Goal: Task Accomplishment & Management: Complete application form

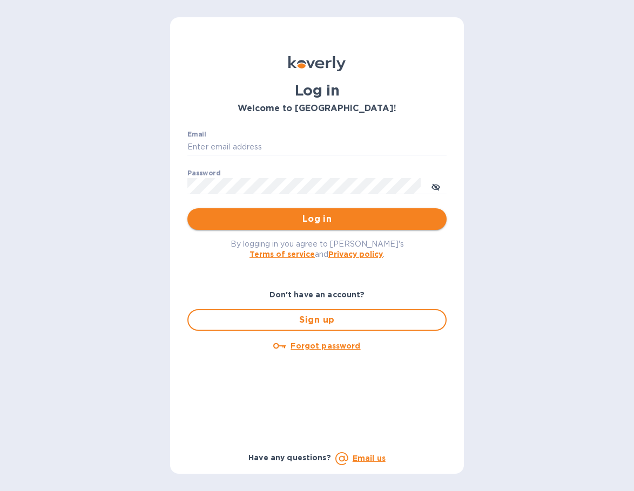
type input "bryanna@swisslink.com"
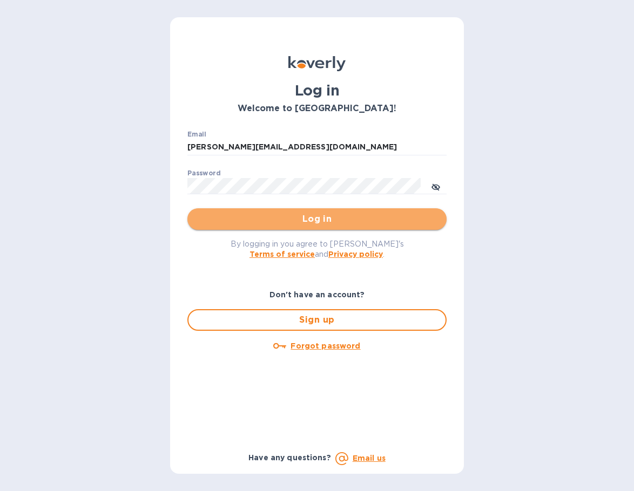
click at [241, 215] on span "Log in" at bounding box center [317, 219] width 242 height 13
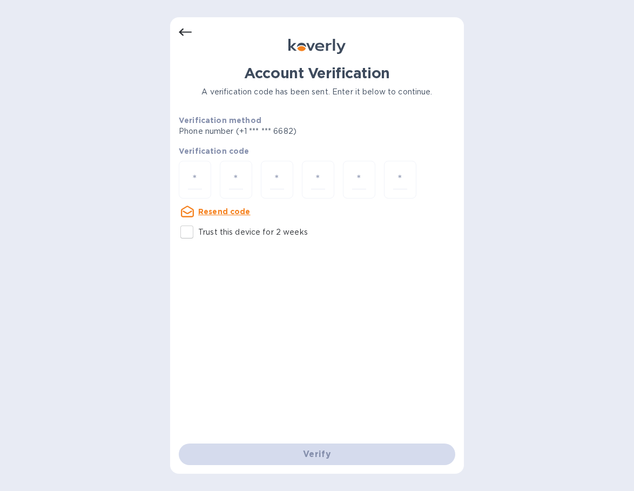
click at [188, 235] on input "Trust this device for 2 weeks" at bounding box center [186, 232] width 23 height 23
checkbox input "true"
click at [201, 179] on input "number" at bounding box center [195, 180] width 14 height 20
type input "2"
type input "5"
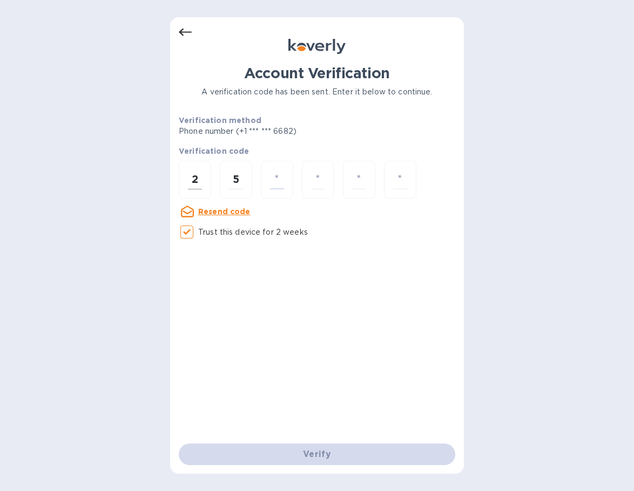
type input "4"
type input "2"
type input "6"
type input "8"
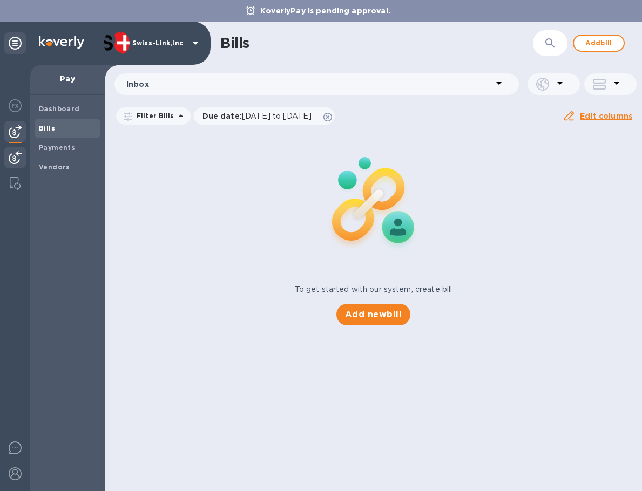
click at [10, 156] on img at bounding box center [15, 157] width 13 height 13
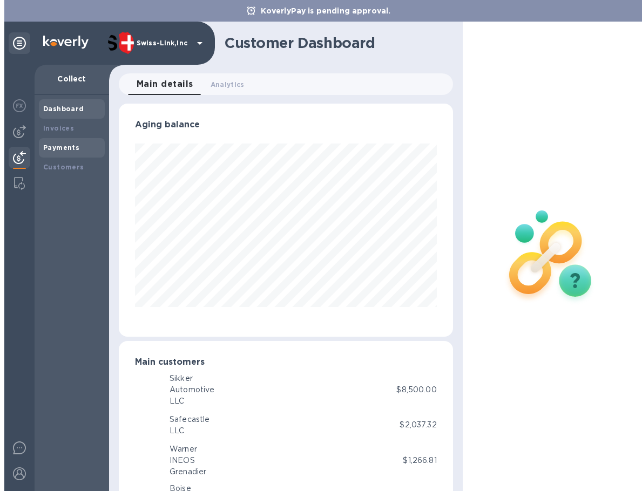
scroll to position [539451, 539354]
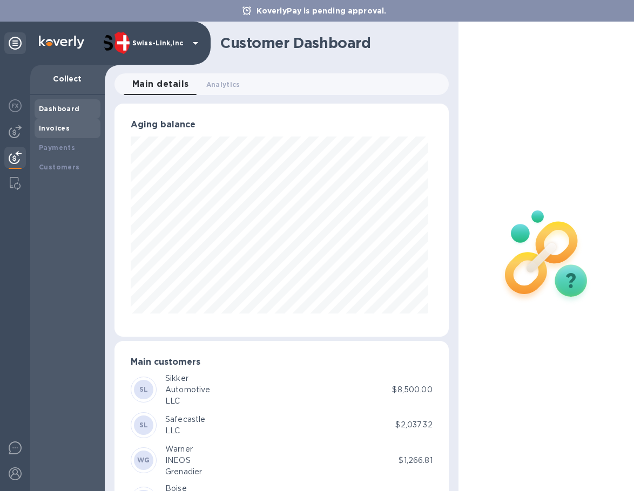
click at [50, 135] on div "Invoices" at bounding box center [68, 128] width 66 height 19
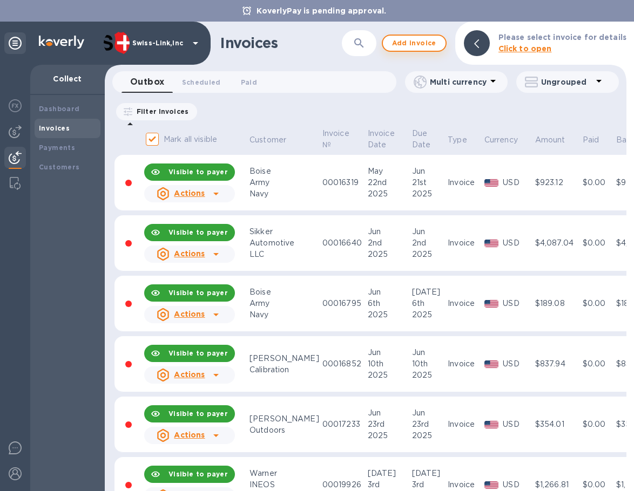
click at [430, 43] on span "Add invoice" at bounding box center [413, 43] width 45 height 13
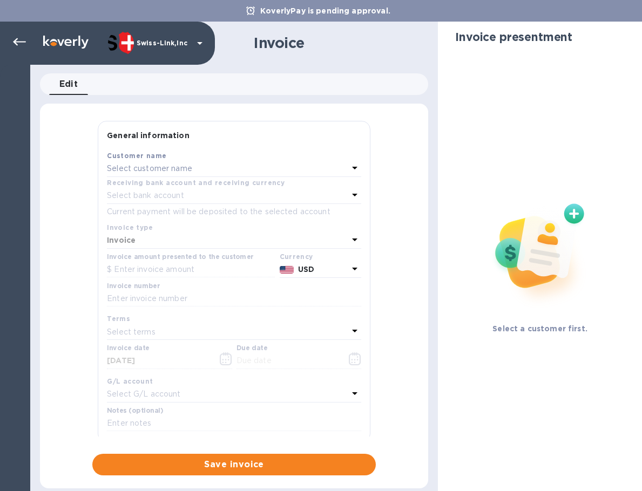
click at [197, 167] on div "Select customer name" at bounding box center [227, 168] width 241 height 15
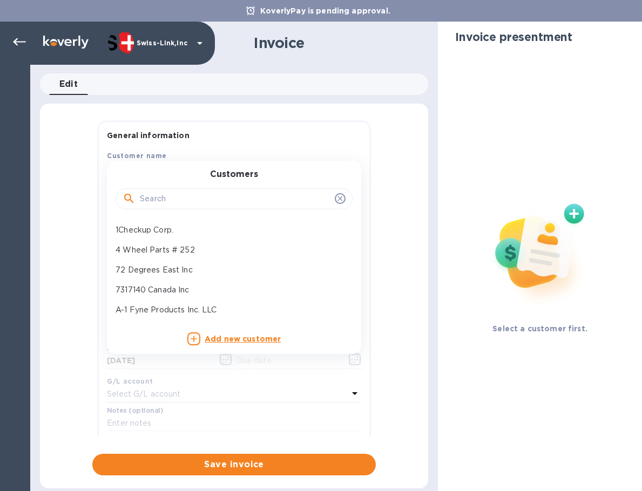
click at [194, 199] on input "text" at bounding box center [235, 199] width 191 height 16
paste input "JB Tools Inc"
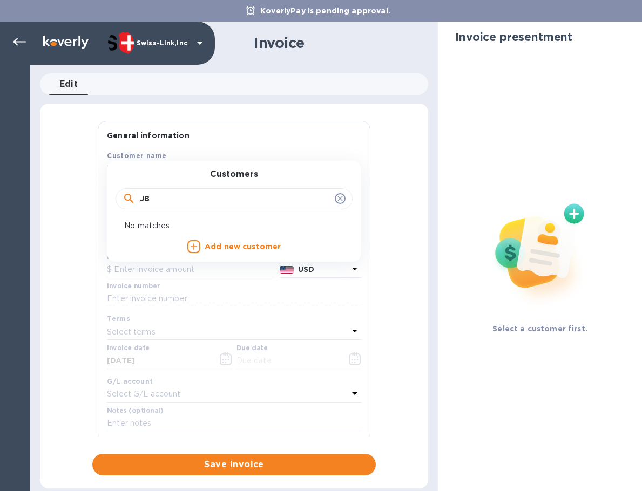
type input "J"
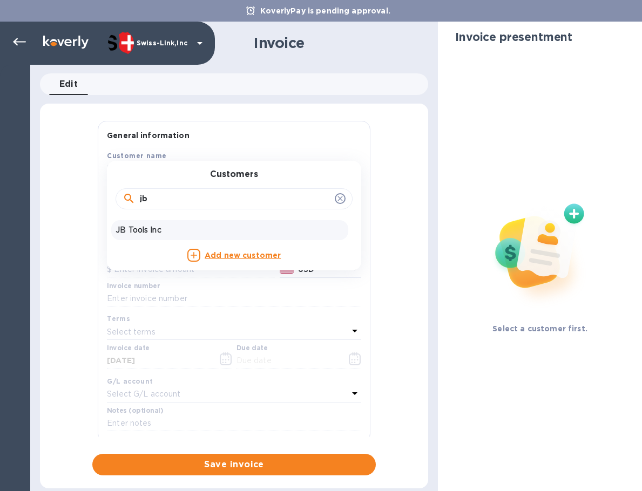
type input "jb"
click at [128, 223] on div "JB Tools Inc" at bounding box center [229, 230] width 237 height 20
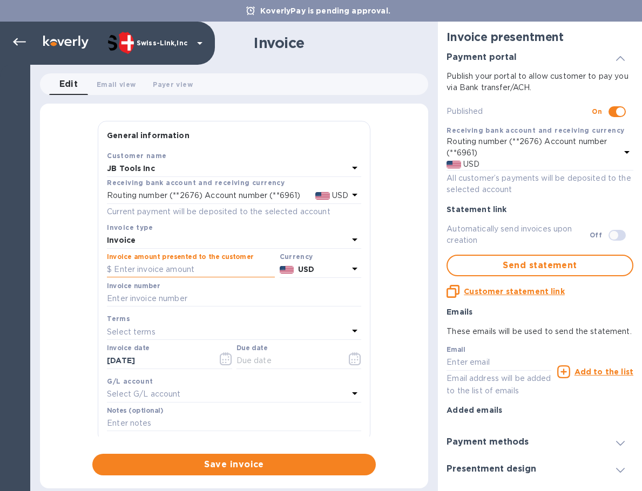
click at [187, 269] on input "text" at bounding box center [191, 270] width 168 height 16
paste input "34.95"
type input "34.95"
click at [186, 300] on input "text" at bounding box center [234, 299] width 254 height 16
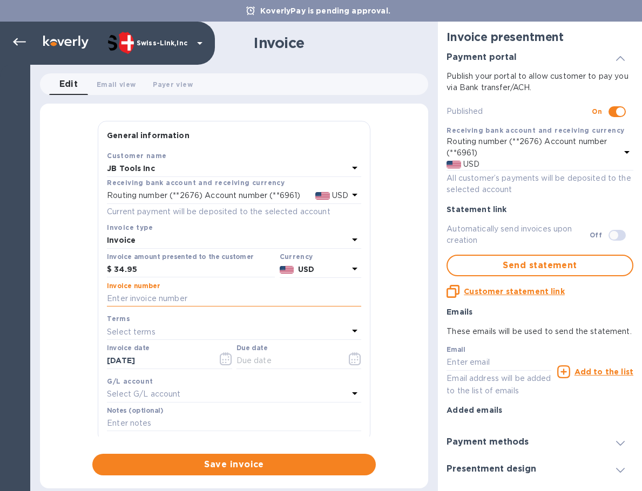
paste input "BC-SWL-1267509"
type input "BC-SWL-1267509"
drag, startPoint x: 167, startPoint y: 360, endPoint x: 79, endPoint y: 356, distance: 88.6
click at [79, 356] on div "General information Save Customer name JB Tools Inc Receiving bank account and …" at bounding box center [234, 298] width 388 height 355
click at [282, 362] on input "text" at bounding box center [287, 361] width 102 height 16
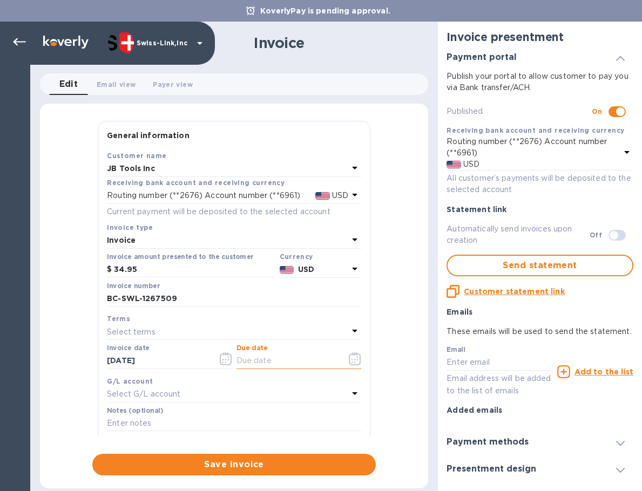
paste input "[DATE]"
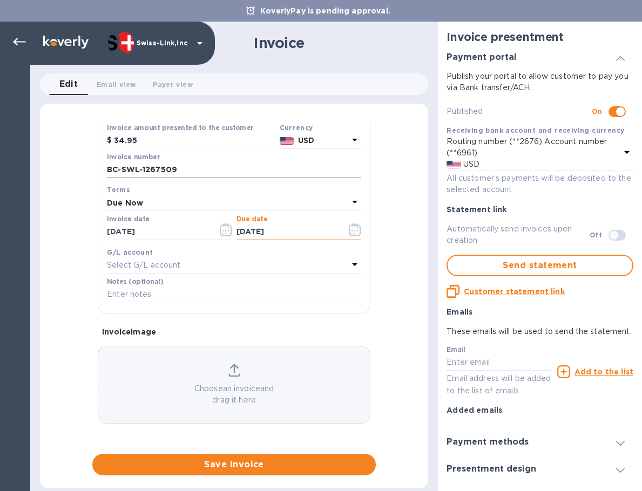
type input "[DATE]"
drag, startPoint x: 175, startPoint y: 171, endPoint x: 50, endPoint y: 165, distance: 124.8
click at [50, 165] on div "General information Save Customer name JB Tools Inc Receiving bank account and …" at bounding box center [234, 298] width 388 height 355
click at [138, 296] on input "text" at bounding box center [234, 295] width 254 height 16
paste input "BC-SWL-1267509"
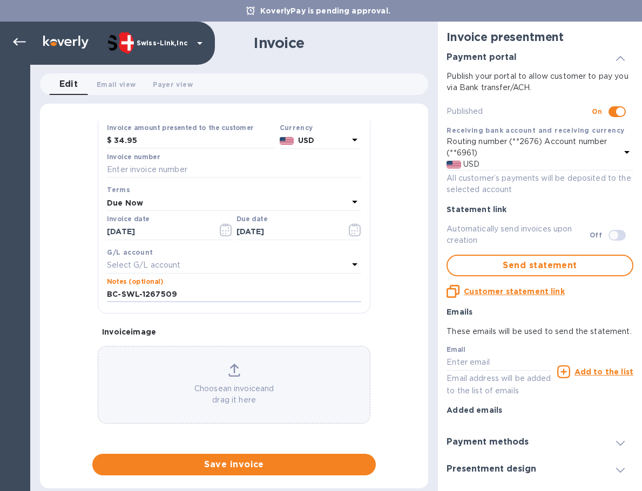
type input "BC-SWL-1267509"
click at [150, 173] on input "text" at bounding box center [234, 170] width 254 height 16
paste input "INV/25-26/0311"
type input "INV/25-26/0311"
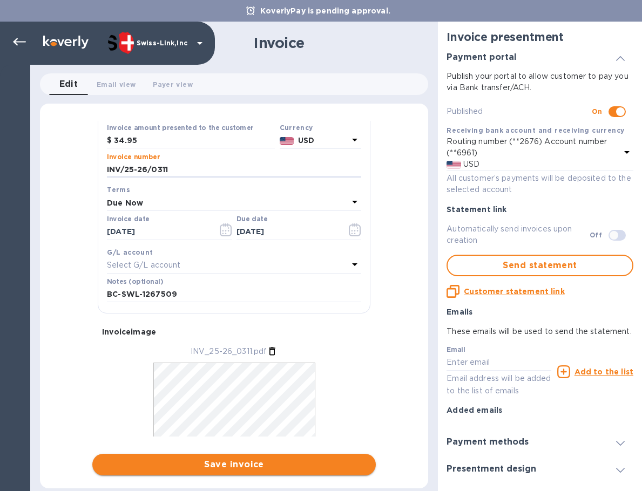
click at [228, 467] on span "Save invoice" at bounding box center [234, 464] width 266 height 13
click at [176, 459] on span "Save invoice" at bounding box center [234, 464] width 266 height 13
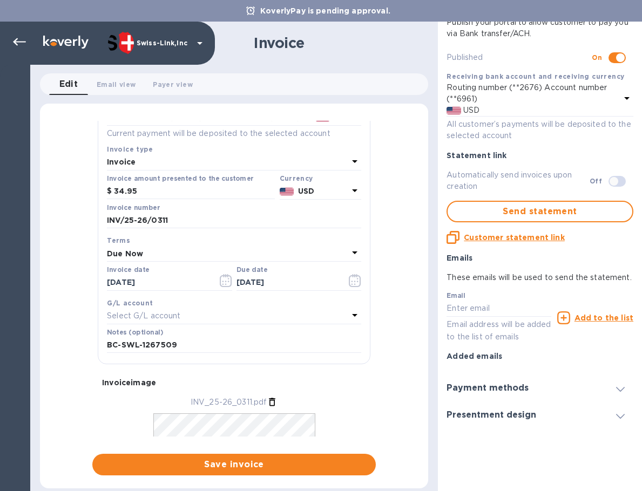
scroll to position [162, 0]
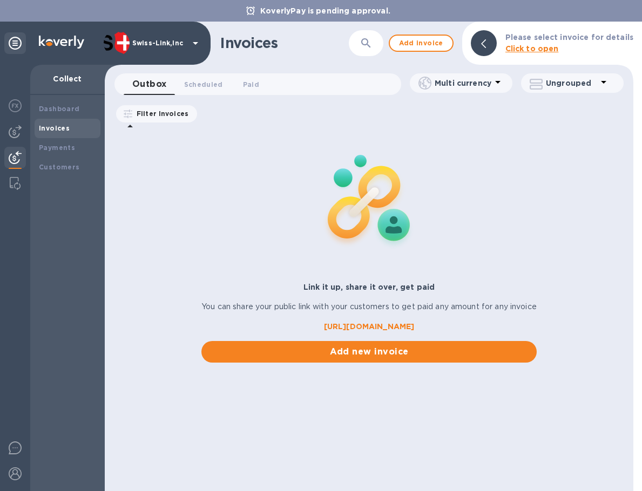
click at [222, 462] on div "Invoices ​ Add invoice Please select invoice for details Click to open Outbox 0…" at bounding box center [369, 257] width 528 height 470
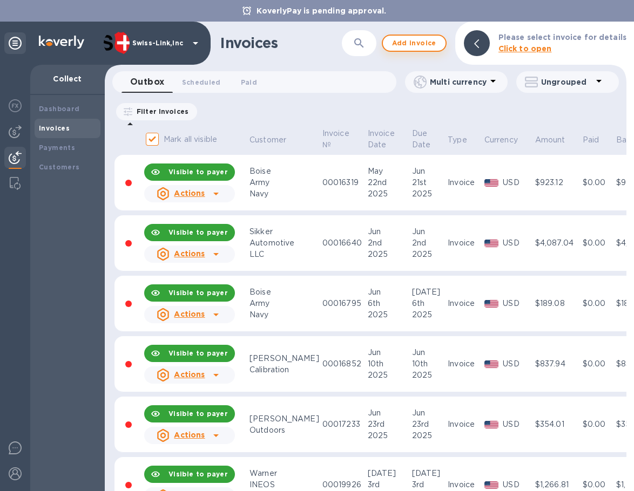
click at [411, 42] on span "Add invoice" at bounding box center [413, 43] width 45 height 13
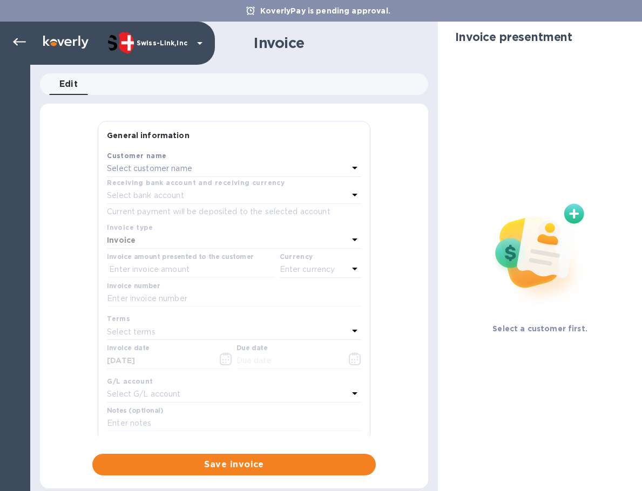
click at [154, 176] on div "Select customer name" at bounding box center [227, 168] width 241 height 15
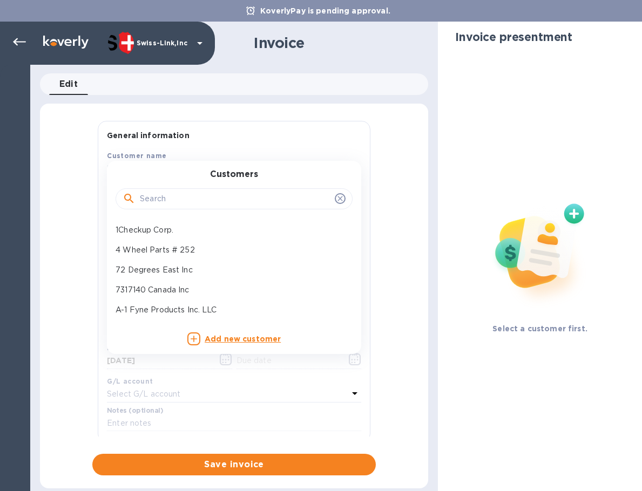
click at [166, 202] on input "text" at bounding box center [235, 199] width 191 height 16
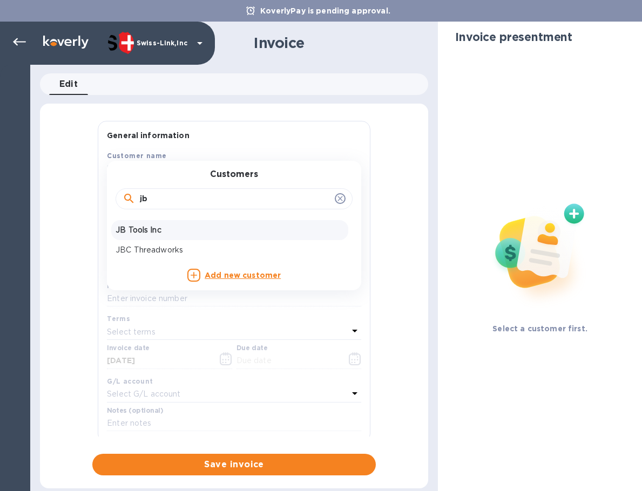
type input "jb"
click at [173, 227] on p "JB Tools Inc" at bounding box center [229, 230] width 228 height 11
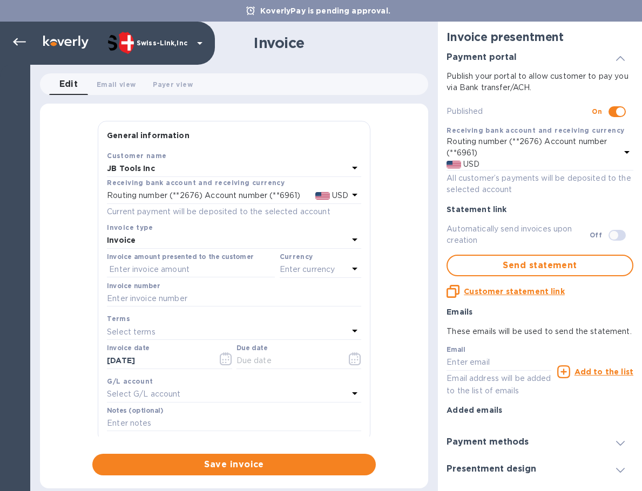
click at [206, 290] on div "Invoice number" at bounding box center [234, 294] width 254 height 25
click at [206, 294] on input "text" at bounding box center [234, 299] width 254 height 16
paste input "INV/25-26/0312"
type input "INV/25-26/0312"
click at [198, 270] on input "text" at bounding box center [191, 270] width 168 height 16
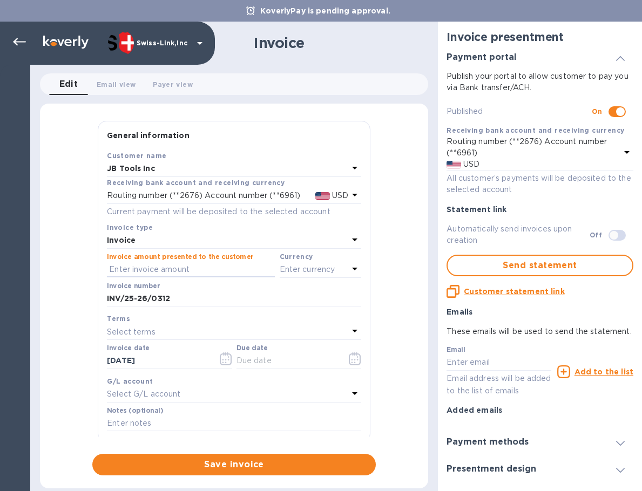
paste input "154.75"
type input "154.75"
click at [311, 270] on p "Enter currency" at bounding box center [308, 269] width 56 height 11
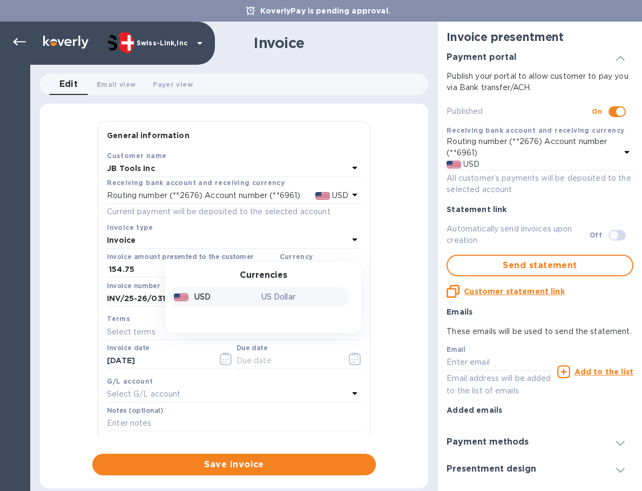
click at [270, 297] on p "US Dollar" at bounding box center [302, 296] width 83 height 11
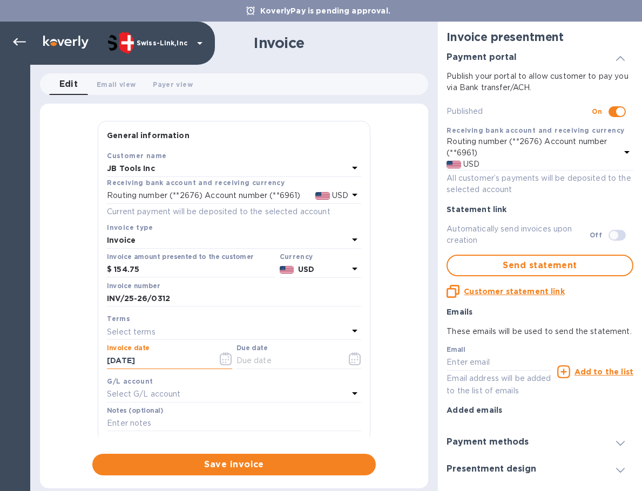
click at [168, 359] on input "[DATE]" at bounding box center [158, 361] width 102 height 16
drag, startPoint x: 172, startPoint y: 362, endPoint x: 85, endPoint y: 357, distance: 87.0
click at [85, 357] on div "General information Save Customer name JB Tools Inc Receiving bank account and …" at bounding box center [234, 298] width 388 height 355
click at [287, 362] on input "text" at bounding box center [287, 361] width 102 height 16
paste input "[DATE]"
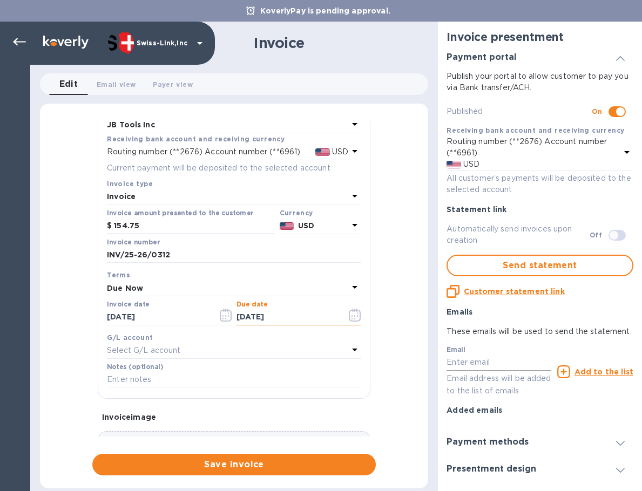
scroll to position [129, 0]
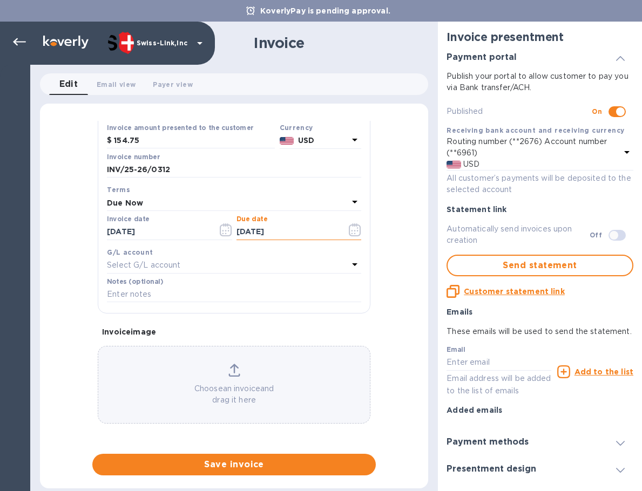
type input "[DATE]"
click at [204, 295] on input "text" at bounding box center [234, 295] width 254 height 16
paste input "BC-SWL-1265256"
type input "BC-SWL-1265256"
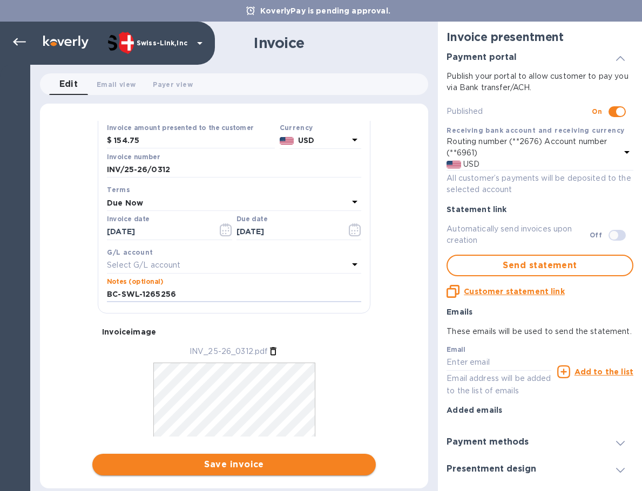
click at [182, 466] on span "Save invoice" at bounding box center [234, 464] width 266 height 13
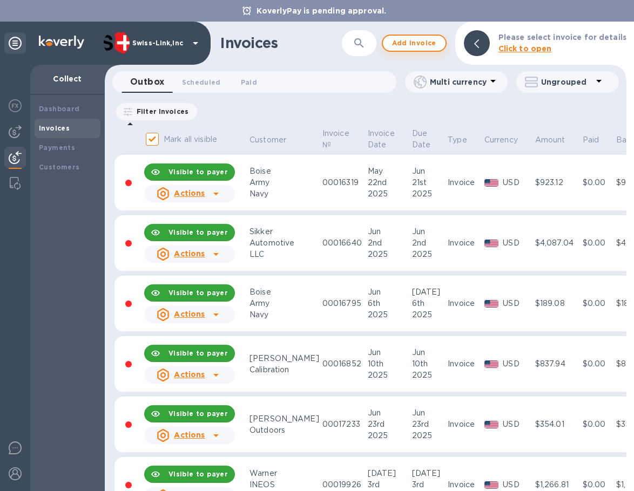
click at [430, 44] on span "Add invoice" at bounding box center [413, 43] width 45 height 13
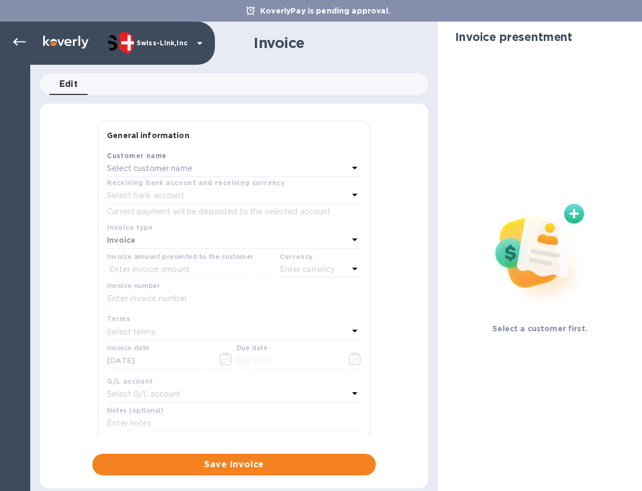
click at [188, 168] on p "Select customer name" at bounding box center [149, 168] width 85 height 11
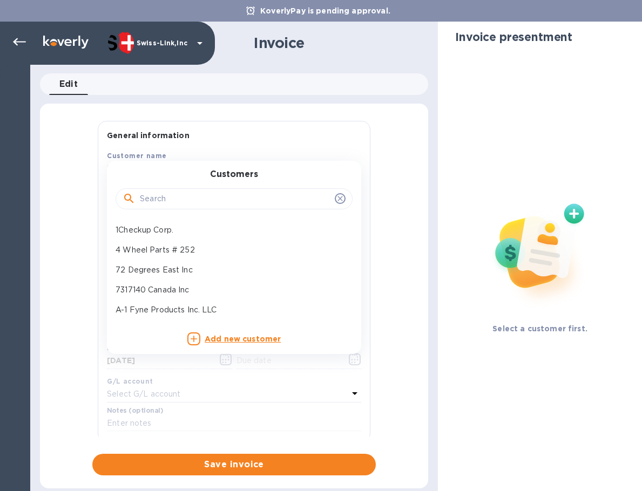
click at [183, 198] on input "text" at bounding box center [235, 199] width 191 height 16
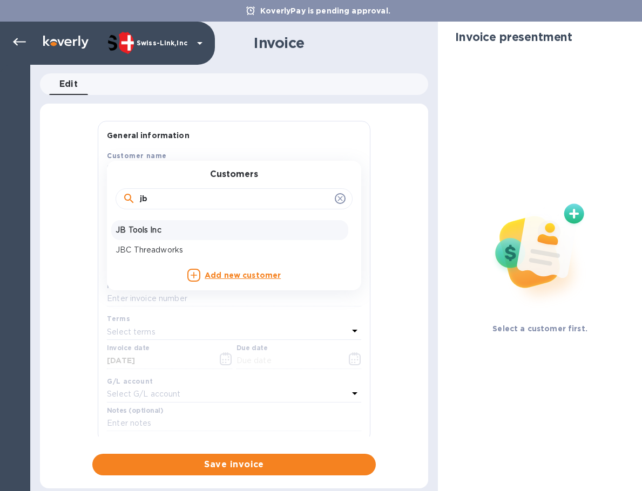
type input "jb"
click at [173, 226] on p "JB Tools Inc" at bounding box center [229, 230] width 228 height 11
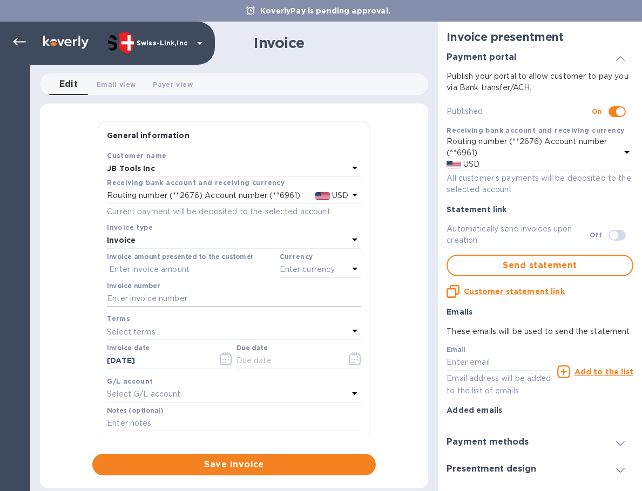
click at [174, 302] on input "text" at bounding box center [234, 299] width 254 height 16
paste input "INV/25-26/0313"
type input "INV/25-26/0313"
click at [173, 262] on input "text" at bounding box center [191, 270] width 168 height 16
paste input "34.95"
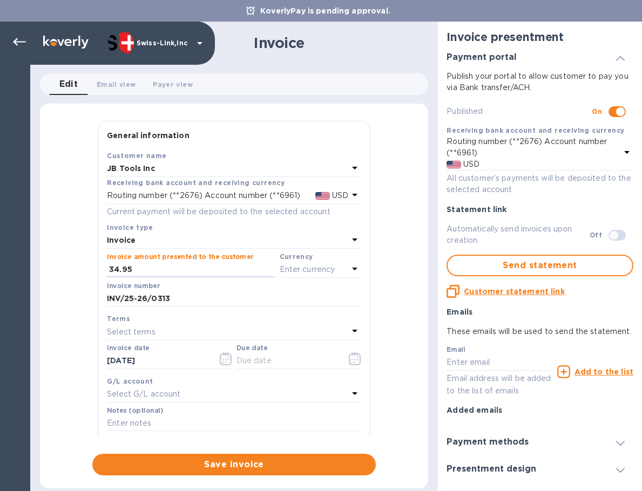
type input "34.95"
click at [314, 268] on p "Enter currency" at bounding box center [308, 269] width 56 height 11
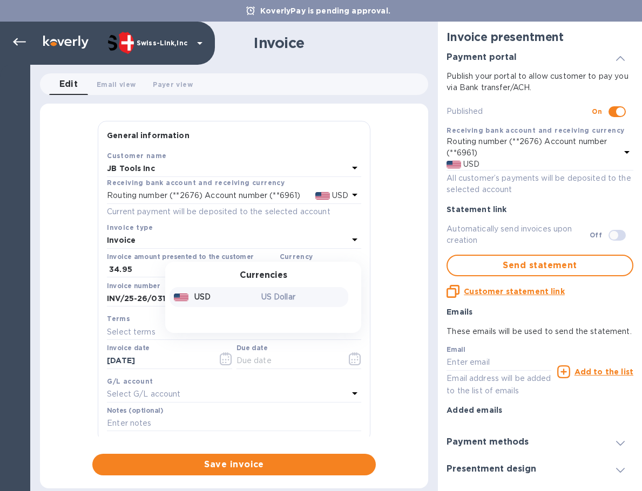
click at [246, 296] on div "USD" at bounding box center [215, 297] width 87 height 16
drag, startPoint x: 167, startPoint y: 362, endPoint x: 60, endPoint y: 351, distance: 107.4
click at [60, 351] on div "General information Save Customer name JB Tools Inc Receiving bank account and …" at bounding box center [234, 298] width 388 height 355
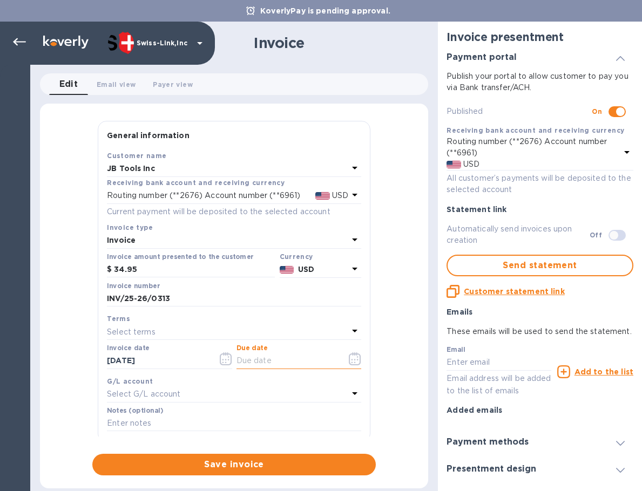
click at [289, 364] on input "text" at bounding box center [287, 361] width 102 height 16
paste input "[DATE]"
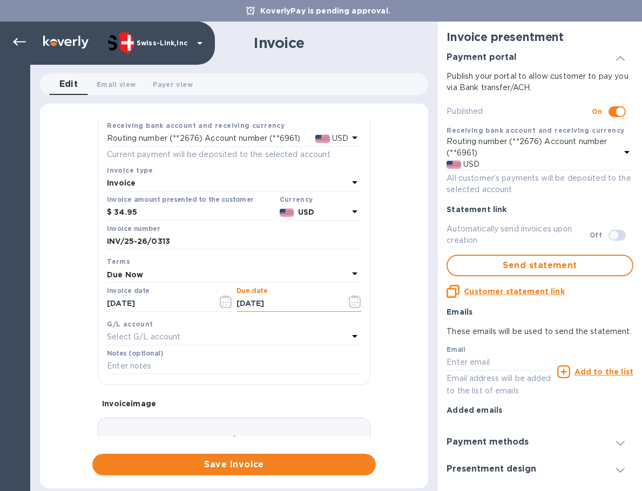
scroll to position [108, 0]
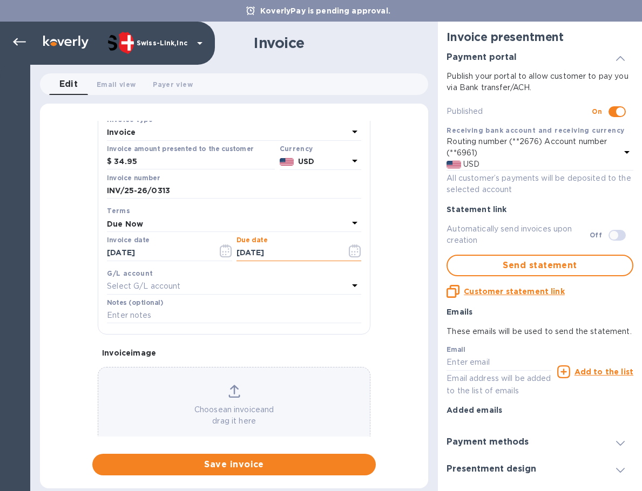
type input "[DATE]"
click at [178, 317] on input "text" at bounding box center [234, 316] width 254 height 16
paste input "BC-SWL-1264482"
type input "BC-SWL-1264482"
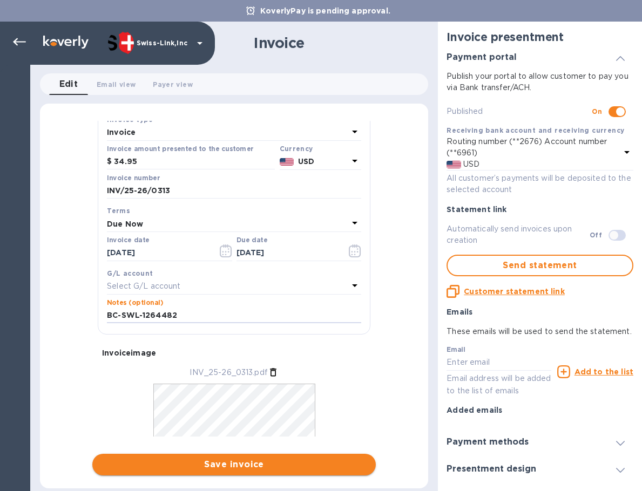
click at [237, 468] on span "Save invoice" at bounding box center [234, 464] width 266 height 13
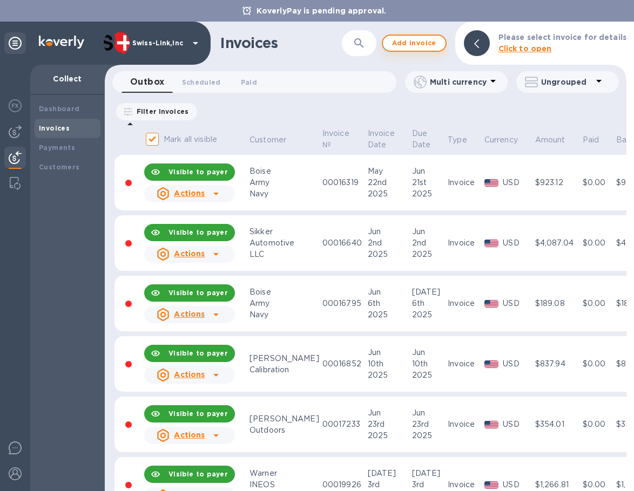
click at [417, 46] on span "Add invoice" at bounding box center [413, 43] width 45 height 13
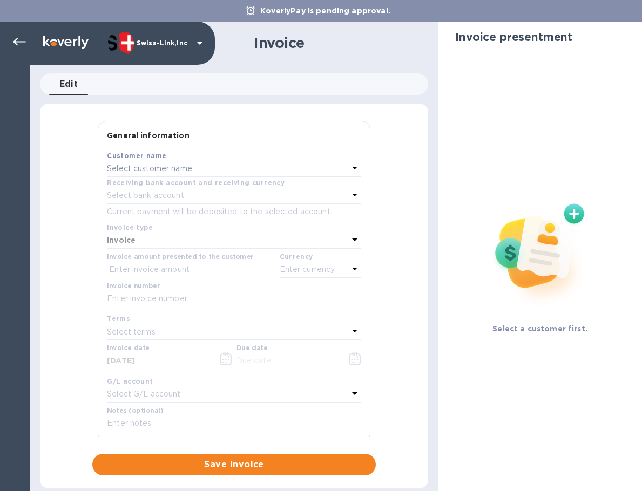
click at [153, 171] on p "Select customer name" at bounding box center [149, 168] width 85 height 11
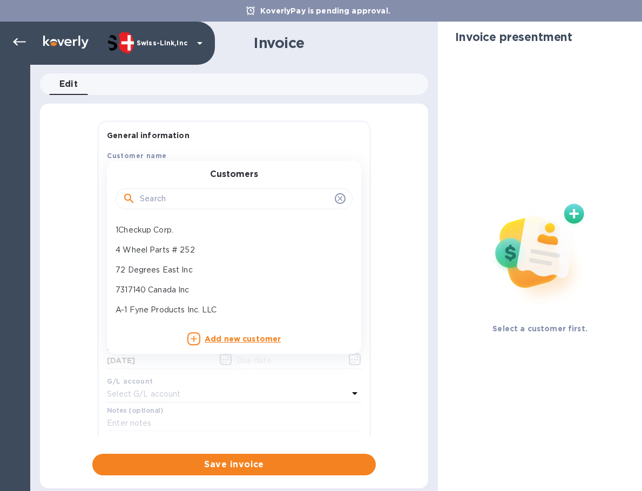
click at [167, 199] on input "text" at bounding box center [235, 199] width 191 height 16
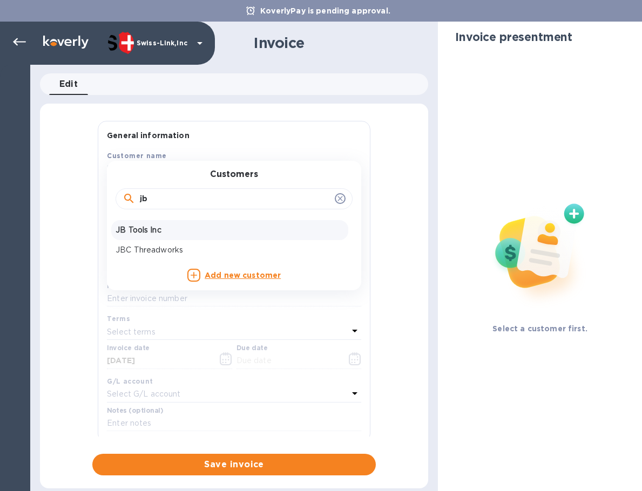
type input "jb"
click at [160, 223] on div "JB Tools Inc" at bounding box center [229, 230] width 237 height 20
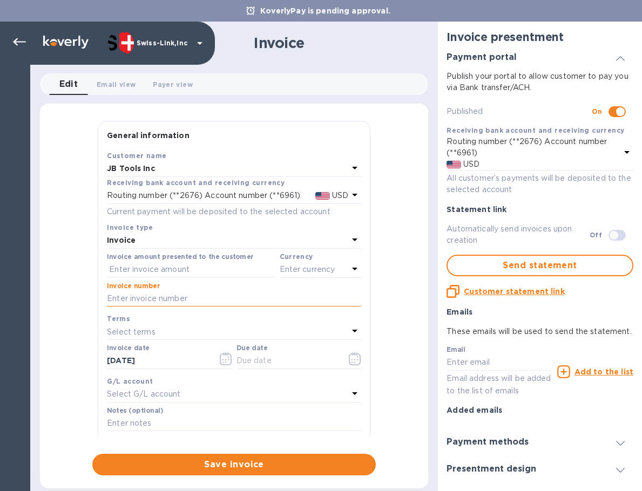
click at [175, 303] on input "text" at bounding box center [234, 299] width 254 height 16
paste input "INV/25-26/0314"
type input "INV/25-26/0314"
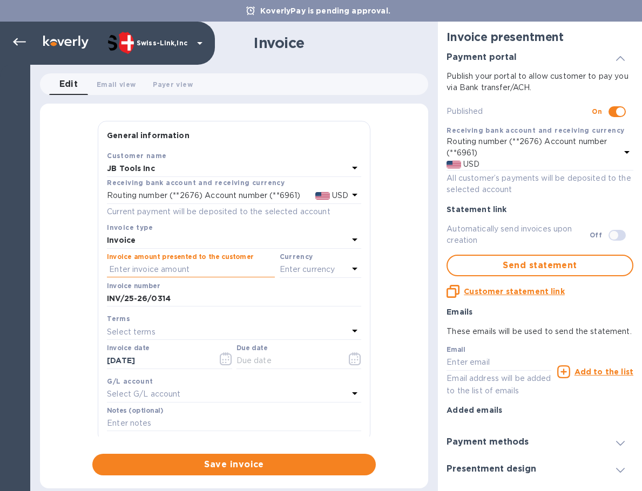
click at [195, 264] on input "text" at bounding box center [191, 270] width 168 height 16
paste input "34.95"
type input "34.95"
click at [311, 271] on p "Enter currency" at bounding box center [308, 269] width 56 height 11
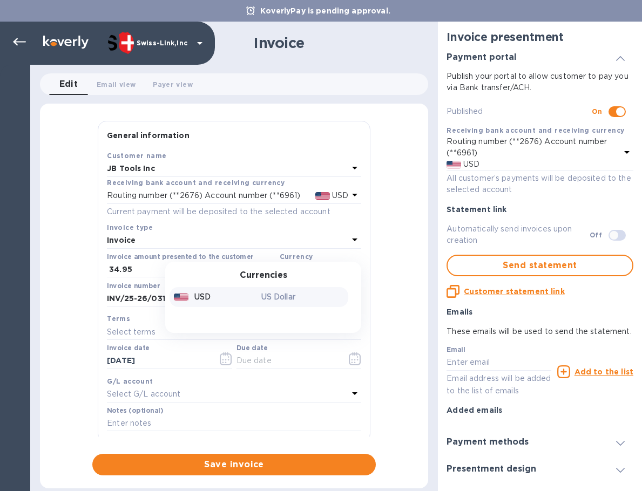
click at [212, 297] on div "USD" at bounding box center [215, 297] width 87 height 16
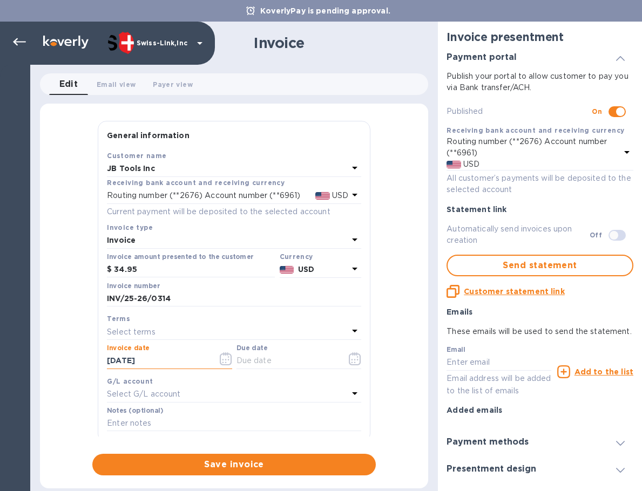
drag, startPoint x: 160, startPoint y: 362, endPoint x: 86, endPoint y: 359, distance: 74.0
click at [86, 358] on div "General information Save Customer name JB Tools Inc Receiving bank account and …" at bounding box center [234, 298] width 388 height 355
click at [293, 362] on input "text" at bounding box center [287, 361] width 102 height 16
paste input "[DATE]"
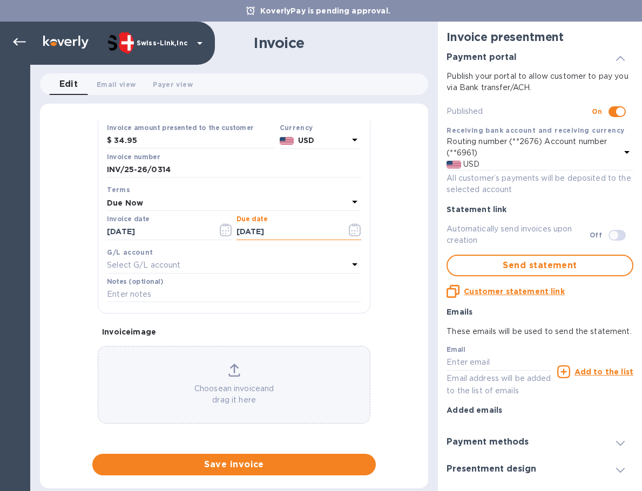
type input "[DATE]"
click at [158, 294] on input "text" at bounding box center [234, 295] width 254 height 16
paste input "BC-SWL-1264120"
type input "BC-SWL-1264120"
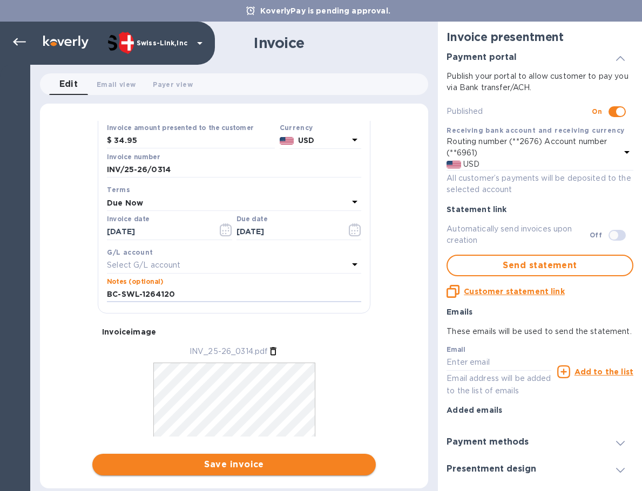
click at [219, 465] on span "Save invoice" at bounding box center [234, 464] width 266 height 13
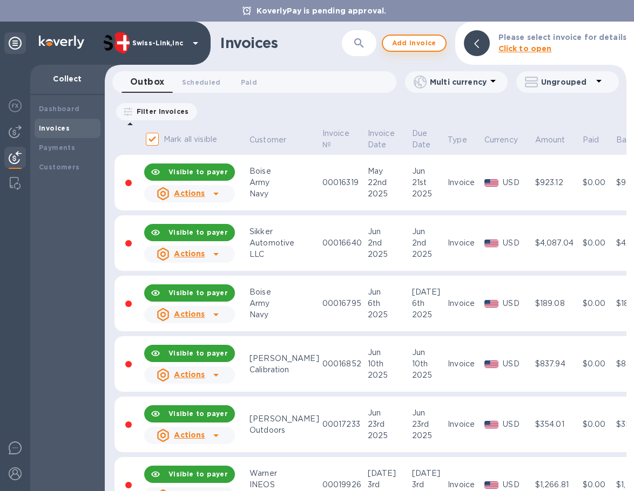
click at [403, 44] on span "Add invoice" at bounding box center [413, 43] width 45 height 13
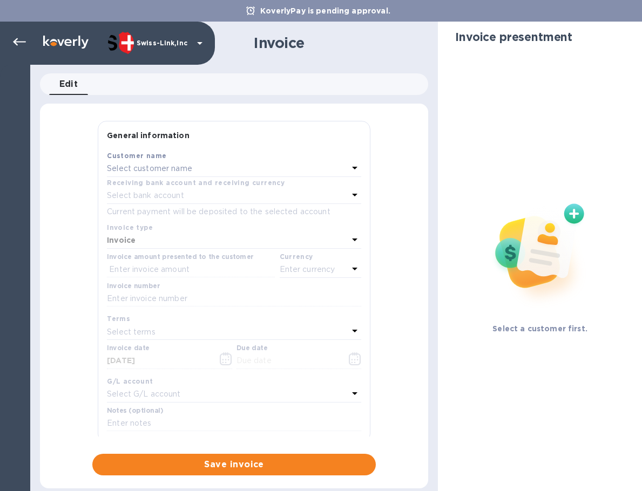
click at [215, 169] on div "Select customer name" at bounding box center [227, 168] width 241 height 15
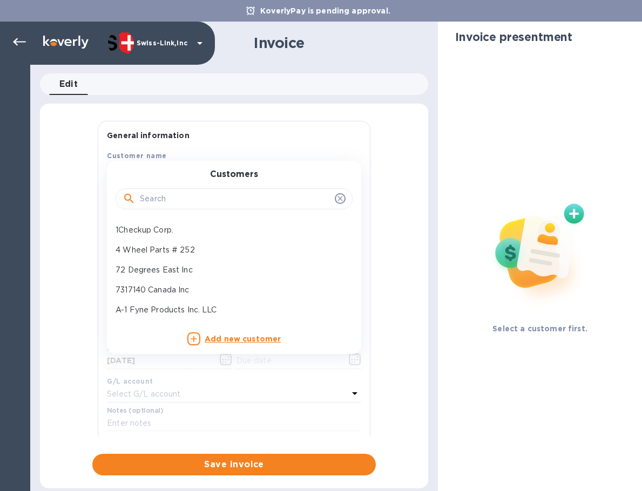
click at [197, 200] on input "text" at bounding box center [235, 199] width 191 height 16
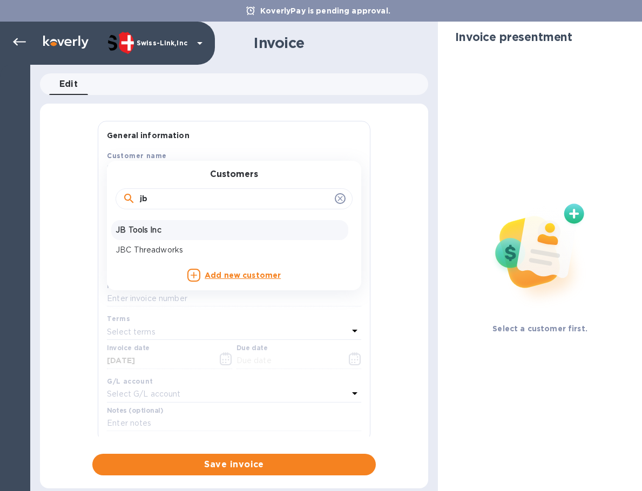
type input "jb"
click at [183, 228] on p "JB Tools Inc" at bounding box center [229, 230] width 228 height 11
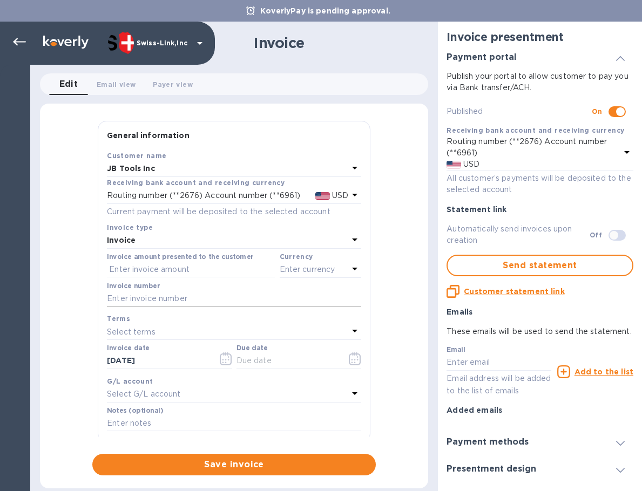
drag, startPoint x: 220, startPoint y: 296, endPoint x: 266, endPoint y: 295, distance: 45.9
click at [220, 296] on input "text" at bounding box center [234, 299] width 254 height 16
paste input "INV/25-26/0315"
type input "INV/25-26/0315"
click at [165, 269] on input "text" at bounding box center [191, 270] width 168 height 16
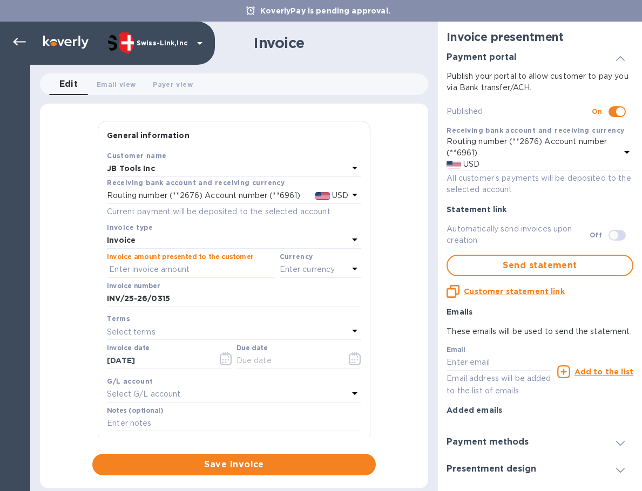
paste input "124.80"
type input "124.80"
click at [292, 270] on p "Enter currency" at bounding box center [308, 269] width 56 height 11
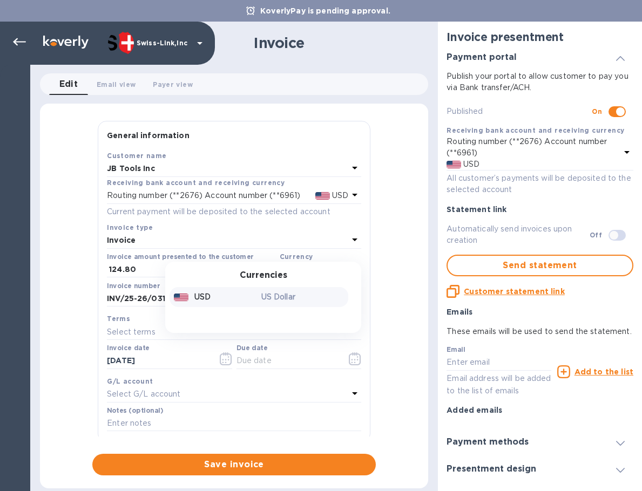
click at [219, 297] on div "USD" at bounding box center [215, 297] width 87 height 16
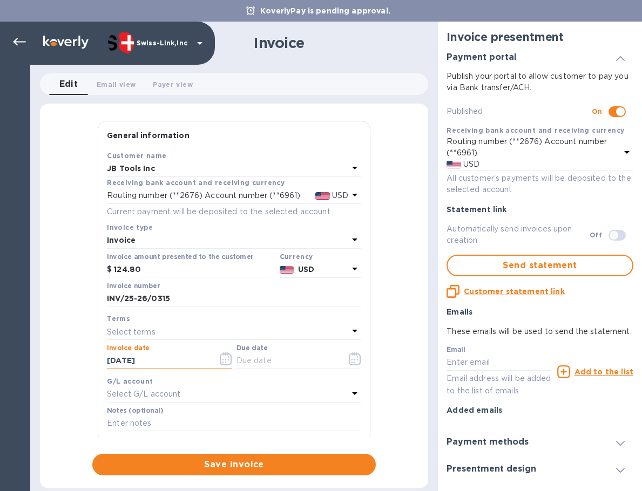
drag, startPoint x: 180, startPoint y: 357, endPoint x: 90, endPoint y: 356, distance: 89.6
click at [90, 356] on div "General information Save Customer name JB Tools Inc Receiving bank account and …" at bounding box center [234, 298] width 388 height 355
click at [283, 363] on input "text" at bounding box center [287, 361] width 102 height 16
paste input "[DATE]"
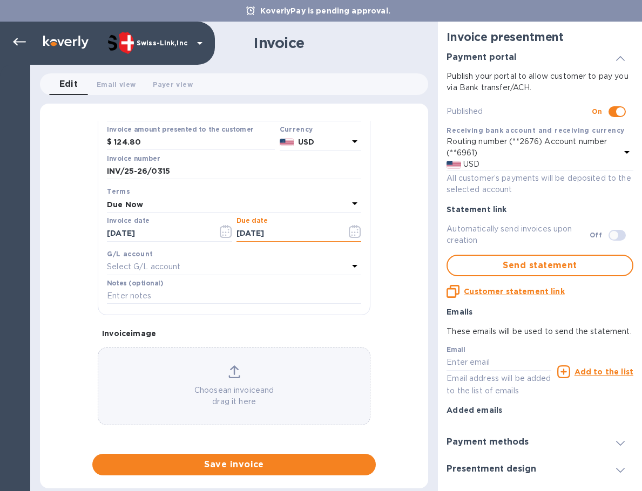
scroll to position [129, 0]
type input "[DATE]"
click at [162, 296] on input "text" at bounding box center [234, 295] width 254 height 16
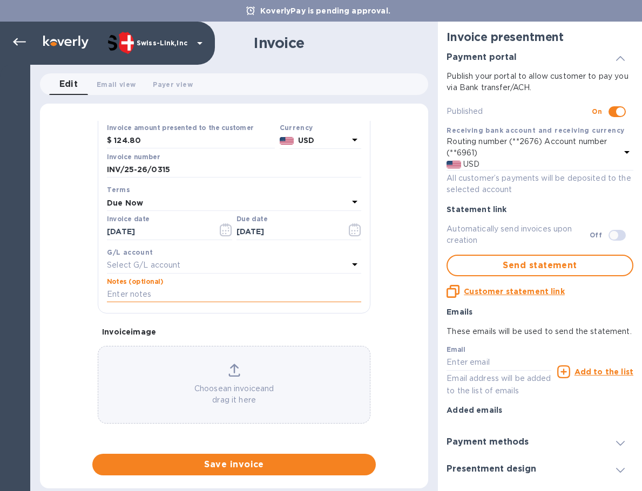
paste input "INV/25-26/0315"
type input "INV/25-26/0315"
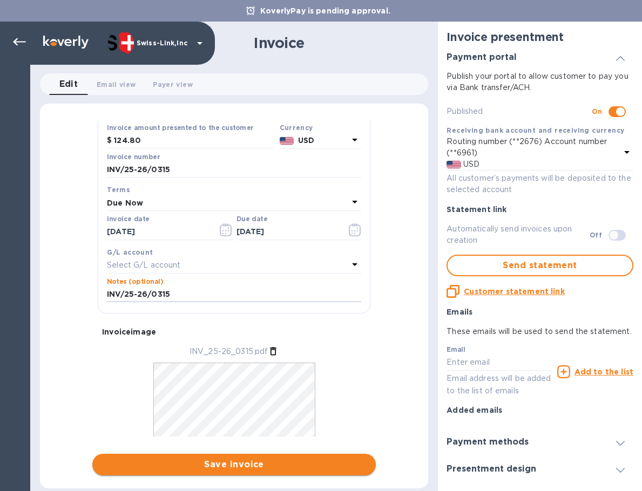
click at [188, 460] on span "Save invoice" at bounding box center [234, 464] width 266 height 13
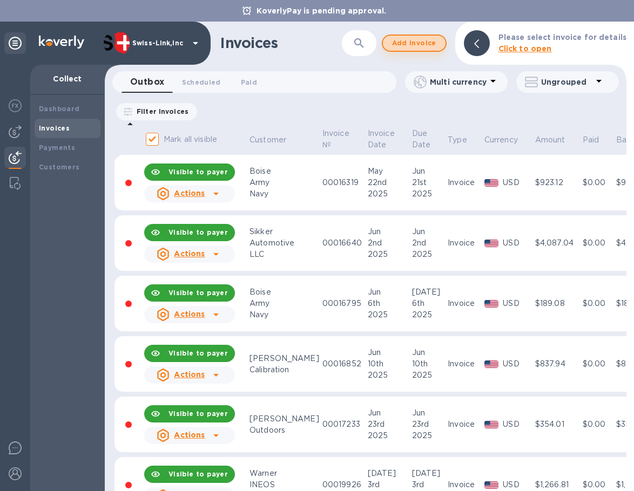
click at [407, 41] on span "Add invoice" at bounding box center [413, 43] width 45 height 13
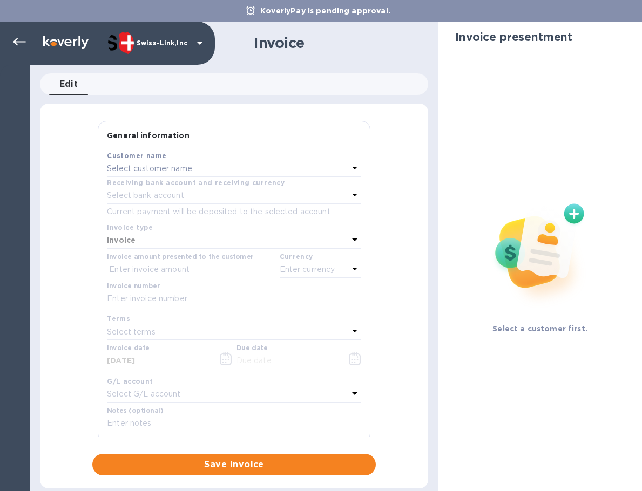
click at [242, 167] on div "Select customer name" at bounding box center [227, 168] width 241 height 15
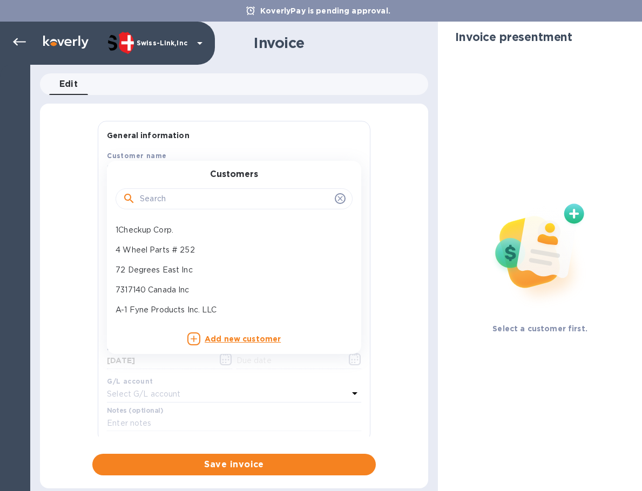
click at [216, 202] on input "text" at bounding box center [235, 199] width 191 height 16
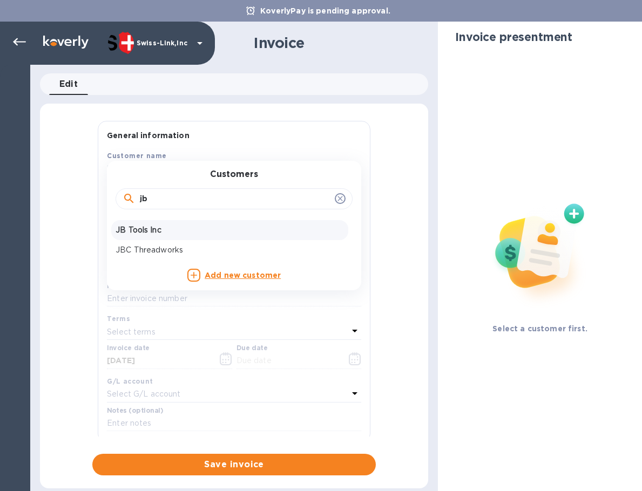
type input "jb"
click at [190, 231] on p "JB Tools Inc" at bounding box center [229, 230] width 228 height 11
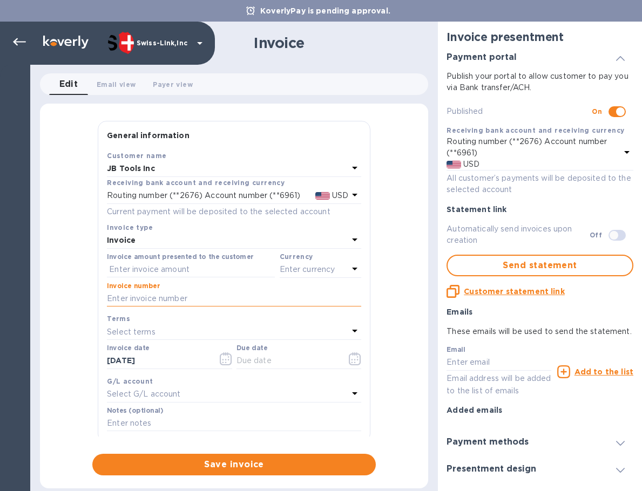
click at [179, 301] on input "text" at bounding box center [234, 299] width 254 height 16
paste input "INV/25-26/0316"
type input "INV/25-26/0316"
click at [193, 266] on input "text" at bounding box center [191, 270] width 168 height 16
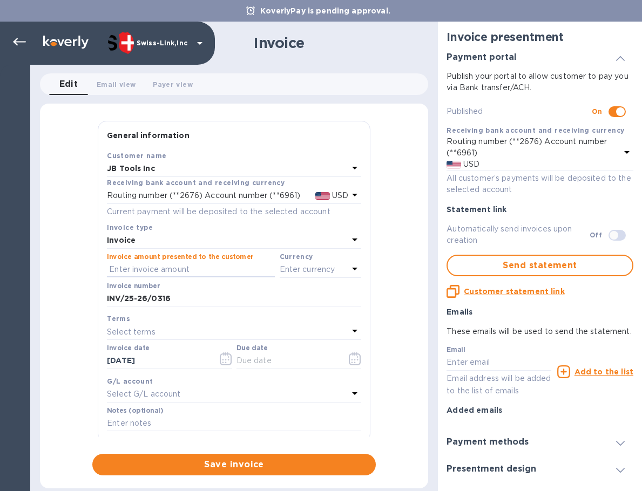
paste input "64.90"
type input "64.90"
click at [307, 273] on p "Enter currency" at bounding box center [308, 269] width 56 height 11
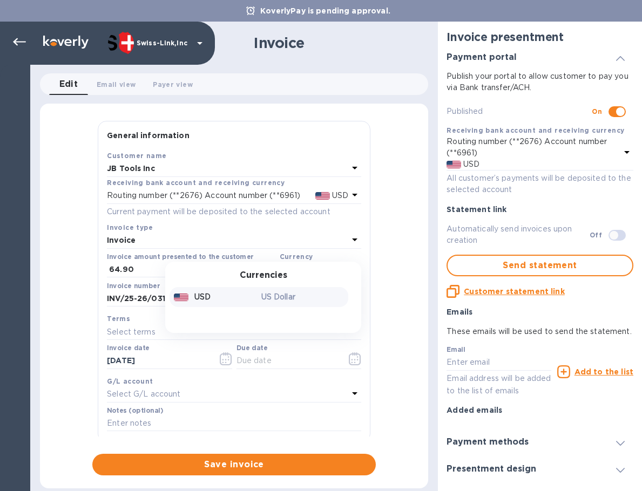
click at [259, 303] on div "US Dollar" at bounding box center [302, 297] width 87 height 16
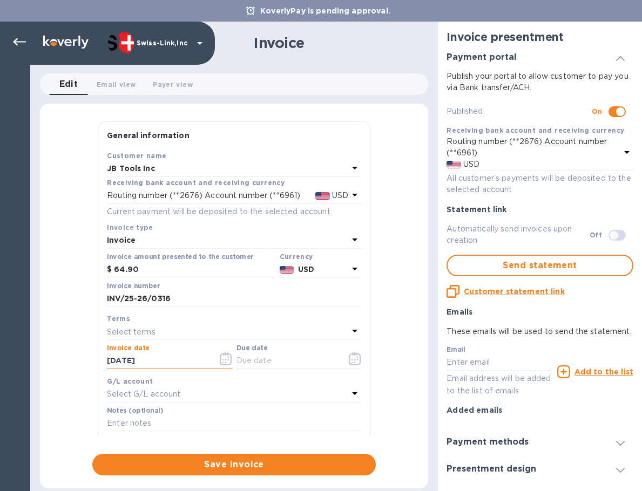
drag, startPoint x: 184, startPoint y: 354, endPoint x: 97, endPoint y: 358, distance: 87.0
click at [98, 358] on div "General information Save Customer name JB Tools Inc Receiving bank account and …" at bounding box center [234, 282] width 273 height 322
click at [276, 369] on div at bounding box center [298, 370] width 125 height 2
click at [275, 361] on input "text" at bounding box center [287, 361] width 102 height 16
paste input "[DATE]"
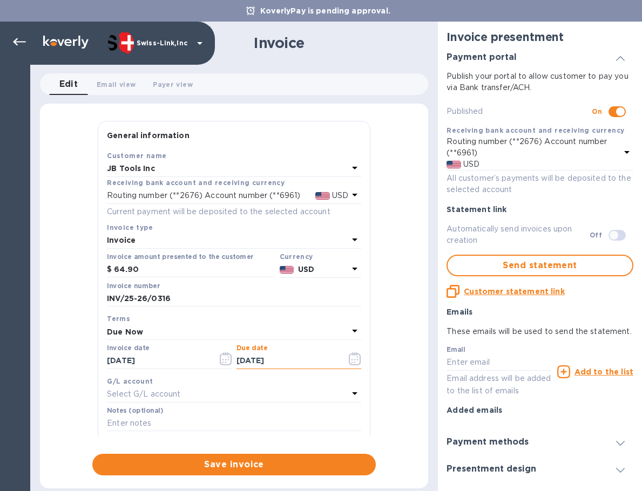
type input "[DATE]"
click at [183, 417] on input "text" at bounding box center [234, 424] width 254 height 16
paste input "BC-SWL-1266309"
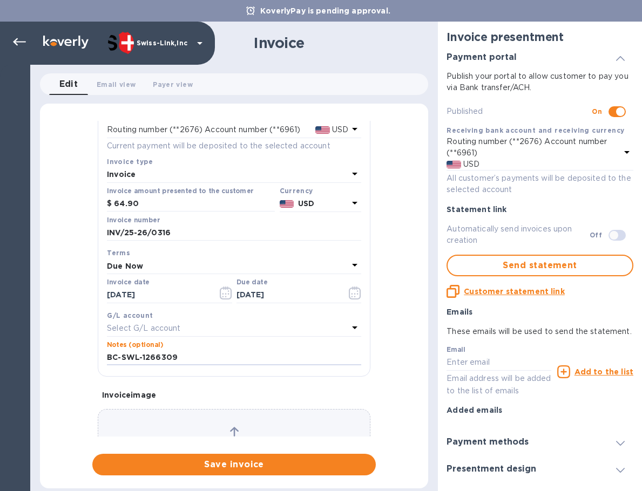
scroll to position [129, 0]
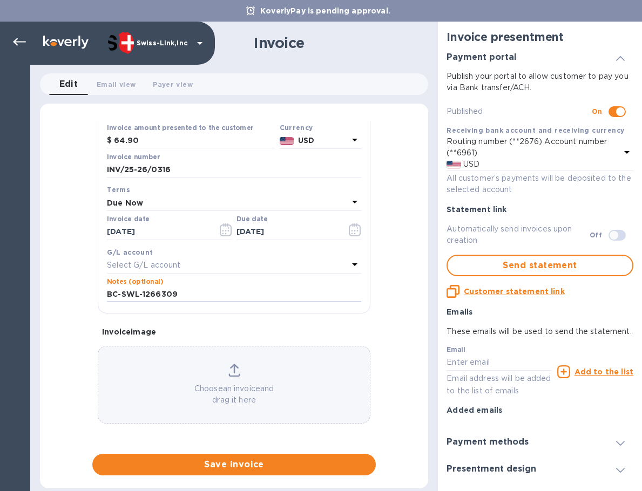
type input "BC-SWL-1266309"
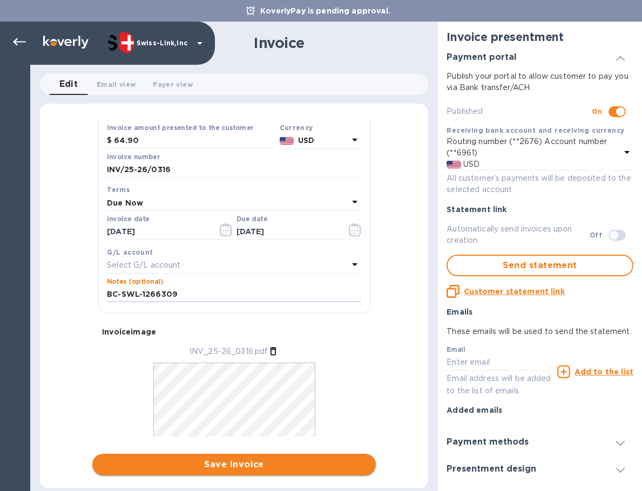
click at [198, 463] on span "Save invoice" at bounding box center [234, 464] width 266 height 13
click at [239, 464] on span "Save invoice" at bounding box center [234, 464] width 266 height 13
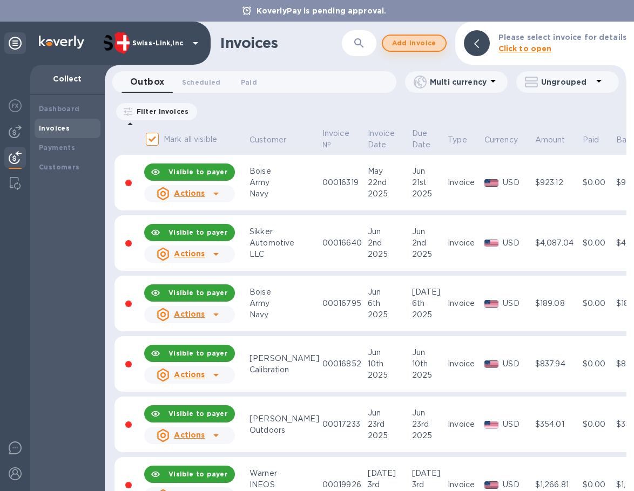
click at [411, 45] on span "Add invoice" at bounding box center [413, 43] width 45 height 13
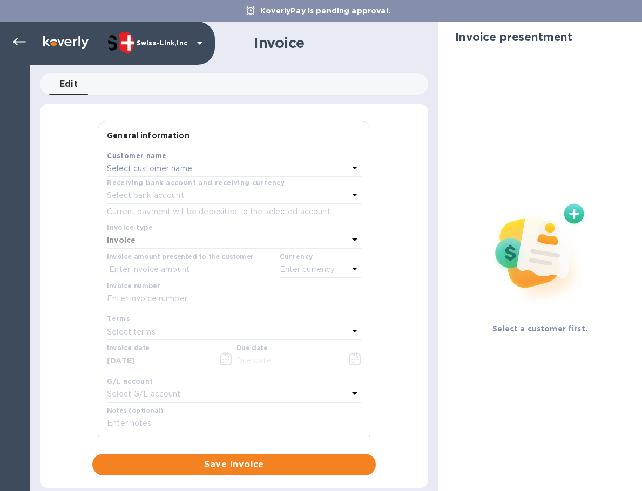
click at [152, 169] on p "Select customer name" at bounding box center [149, 168] width 85 height 11
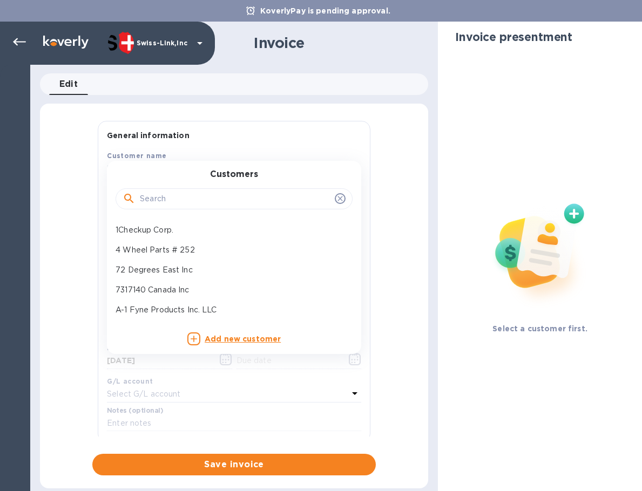
click at [160, 202] on input "text" at bounding box center [235, 199] width 191 height 16
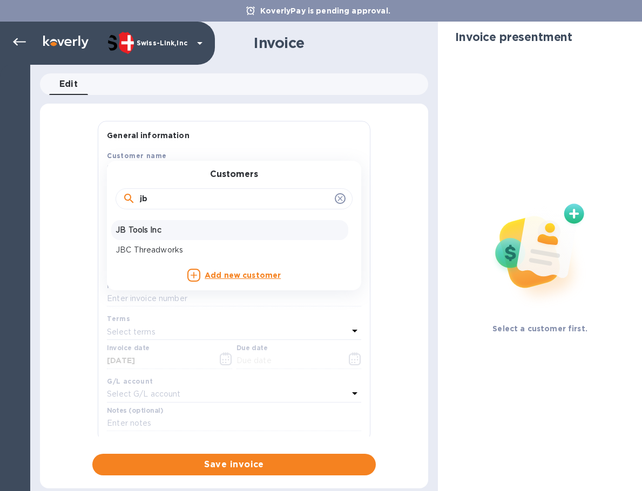
type input "jb"
click at [160, 222] on div "JB Tools Inc" at bounding box center [229, 230] width 237 height 20
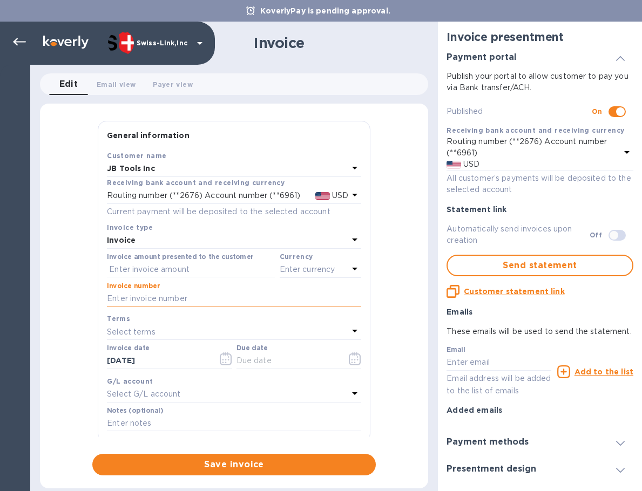
click at [178, 297] on input "text" at bounding box center [234, 299] width 254 height 16
paste input "INV/25-26/0317"
type input "INV/25-26/0317"
drag, startPoint x: 193, startPoint y: 270, endPoint x: 252, endPoint y: 277, distance: 59.7
click at [193, 270] on input "text" at bounding box center [191, 270] width 168 height 16
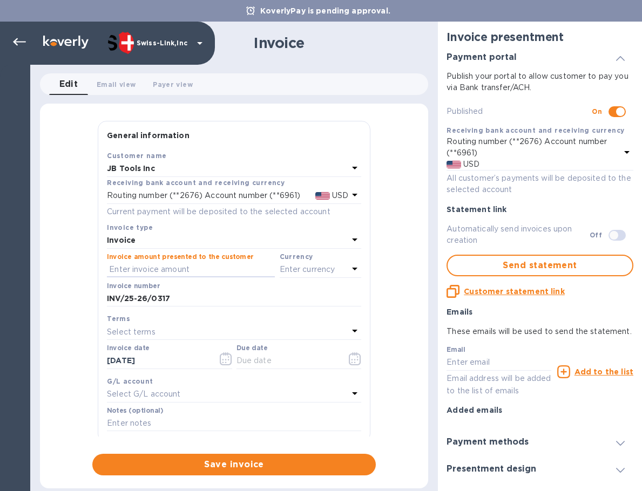
paste input "65.00"
type input "65.00"
click at [290, 273] on p "Enter currency" at bounding box center [308, 269] width 56 height 11
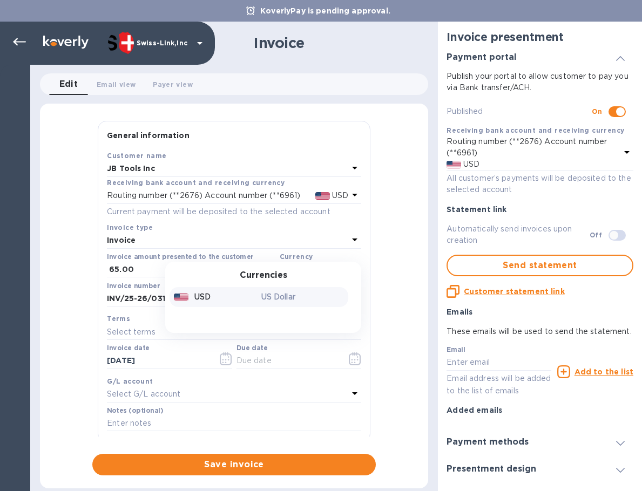
click at [261, 298] on p "US Dollar" at bounding box center [302, 296] width 83 height 11
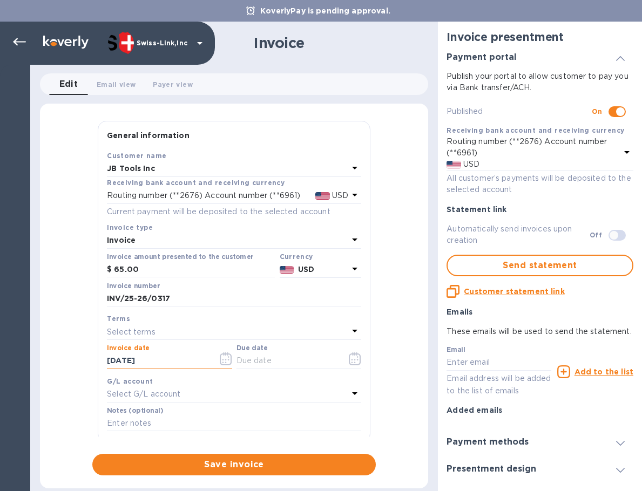
drag, startPoint x: 174, startPoint y: 359, endPoint x: 65, endPoint y: 355, distance: 108.6
click at [65, 355] on div "General information Save Customer name JB Tools Inc Receiving bank account and …" at bounding box center [234, 298] width 388 height 355
click at [287, 363] on input "text" at bounding box center [287, 361] width 102 height 16
paste input "[DATE]"
type input "[DATE]"
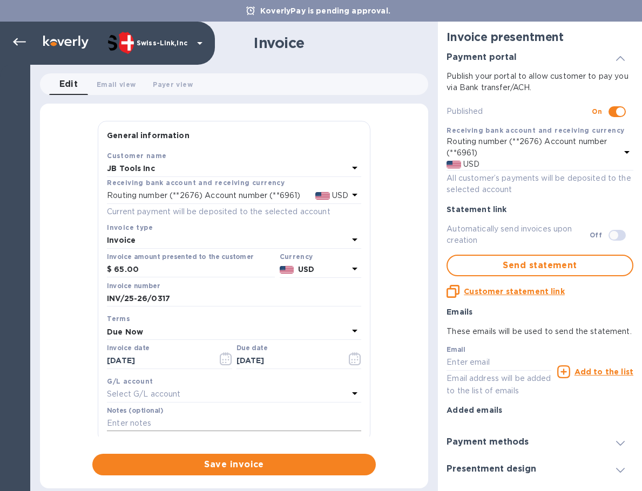
click at [164, 416] on input "text" at bounding box center [234, 424] width 254 height 16
paste input "BC-SWL-1264508"
type input "BC-SWL-1264508"
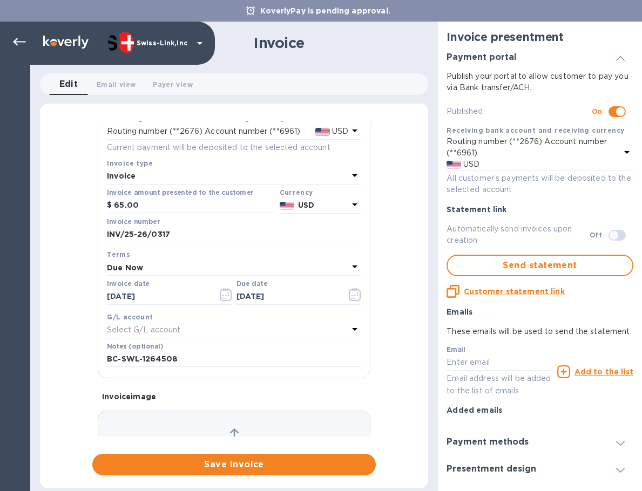
scroll to position [113, 0]
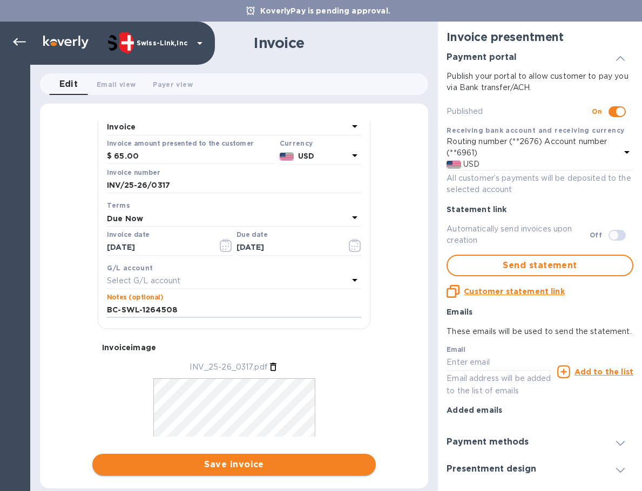
click at [205, 464] on span "Save invoice" at bounding box center [234, 464] width 266 height 13
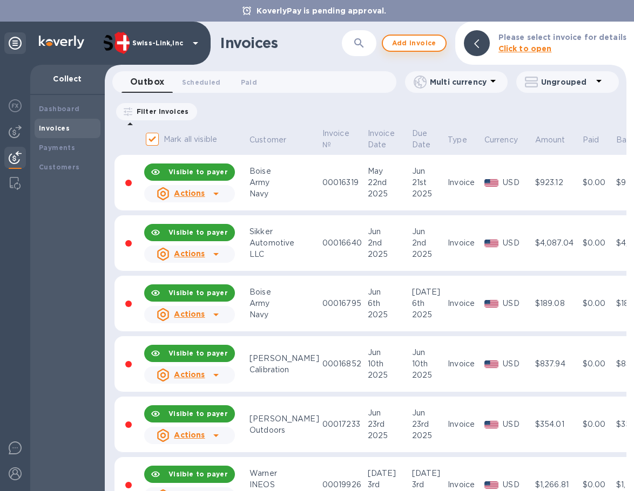
click at [405, 44] on span "Add invoice" at bounding box center [413, 43] width 45 height 13
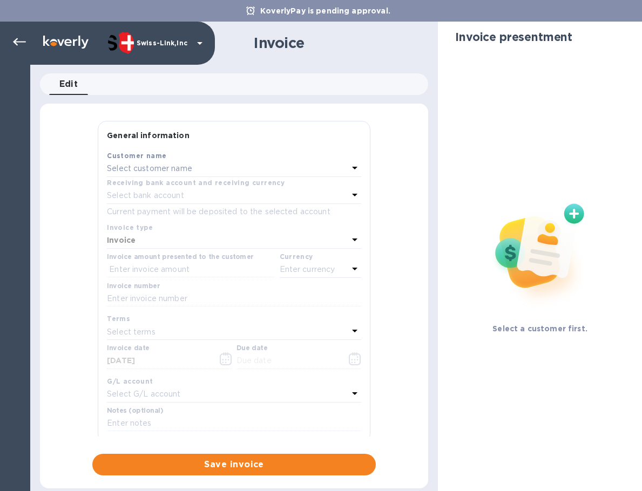
click at [180, 167] on p "Select customer name" at bounding box center [149, 168] width 85 height 11
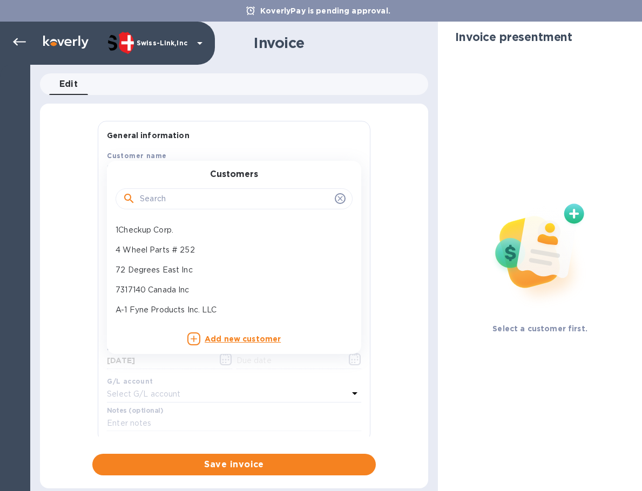
click at [174, 199] on input "text" at bounding box center [235, 199] width 191 height 16
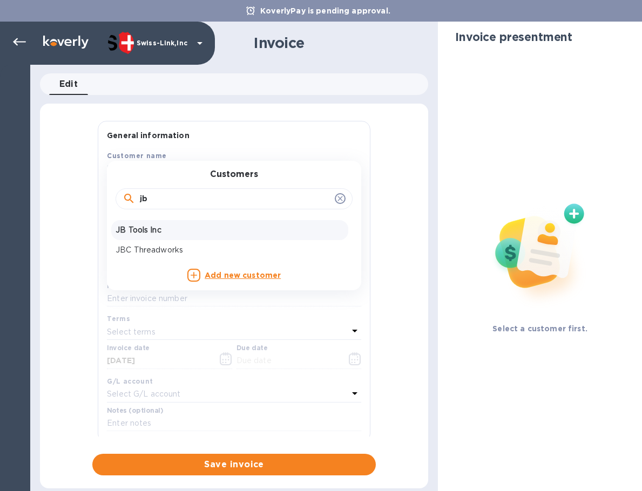
type input "jb"
click at [170, 228] on p "JB Tools Inc" at bounding box center [229, 230] width 228 height 11
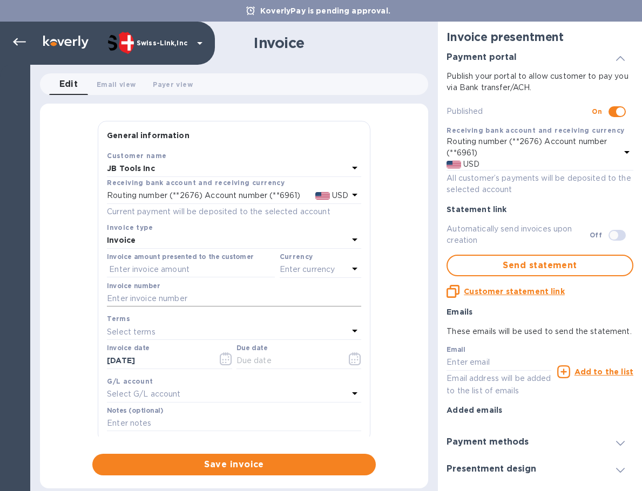
drag, startPoint x: 189, startPoint y: 297, endPoint x: 287, endPoint y: 295, distance: 97.7
click at [189, 297] on input "text" at bounding box center [234, 299] width 254 height 16
paste input "INV/25-26/0318"
type input "INV/25-26/0318"
click at [200, 266] on input "text" at bounding box center [191, 270] width 168 height 16
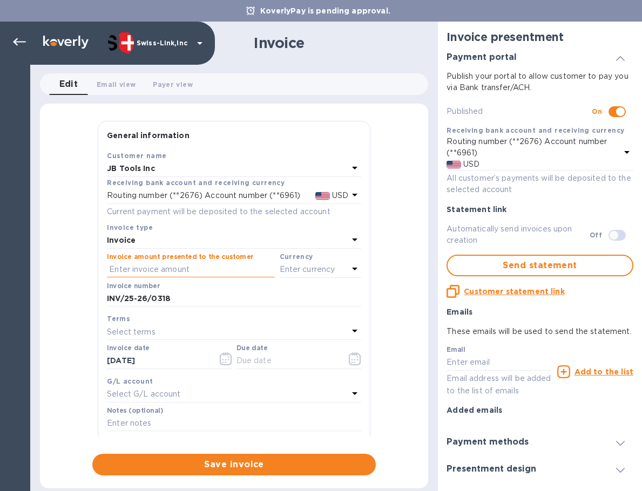
paste input "65.00"
type input "65.00"
click at [307, 271] on p "Enter currency" at bounding box center [308, 269] width 56 height 11
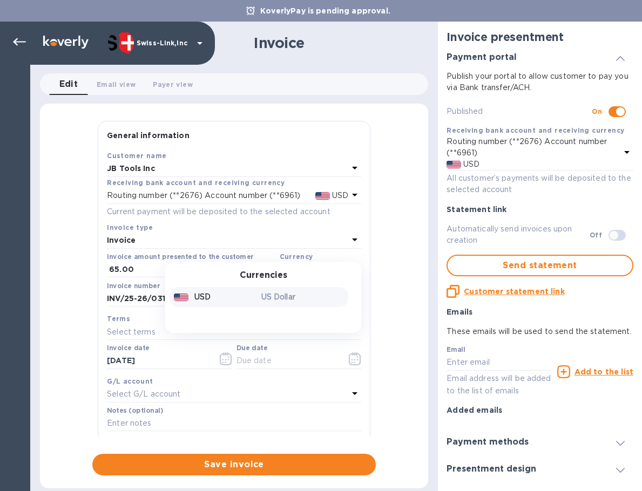
click at [277, 293] on p "US Dollar" at bounding box center [302, 296] width 83 height 11
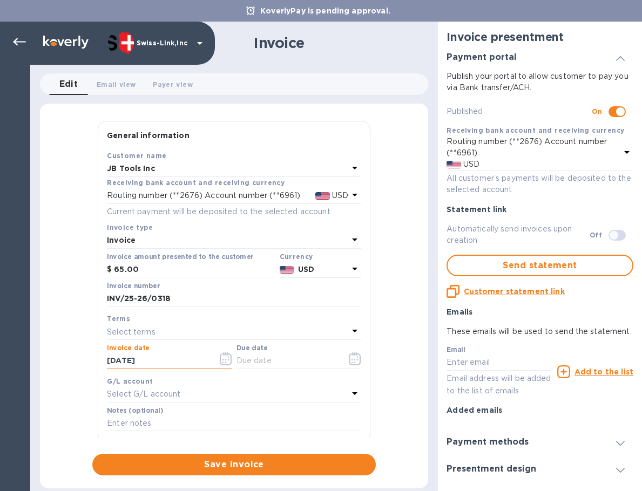
drag, startPoint x: 158, startPoint y: 362, endPoint x: 85, endPoint y: 360, distance: 72.9
click at [82, 361] on div "General information Save Customer name JB Tools Inc Receiving bank account and …" at bounding box center [234, 298] width 388 height 355
click at [258, 358] on input "text" at bounding box center [287, 361] width 102 height 16
paste input "[DATE]"
type input "[DATE]"
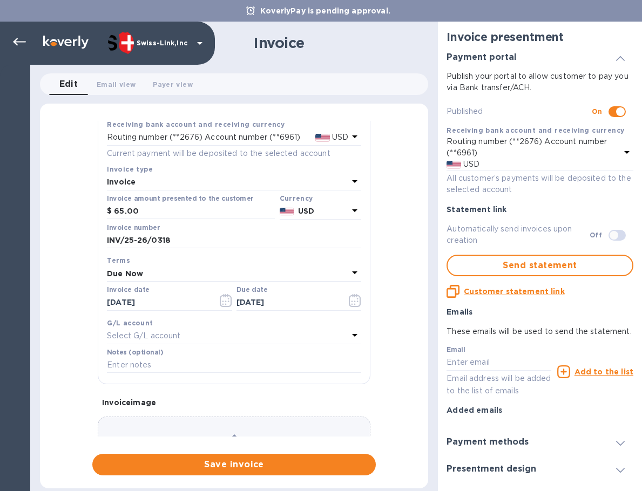
scroll to position [129, 0]
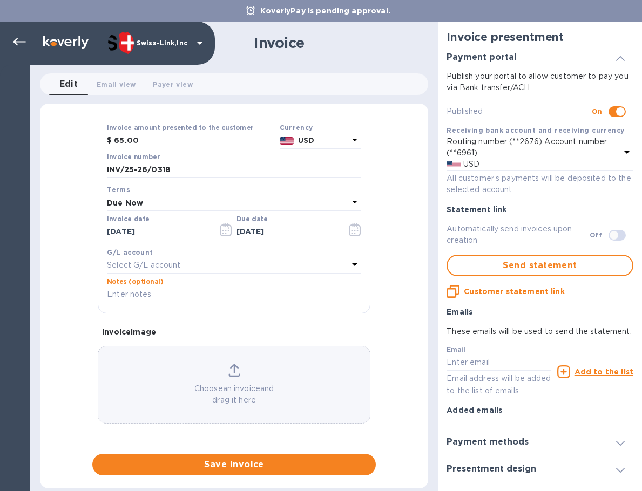
click at [165, 296] on input "text" at bounding box center [234, 295] width 254 height 16
paste input "BC-SWL-1260366"
type input "BC-SWL-1260366"
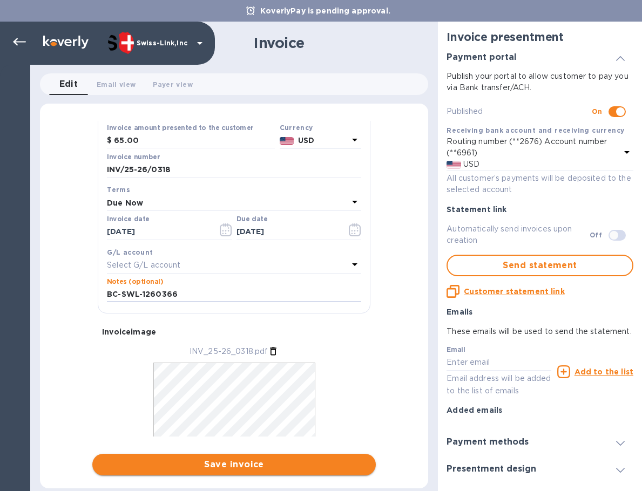
click at [234, 460] on span "Save invoice" at bounding box center [234, 464] width 266 height 13
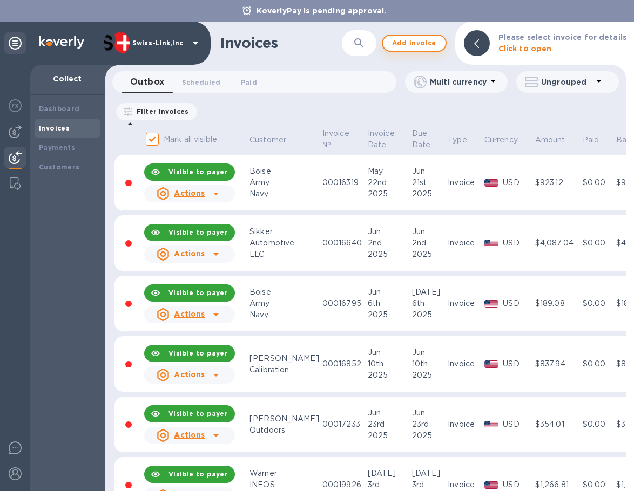
click at [409, 48] on span "Add invoice" at bounding box center [413, 43] width 45 height 13
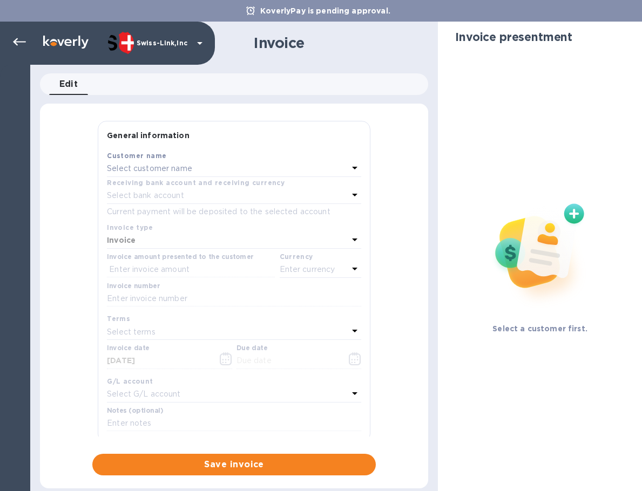
click at [203, 167] on div "Select customer name" at bounding box center [227, 168] width 241 height 15
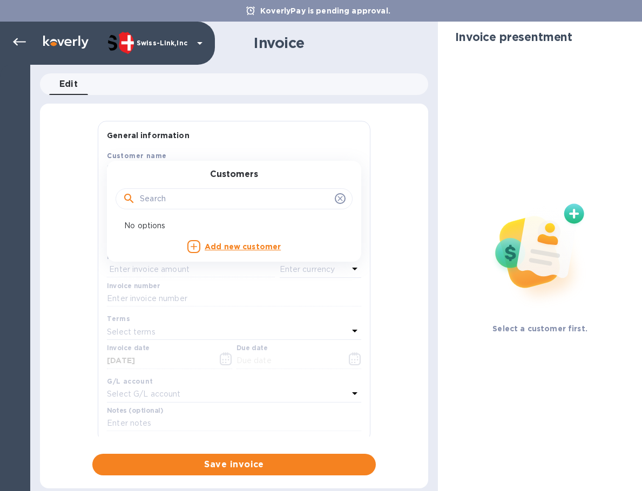
click at [198, 193] on input "text" at bounding box center [235, 199] width 191 height 16
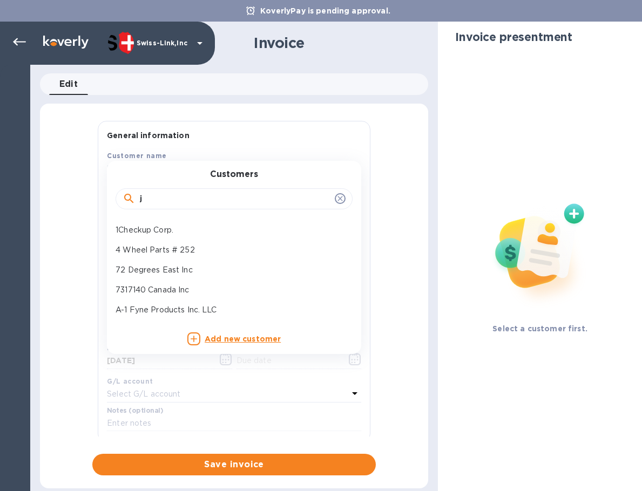
type input "jb"
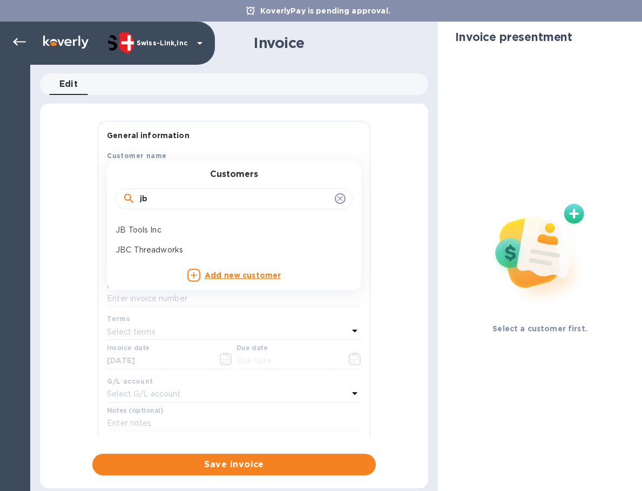
click at [184, 228] on p "JB Tools Inc" at bounding box center [229, 230] width 228 height 11
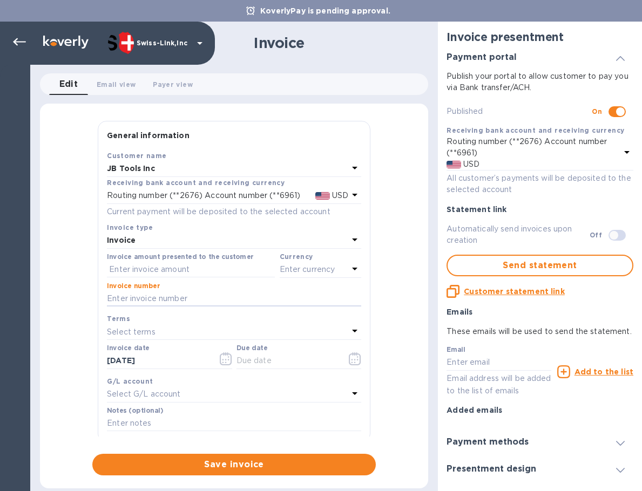
drag, startPoint x: 165, startPoint y: 293, endPoint x: 425, endPoint y: 266, distance: 261.0
click at [165, 293] on input "text" at bounding box center [234, 299] width 254 height 16
paste input "INV/25-26/0319"
type input "INV/25-26/0319"
click at [139, 273] on input "text" at bounding box center [191, 270] width 168 height 16
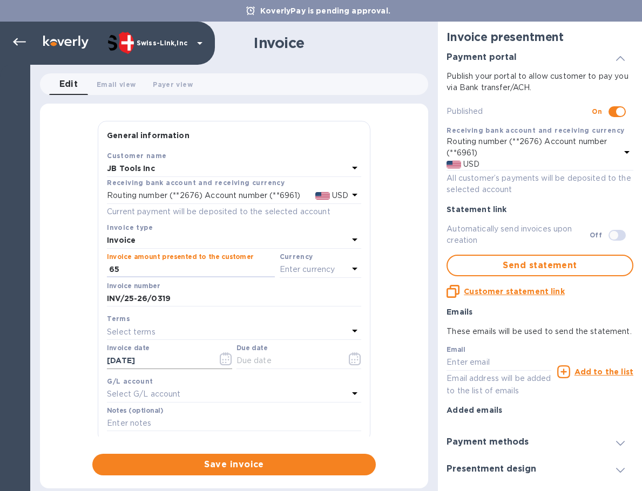
type input "65"
drag, startPoint x: 177, startPoint y: 360, endPoint x: 61, endPoint y: 358, distance: 116.0
click at [61, 358] on div "General information Save Customer name JB Tools Inc Receiving bank account and …" at bounding box center [234, 298] width 388 height 355
click at [322, 356] on input "text" at bounding box center [287, 361] width 102 height 16
paste input "[DATE]"
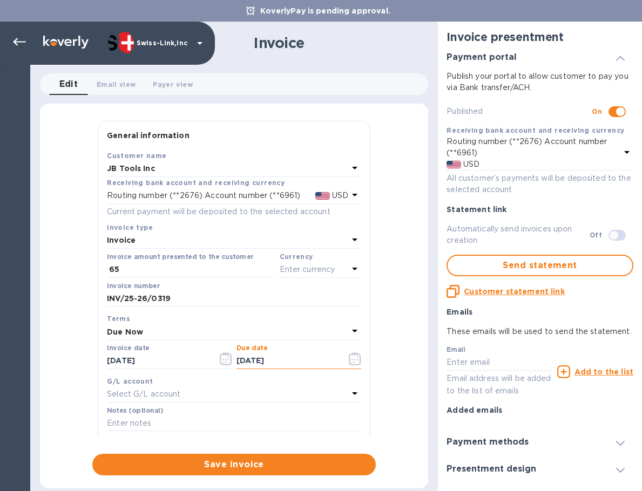
type input "[DATE]"
click at [312, 273] on p "Enter currency" at bounding box center [308, 269] width 56 height 11
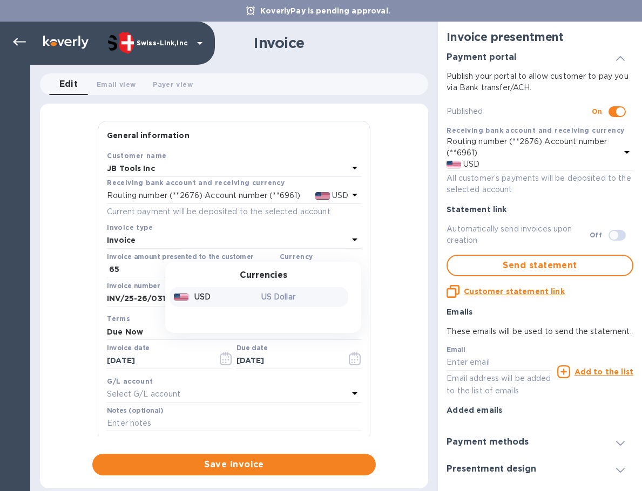
click at [289, 303] on p "US Dollar" at bounding box center [302, 296] width 83 height 11
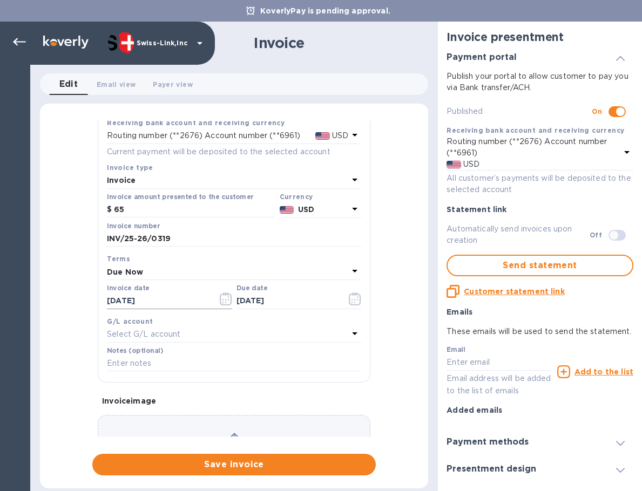
scroll to position [129, 0]
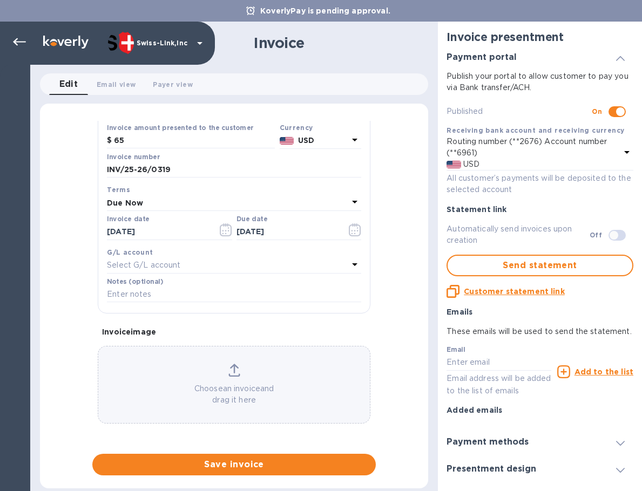
drag, startPoint x: 183, startPoint y: 294, endPoint x: 370, endPoint y: 348, distance: 194.5
click at [183, 294] on input "text" at bounding box center [234, 295] width 254 height 16
paste input "BC-SWL-1266316"
type input "BC-SWL-1266316"
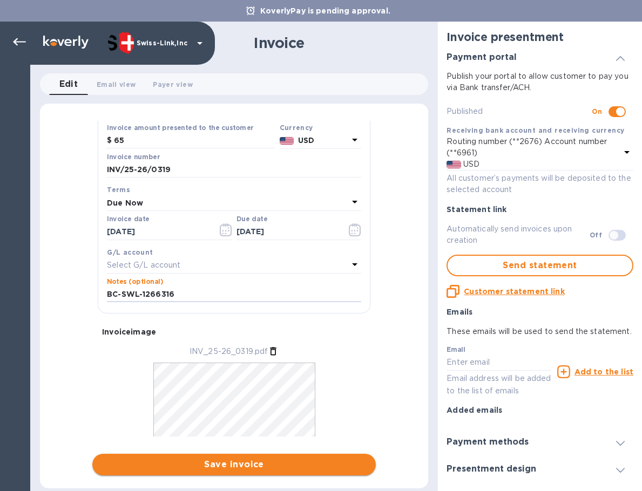
click at [241, 466] on span "Save invoice" at bounding box center [234, 464] width 266 height 13
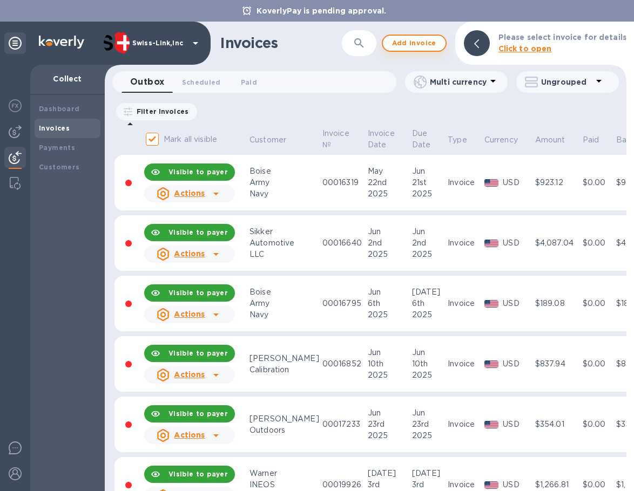
click at [410, 37] on span "Add invoice" at bounding box center [413, 43] width 45 height 13
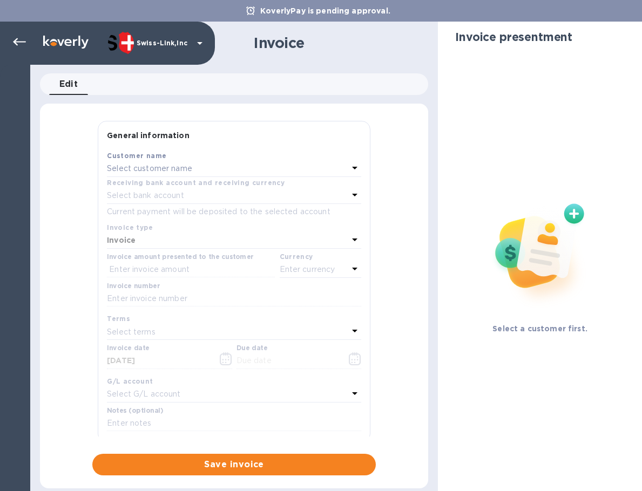
click at [206, 164] on div "Select customer name" at bounding box center [227, 168] width 241 height 15
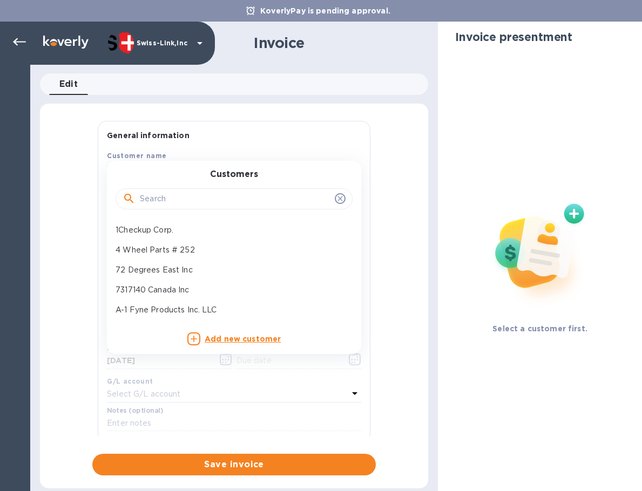
click at [187, 199] on input "text" at bounding box center [235, 199] width 191 height 16
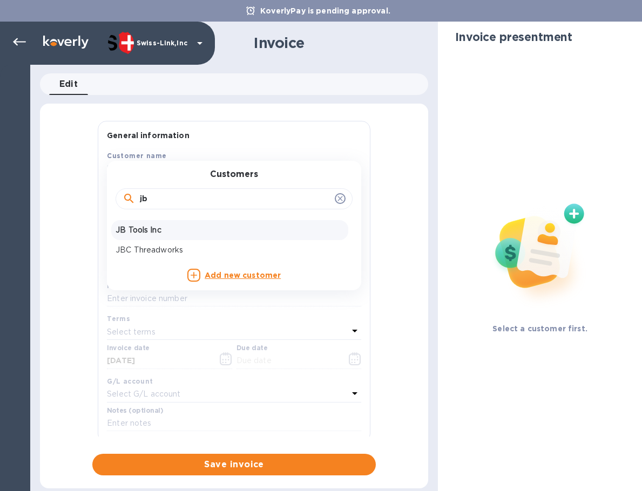
type input "jb"
click at [171, 227] on p "JB Tools Inc" at bounding box center [229, 230] width 228 height 11
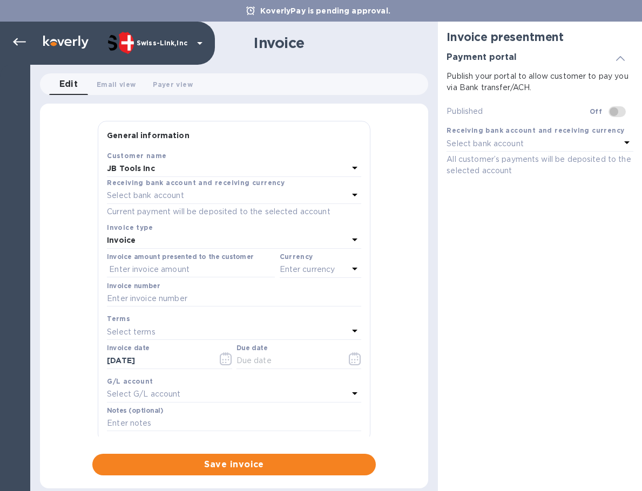
checkbox input "true"
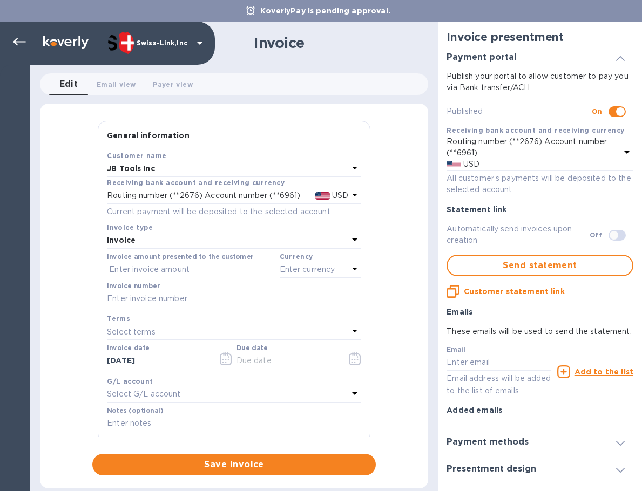
click at [153, 268] on input "text" at bounding box center [191, 270] width 168 height 16
drag, startPoint x: 162, startPoint y: 269, endPoint x: 256, endPoint y: 276, distance: 93.6
click at [162, 269] on input "text" at bounding box center [191, 270] width 168 height 16
paste input "125.00"
type input "125.00"
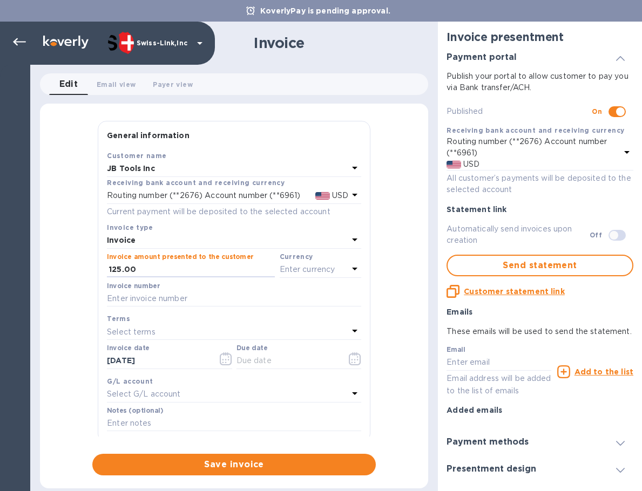
click at [305, 272] on p "Enter currency" at bounding box center [308, 269] width 56 height 11
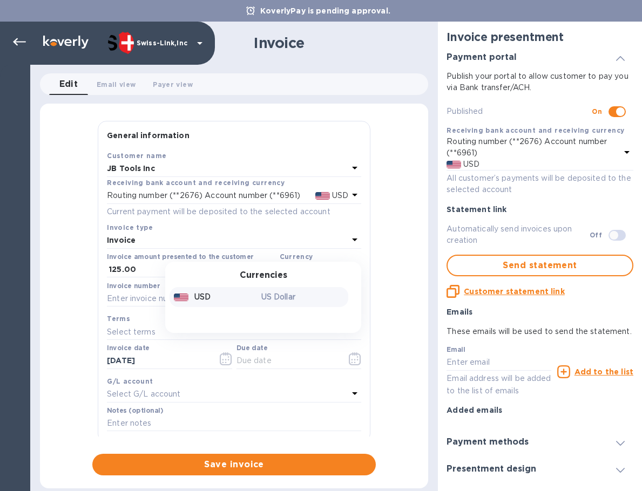
click at [259, 288] on div "USD US Dollar" at bounding box center [258, 297] width 179 height 20
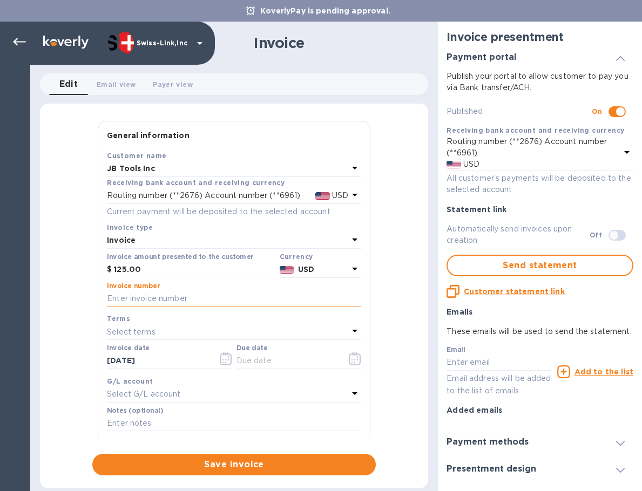
click at [142, 302] on input "text" at bounding box center [234, 299] width 254 height 16
paste input "INV/25-26/0320"
type input "INV/25-26/0320"
drag, startPoint x: 170, startPoint y: 357, endPoint x: 70, endPoint y: 356, distance: 100.4
click at [70, 356] on div "General information Save Customer name JB Tools Inc Receiving bank account and …" at bounding box center [234, 298] width 388 height 355
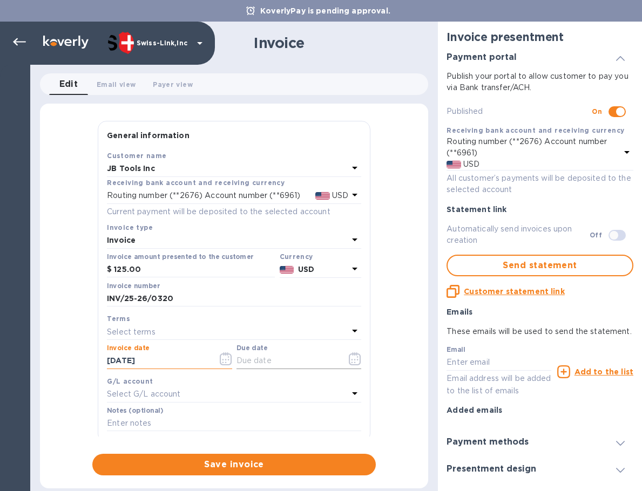
click at [256, 362] on input "text" at bounding box center [287, 361] width 102 height 16
paste input "[DATE]"
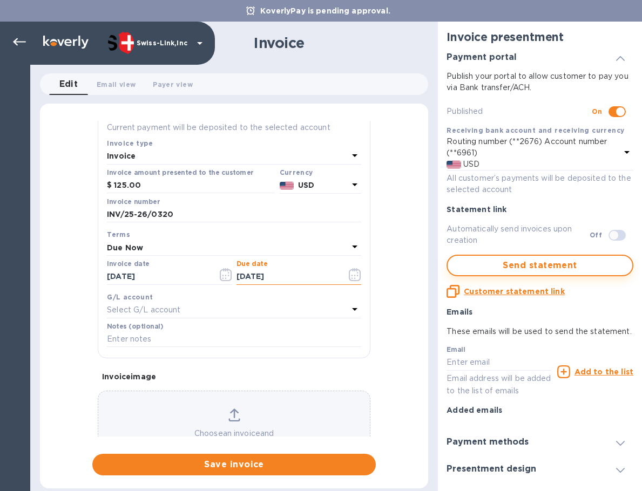
scroll to position [129, 0]
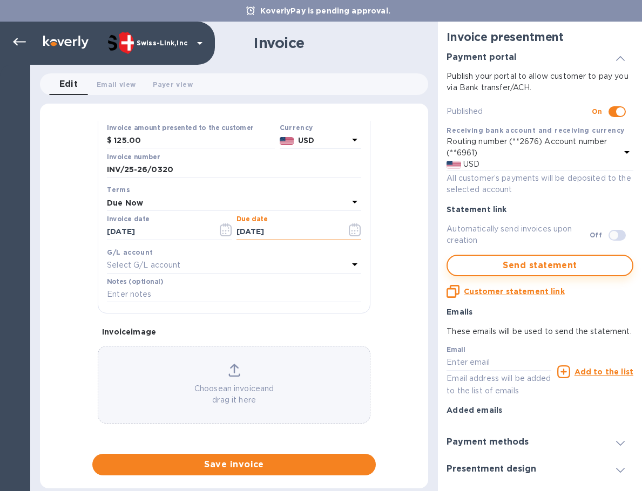
type input "[DATE]"
click at [174, 294] on input "text" at bounding box center [234, 295] width 254 height 16
paste input "BC-SWL-1264497"
type input "BC-SWL-1264497"
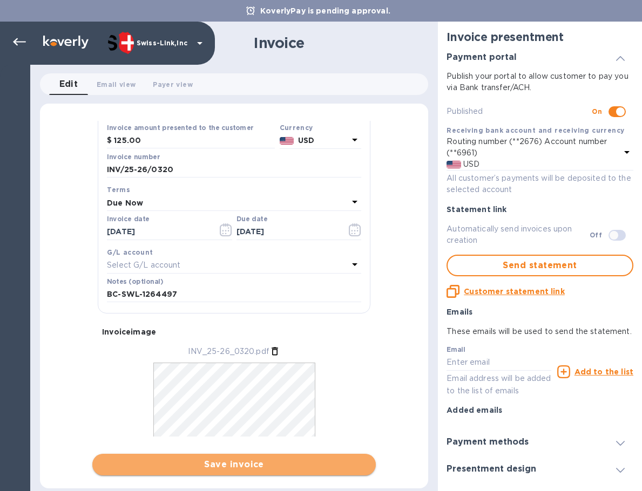
click at [232, 463] on span "Save invoice" at bounding box center [234, 464] width 266 height 13
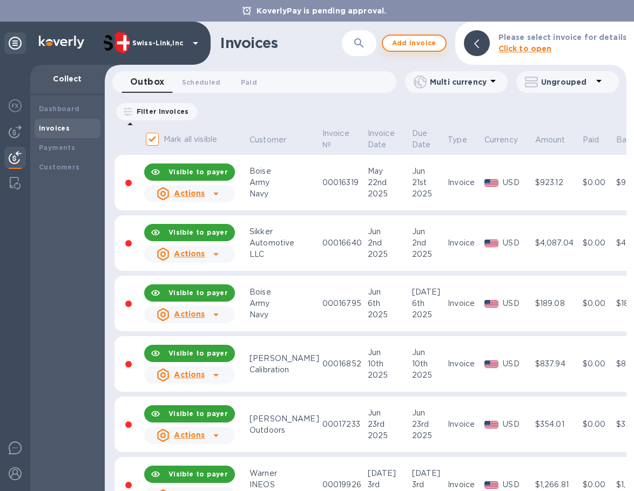
click at [420, 42] on span "Add invoice" at bounding box center [413, 43] width 45 height 13
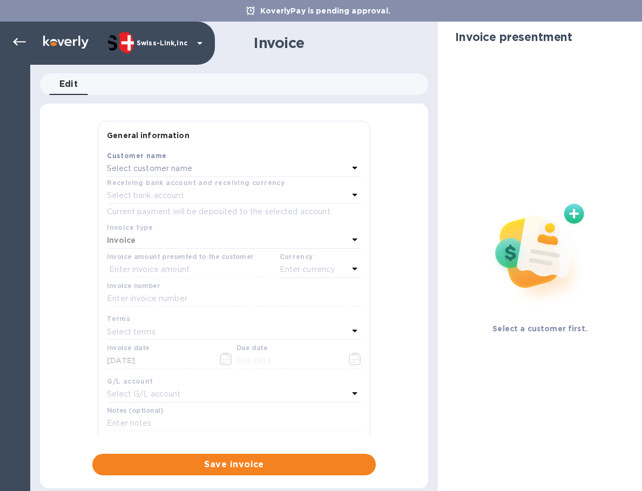
click at [233, 162] on div "Select customer name" at bounding box center [227, 168] width 241 height 15
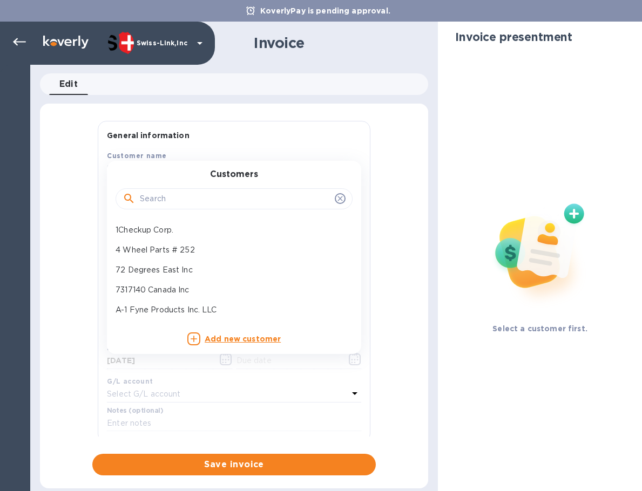
click at [215, 198] on input "text" at bounding box center [235, 199] width 191 height 16
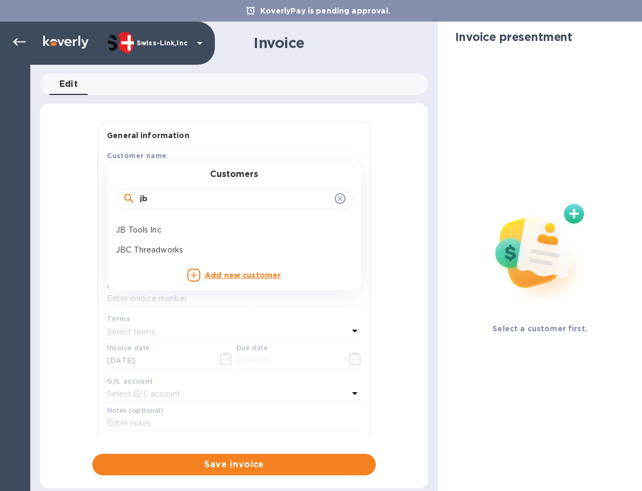
type input "jb"
click at [164, 227] on p "JB Tools Inc" at bounding box center [229, 230] width 228 height 11
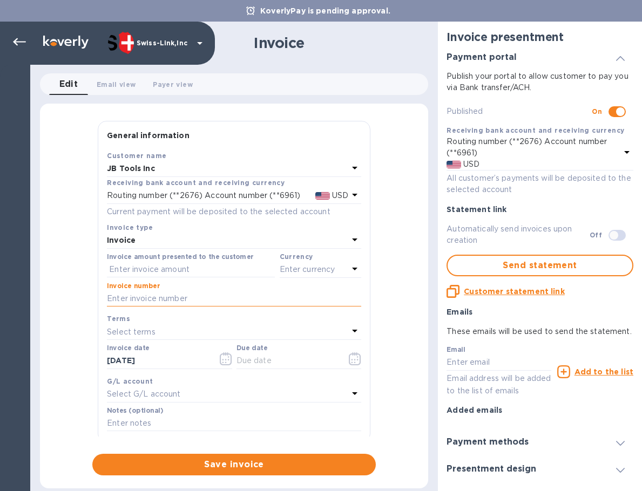
click at [169, 291] on input "text" at bounding box center [234, 299] width 254 height 16
paste input "INV/25-26/0321"
type input "INV/25-26/0321"
click at [193, 271] on input "text" at bounding box center [191, 270] width 168 height 16
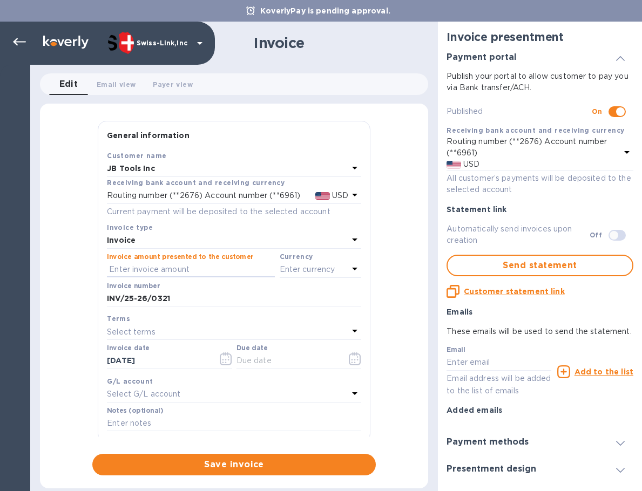
paste input "65.00"
type input "65.00"
click at [308, 272] on p "Enter currency" at bounding box center [308, 269] width 56 height 11
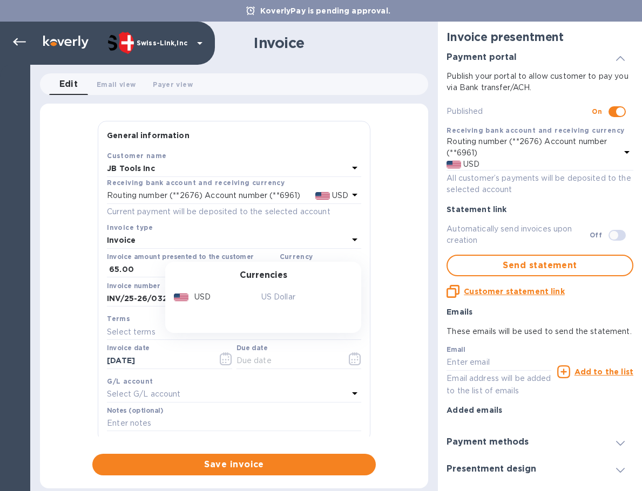
click at [280, 298] on p "US Dollar" at bounding box center [302, 296] width 83 height 11
drag, startPoint x: 171, startPoint y: 363, endPoint x: 86, endPoint y: 366, distance: 85.3
click at [86, 366] on div "General information Save Customer name JB Tools Inc Receiving bank account and …" at bounding box center [234, 298] width 388 height 355
click at [293, 363] on input "text" at bounding box center [287, 361] width 102 height 16
paste input "[DATE]"
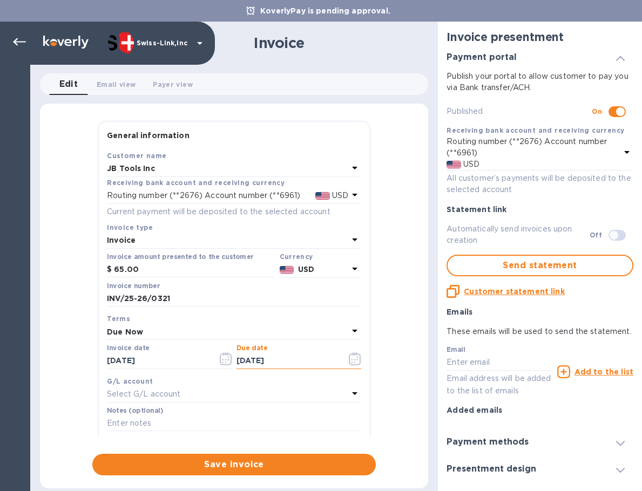
scroll to position [129, 0]
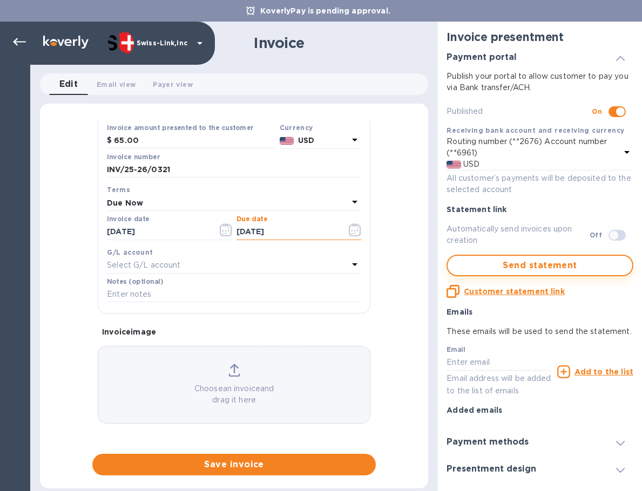
type input "[DATE]"
click at [164, 300] on input "text" at bounding box center [234, 295] width 254 height 16
paste input "BC-SWL-1266839"
type input "BC-SWL-1266839"
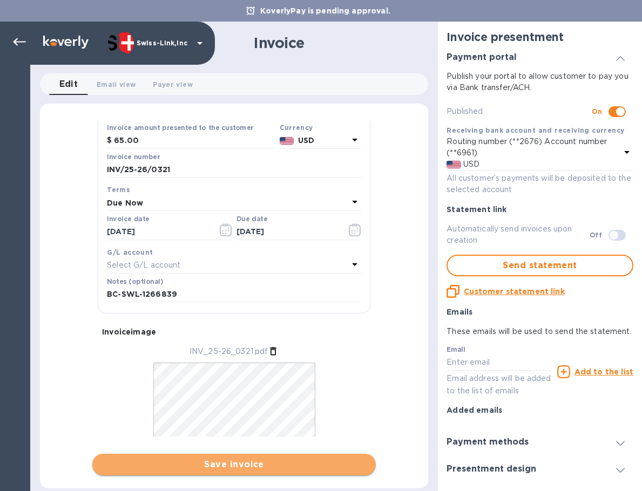
click at [242, 466] on span "Save invoice" at bounding box center [234, 464] width 266 height 13
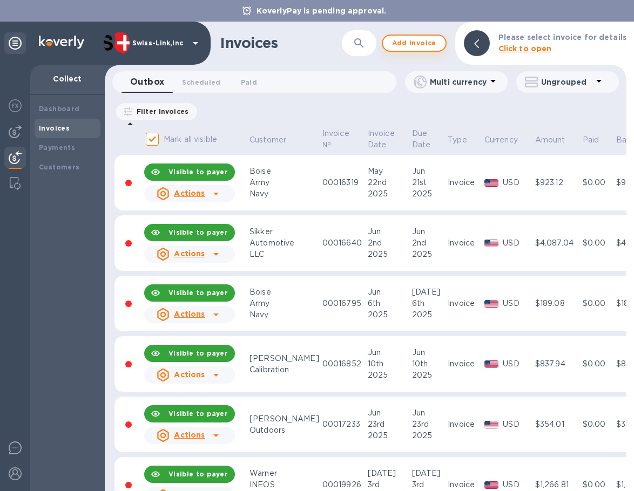
click at [414, 39] on span "Add invoice" at bounding box center [413, 43] width 45 height 13
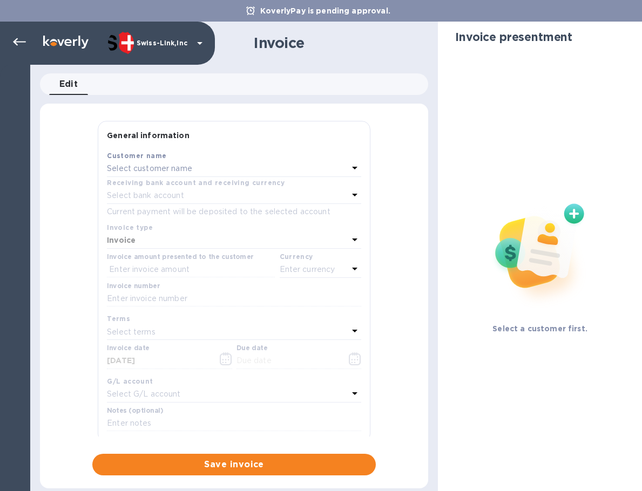
click at [174, 166] on p "Select customer name" at bounding box center [149, 168] width 85 height 11
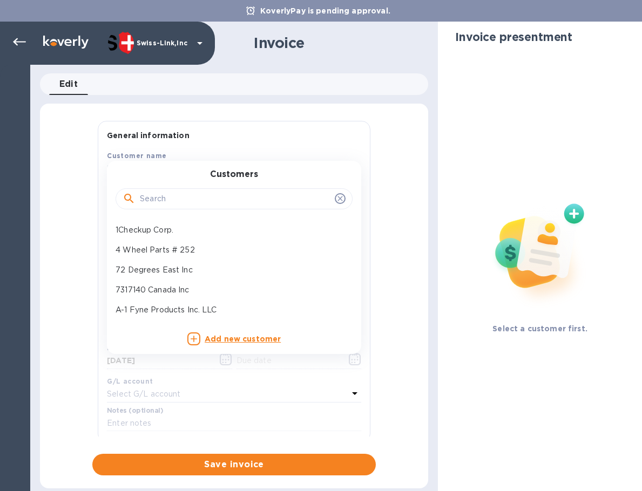
click at [163, 198] on input "text" at bounding box center [235, 199] width 191 height 16
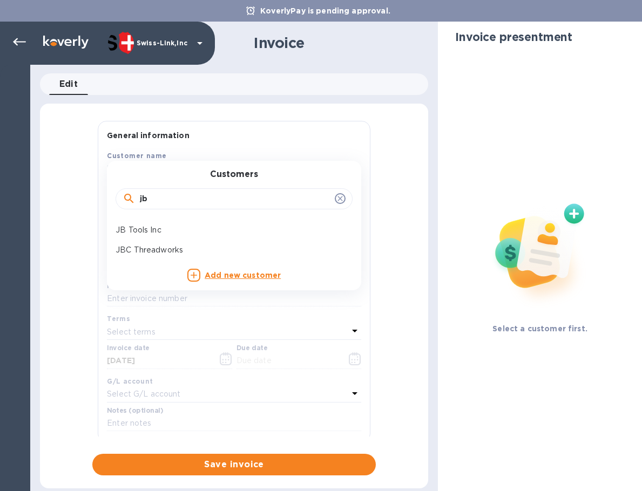
type input "jb"
click at [160, 226] on p "JB Tools Inc" at bounding box center [229, 230] width 228 height 11
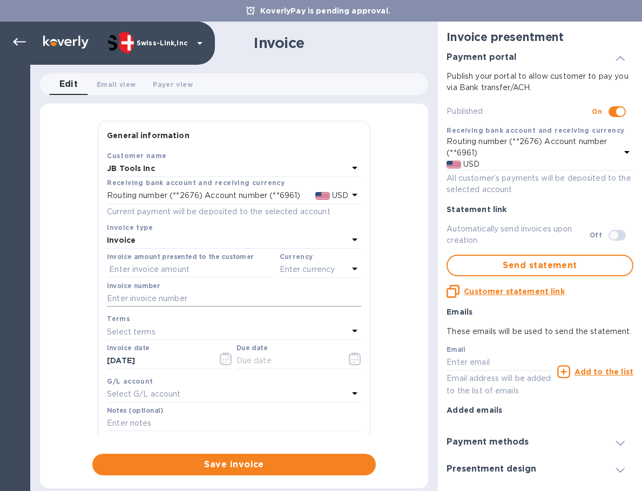
drag, startPoint x: 165, startPoint y: 297, endPoint x: 176, endPoint y: 298, distance: 10.8
click at [165, 297] on input "text" at bounding box center [234, 299] width 254 height 16
paste input "INV/25-26/0322"
type input "INV/25-26/0322"
click at [188, 265] on input "text" at bounding box center [191, 270] width 168 height 16
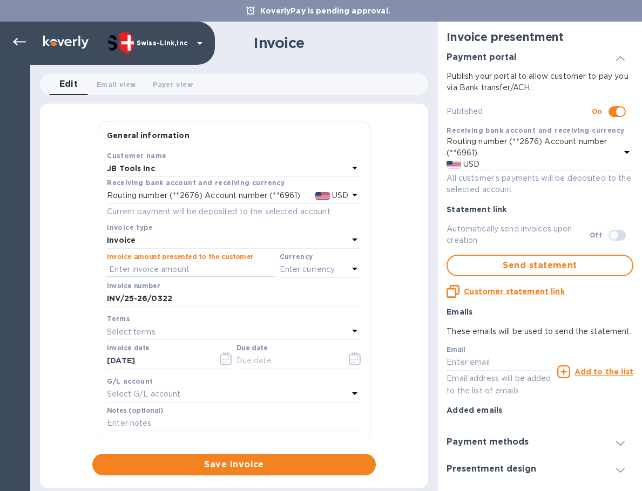
paste input "34.95"
type input "34.95"
click at [330, 271] on p "Enter currency" at bounding box center [308, 269] width 56 height 11
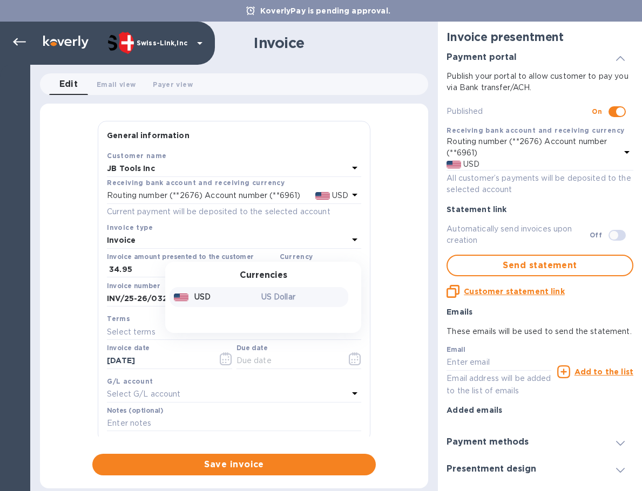
click at [268, 291] on p "US Dollar" at bounding box center [302, 296] width 83 height 11
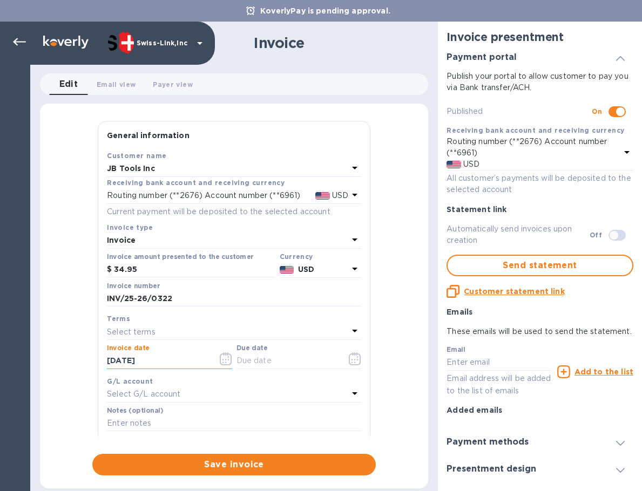
drag, startPoint x: 173, startPoint y: 364, endPoint x: 73, endPoint y: 353, distance: 100.9
click at [73, 353] on div "General information Save Customer name JB Tools Inc Receiving bank account and …" at bounding box center [234, 298] width 388 height 355
click at [263, 363] on input "text" at bounding box center [287, 361] width 102 height 16
paste input "[DATE]"
type input "[DATE]"
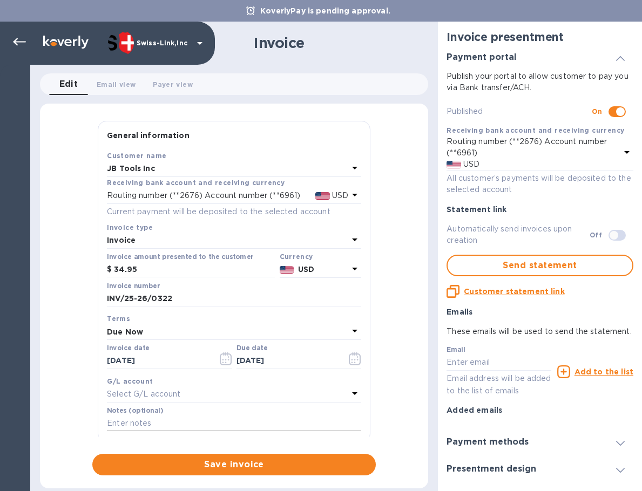
click at [162, 424] on input "text" at bounding box center [234, 424] width 254 height 16
paste input "BC-SWL-1264307"
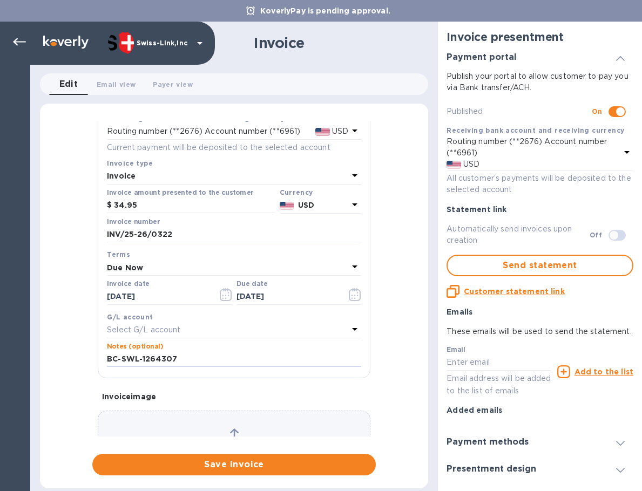
scroll to position [129, 0]
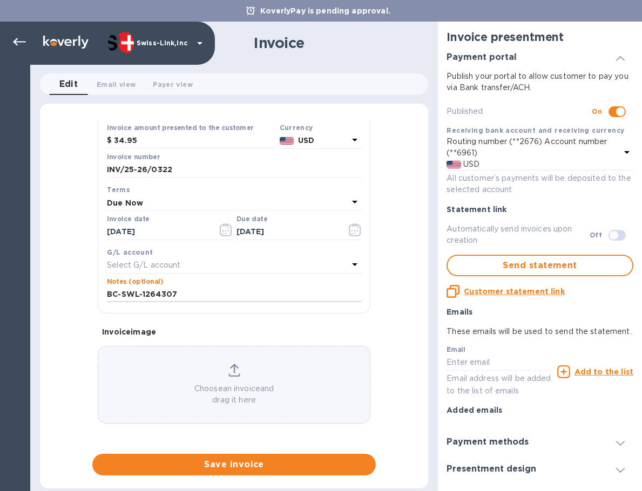
type input "BC-SWL-1264307"
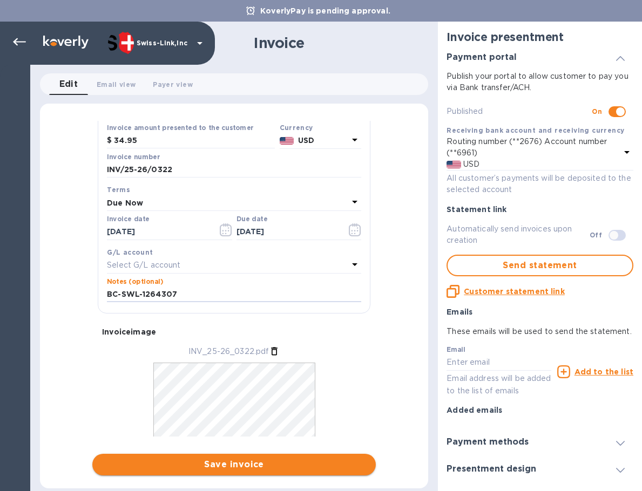
click at [241, 457] on button "Save invoice" at bounding box center [233, 465] width 283 height 22
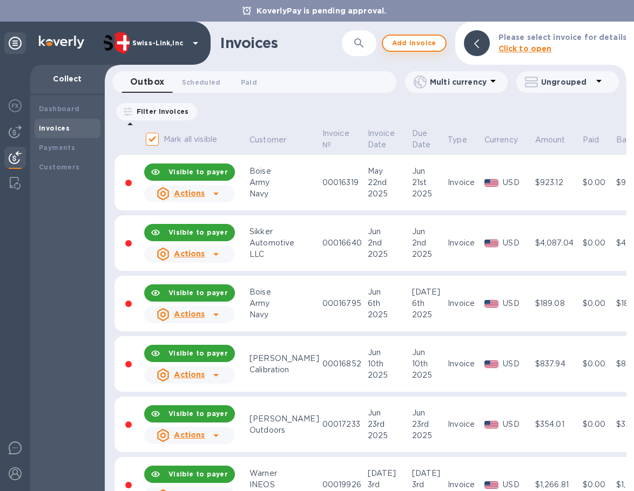
click at [416, 46] on span "Add invoice" at bounding box center [413, 43] width 45 height 13
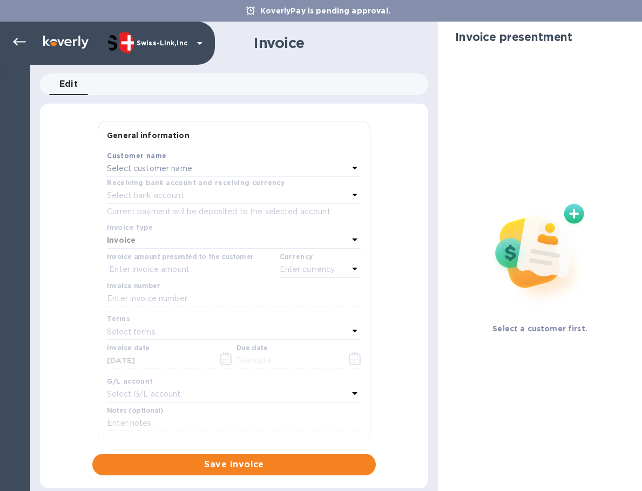
click at [161, 172] on p "Select customer name" at bounding box center [149, 168] width 85 height 11
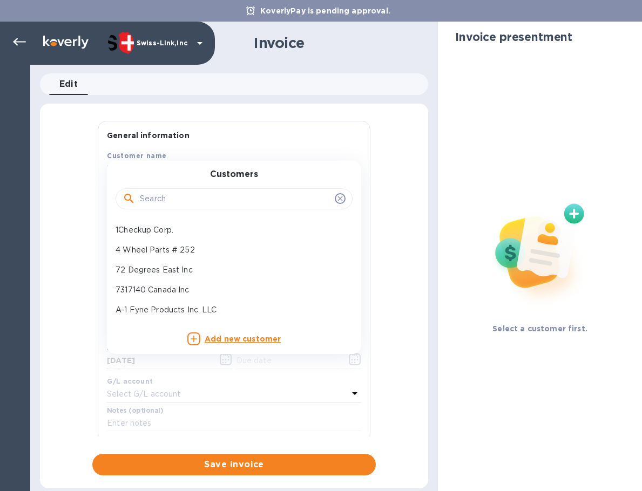
click at [178, 189] on div at bounding box center [233, 199] width 237 height 22
click at [182, 198] on input "text" at bounding box center [235, 199] width 191 height 16
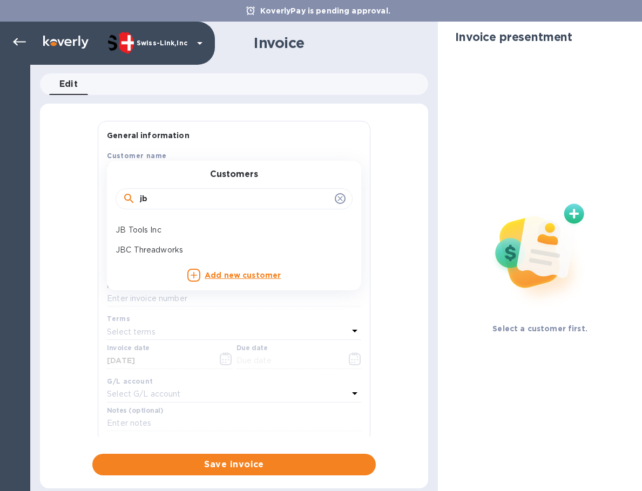
type input "jb"
click at [183, 227] on p "JB Tools Inc" at bounding box center [229, 230] width 228 height 11
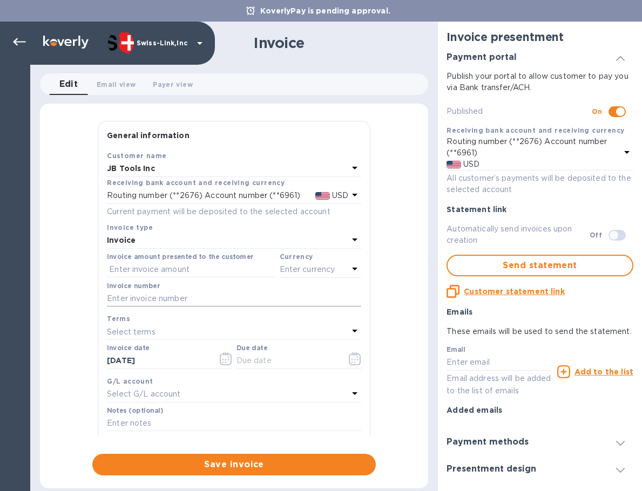
click at [140, 299] on input "text" at bounding box center [234, 299] width 254 height 16
paste input "INV/25-26/0323"
type input "INV/25-26/0323"
click at [199, 260] on label "Invoice amount presented to the customer" at bounding box center [180, 257] width 147 height 6
click at [199, 271] on input "text" at bounding box center [191, 270] width 168 height 16
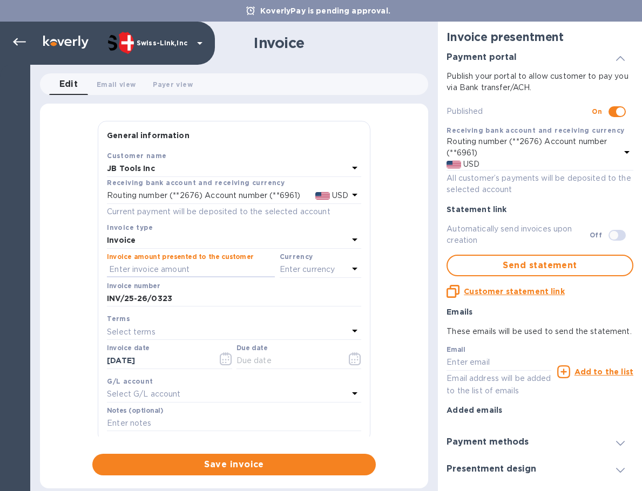
paste input "34.95"
type input "34.95"
click at [293, 269] on p "Enter currency" at bounding box center [308, 269] width 56 height 11
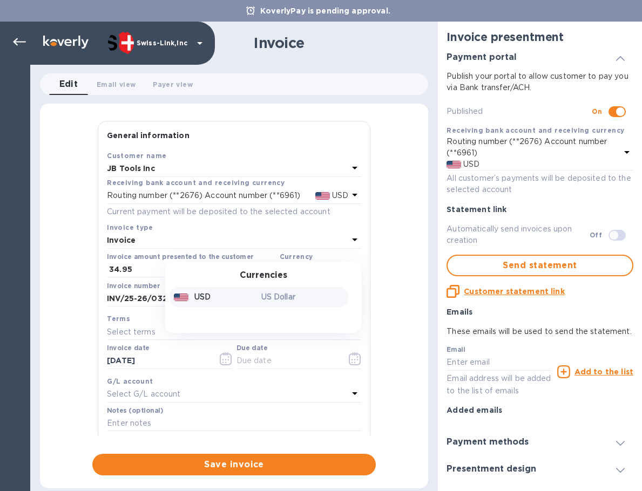
click at [251, 299] on div "USD" at bounding box center [215, 297] width 87 height 16
drag, startPoint x: 170, startPoint y: 364, endPoint x: 65, endPoint y: 355, distance: 105.6
click at [47, 353] on div "General information Save Customer name JB Tools Inc Receiving bank account and …" at bounding box center [234, 298] width 388 height 355
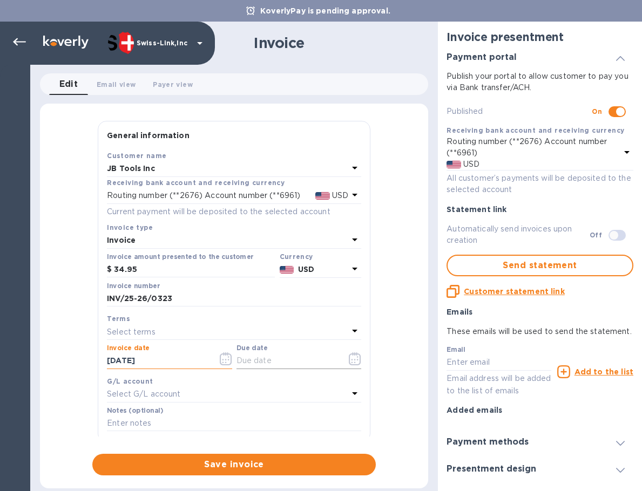
click at [236, 358] on input "text" at bounding box center [287, 361] width 102 height 16
paste input "[DATE]"
type input "[DATE]"
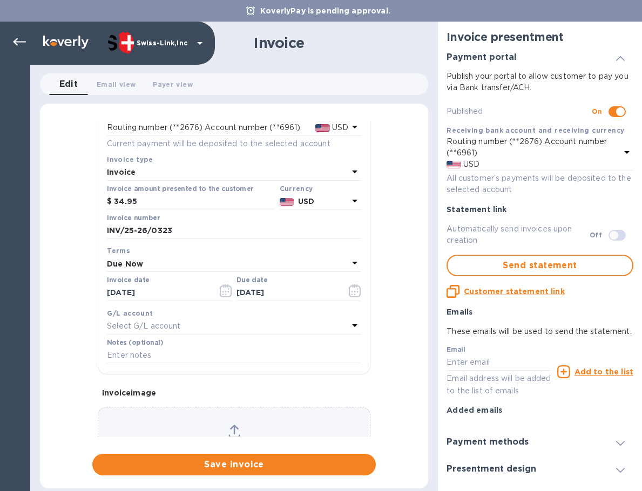
scroll to position [129, 0]
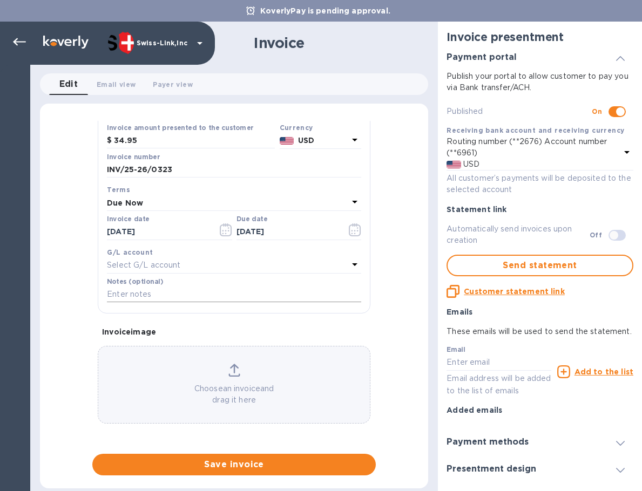
click at [186, 295] on input "text" at bounding box center [234, 295] width 254 height 16
paste input "BC-SWL-1265426"
type input "BC-SWL-1265426"
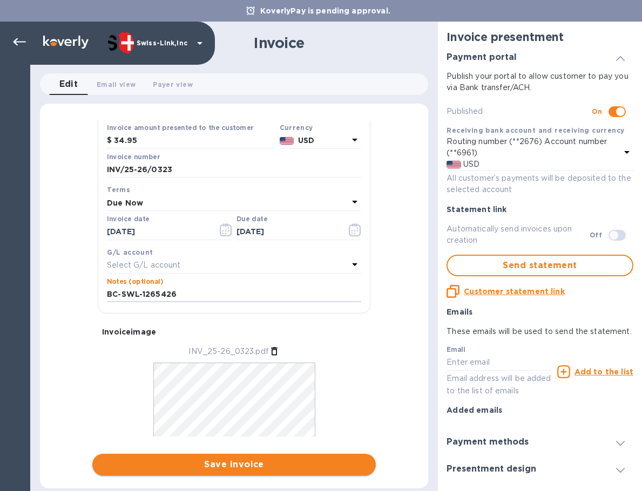
click at [250, 465] on span "Save invoice" at bounding box center [234, 464] width 266 height 13
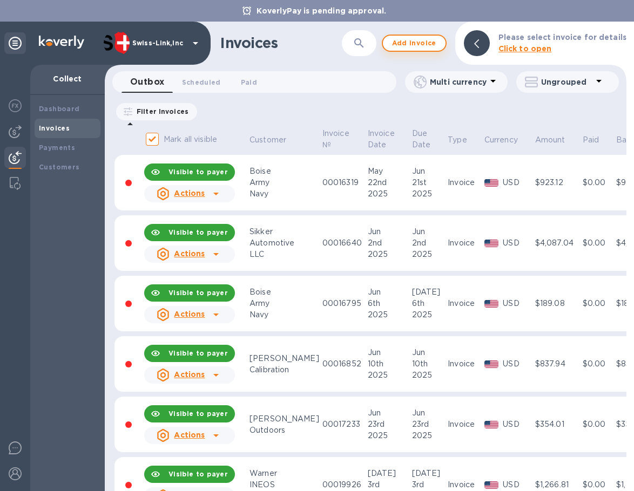
click at [398, 45] on span "Add invoice" at bounding box center [413, 43] width 45 height 13
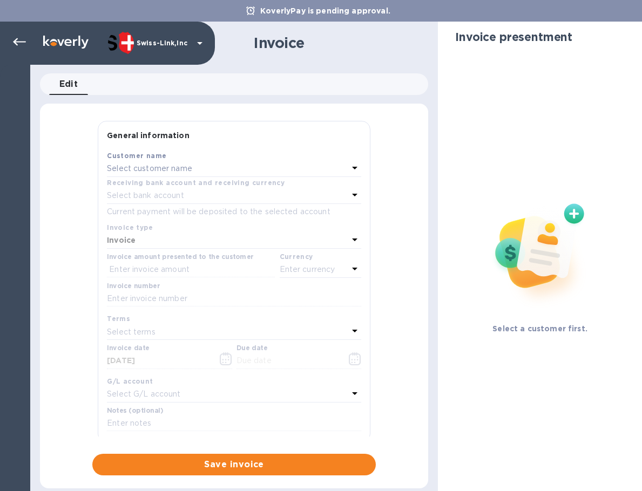
click at [196, 174] on div "Select customer name" at bounding box center [227, 168] width 241 height 15
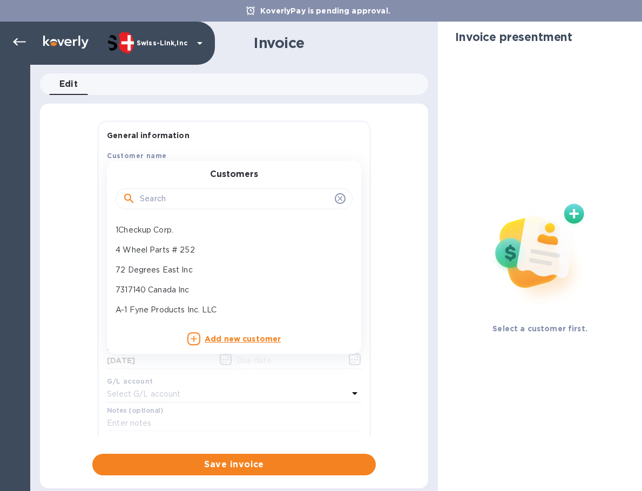
click at [192, 206] on input "text" at bounding box center [235, 199] width 191 height 16
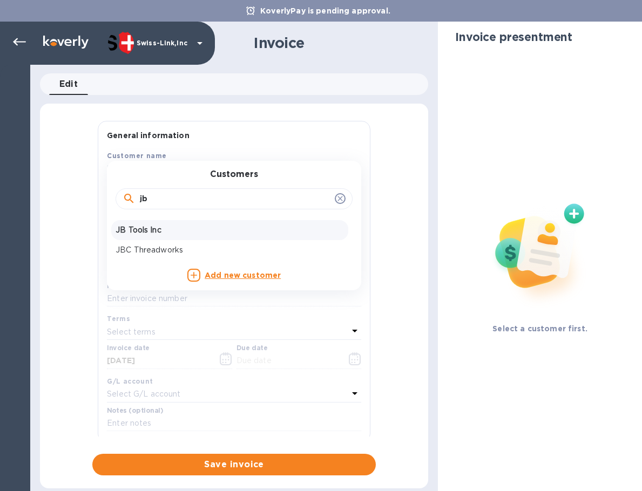
type input "jb"
click at [188, 225] on p "JB Tools Inc" at bounding box center [229, 230] width 228 height 11
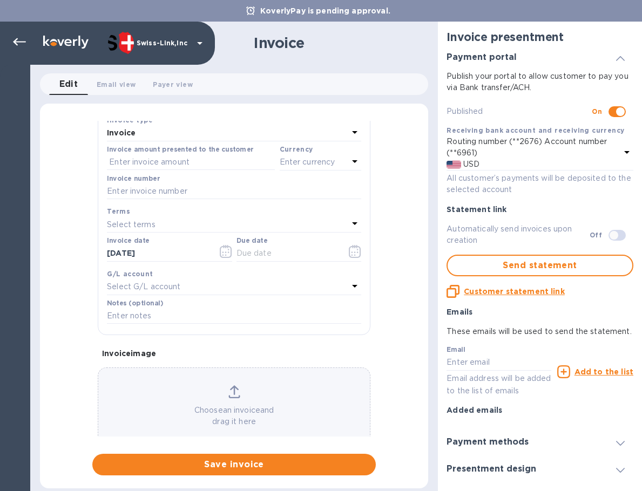
scroll to position [108, 0]
click at [191, 191] on input "text" at bounding box center [234, 191] width 254 height 16
paste input "INV/25-26/0324"
type input "INV/25-26/0324"
click at [187, 162] on input "text" at bounding box center [191, 162] width 168 height 16
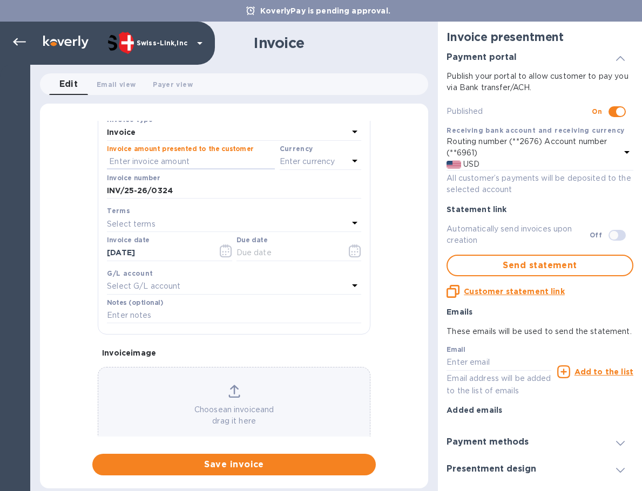
paste input "34.95"
type input "34.95"
drag, startPoint x: 183, startPoint y: 251, endPoint x: 73, endPoint y: 251, distance: 109.6
click at [73, 251] on div "General information Save Customer name JB Tools Inc Receiving bank account and …" at bounding box center [234, 298] width 388 height 355
click at [260, 254] on input "text" at bounding box center [287, 253] width 102 height 16
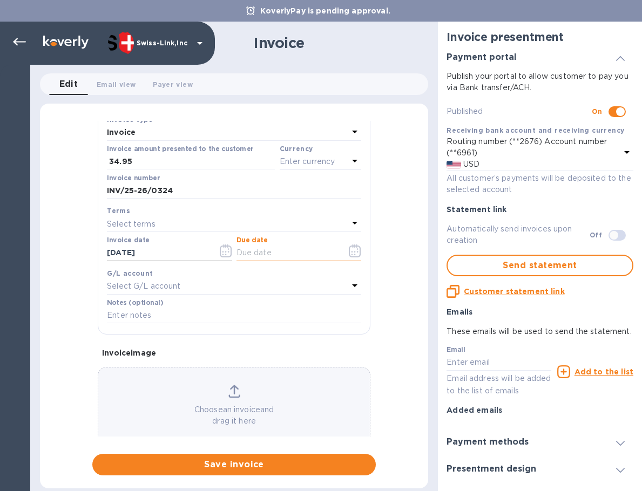
paste input "[DATE]"
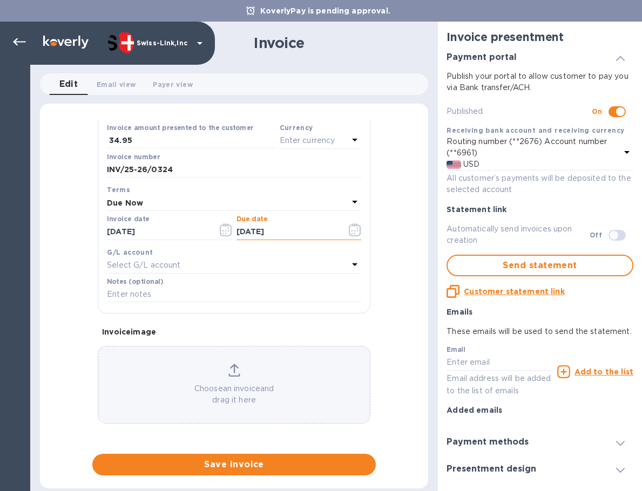
type input "[DATE]"
click at [189, 298] on input "text" at bounding box center [234, 295] width 254 height 16
paste input "BC-SWL-1266084"
type input "BC-SWL-1266084"
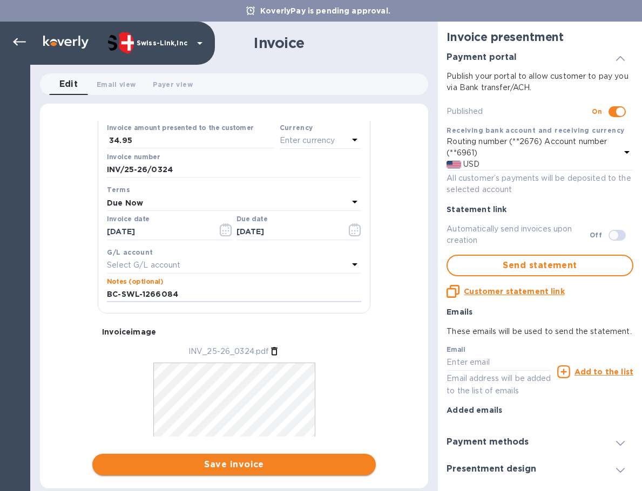
click at [226, 466] on span "Save invoice" at bounding box center [234, 464] width 266 height 13
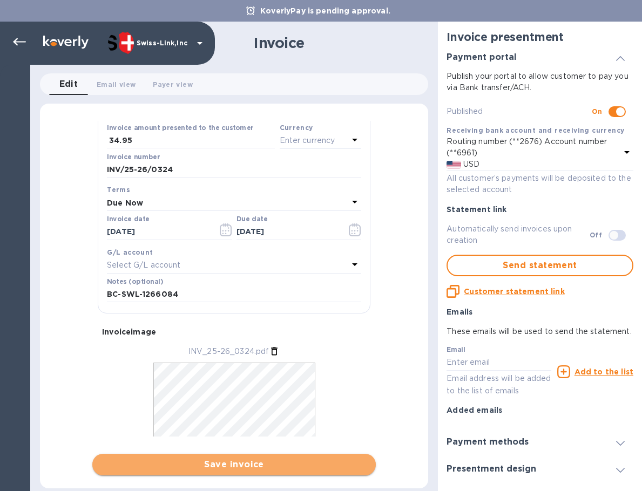
click at [185, 464] on span "Save invoice" at bounding box center [234, 464] width 266 height 13
click at [219, 465] on span "Save invoice" at bounding box center [234, 464] width 266 height 13
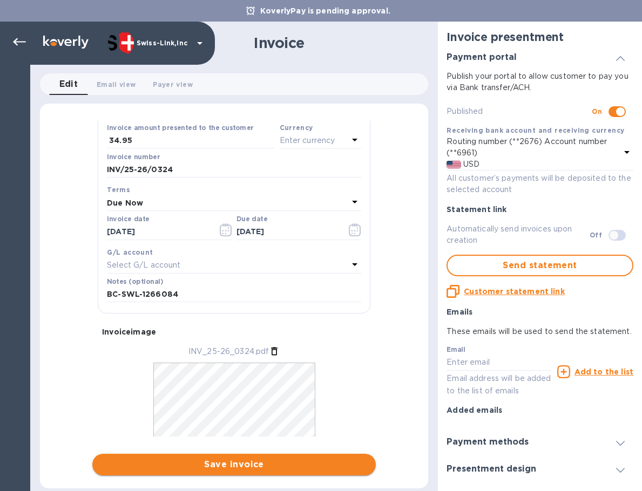
click at [139, 461] on span "Save invoice" at bounding box center [234, 464] width 266 height 13
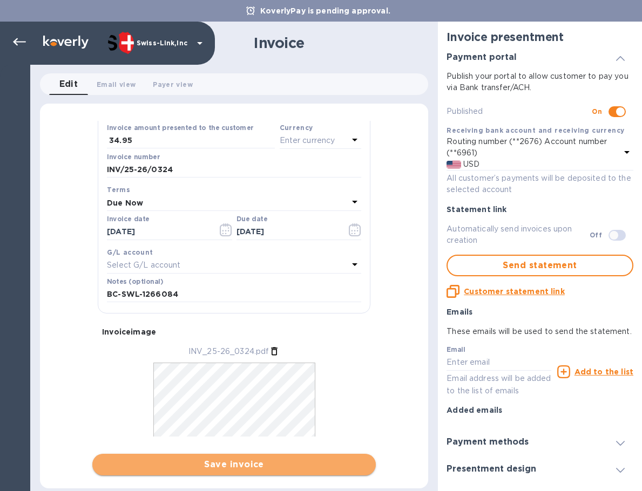
click at [139, 461] on span "Save invoice" at bounding box center [234, 464] width 266 height 13
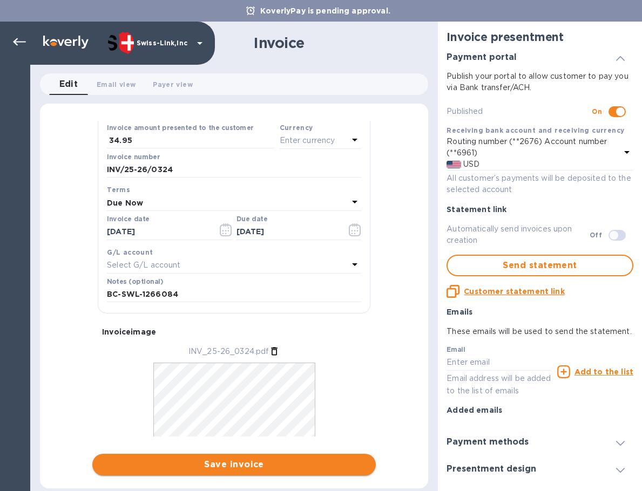
click at [139, 461] on span "Save invoice" at bounding box center [234, 464] width 266 height 13
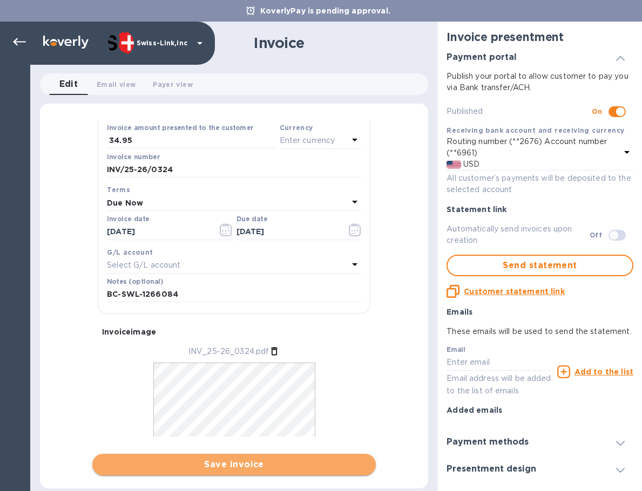
click at [139, 461] on span "Save invoice" at bounding box center [234, 464] width 266 height 13
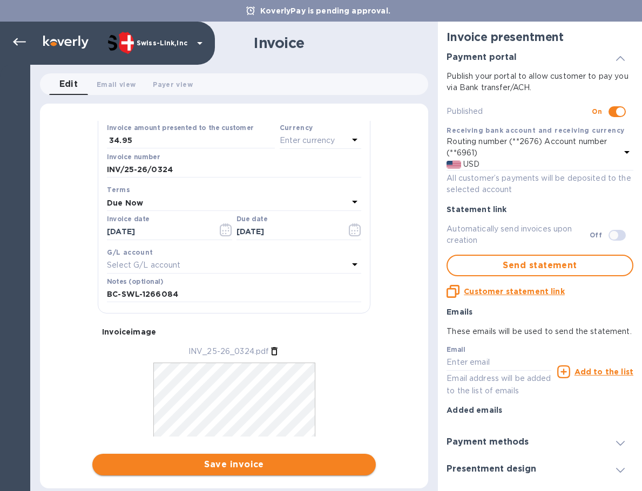
click at [139, 461] on span "Save invoice" at bounding box center [234, 464] width 266 height 13
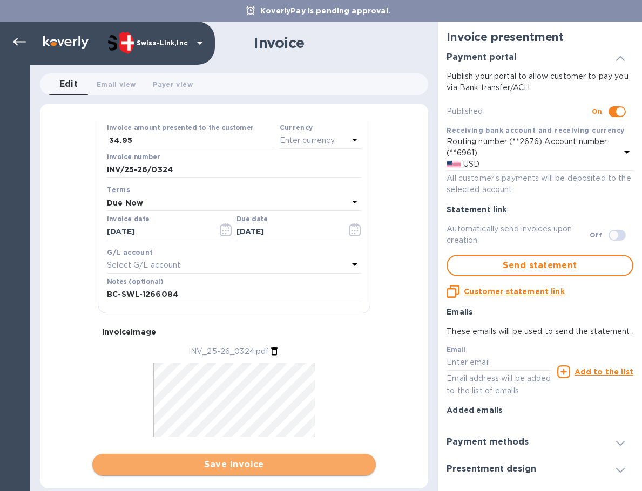
click at [139, 461] on span "Save invoice" at bounding box center [234, 464] width 266 height 13
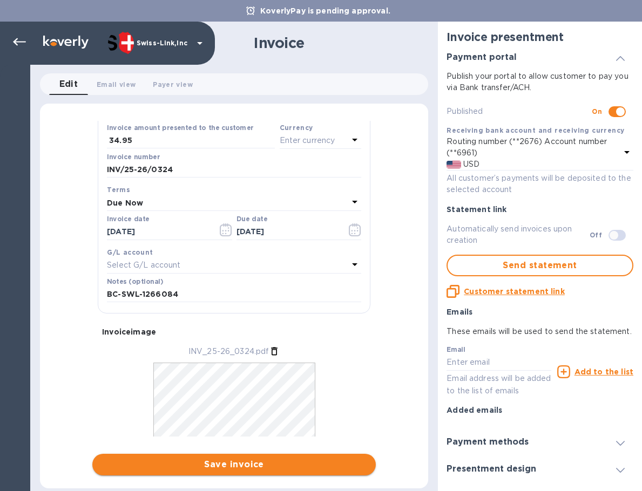
click at [139, 461] on span "Save invoice" at bounding box center [234, 464] width 266 height 13
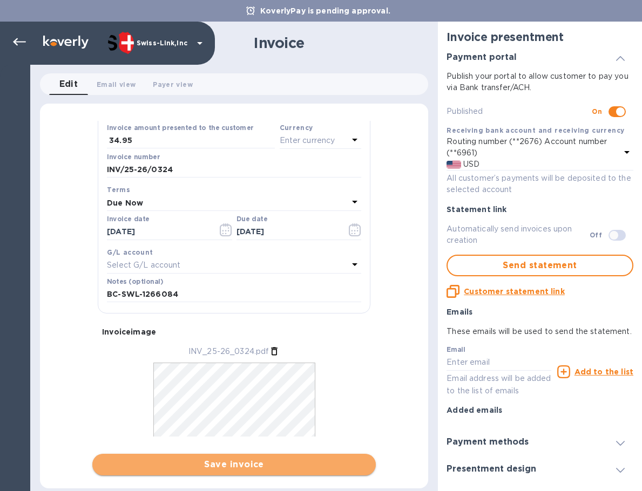
click at [139, 461] on span "Save invoice" at bounding box center [234, 464] width 266 height 13
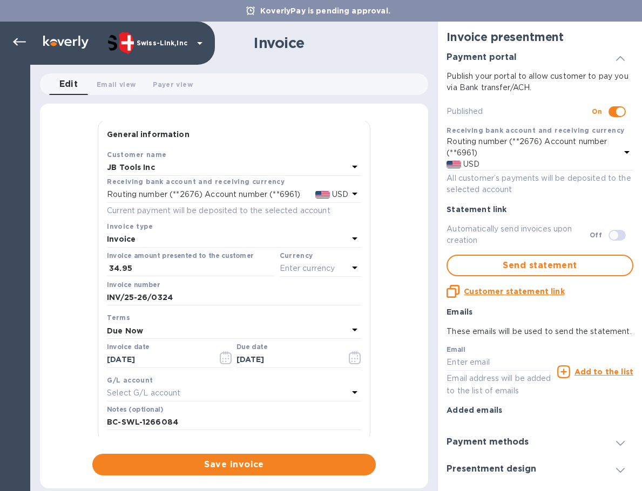
scroll to position [0, 0]
click at [297, 267] on p "Enter currency" at bounding box center [308, 269] width 56 height 11
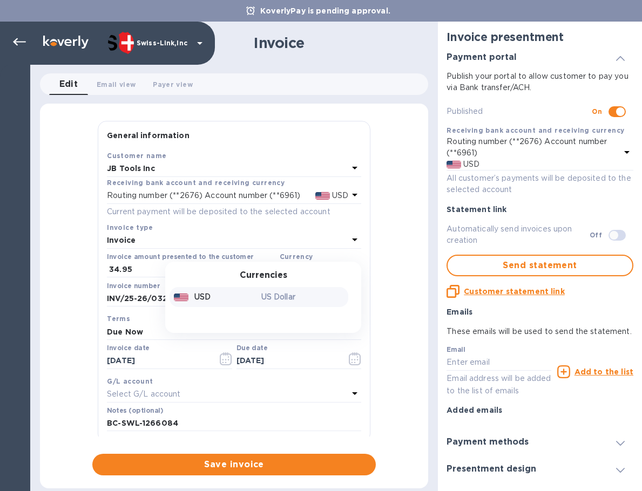
click at [275, 291] on div "US Dollar" at bounding box center [302, 297] width 87 height 16
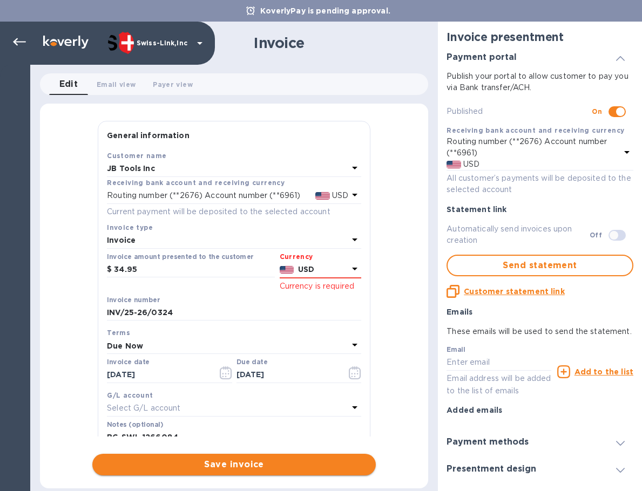
click at [162, 471] on span "Save invoice" at bounding box center [234, 464] width 266 height 13
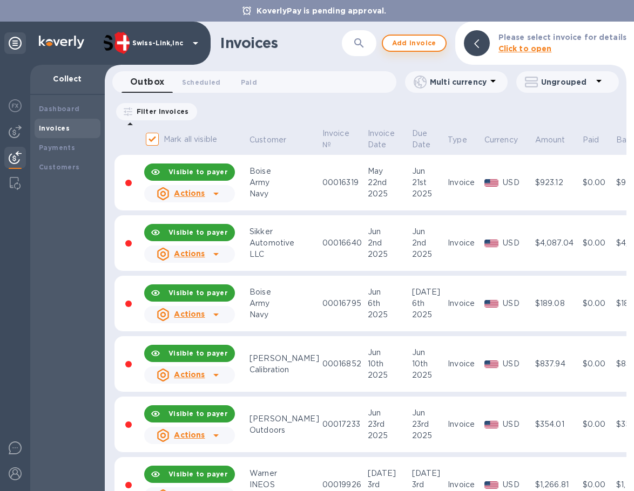
click at [403, 47] on span "Add invoice" at bounding box center [413, 43] width 45 height 13
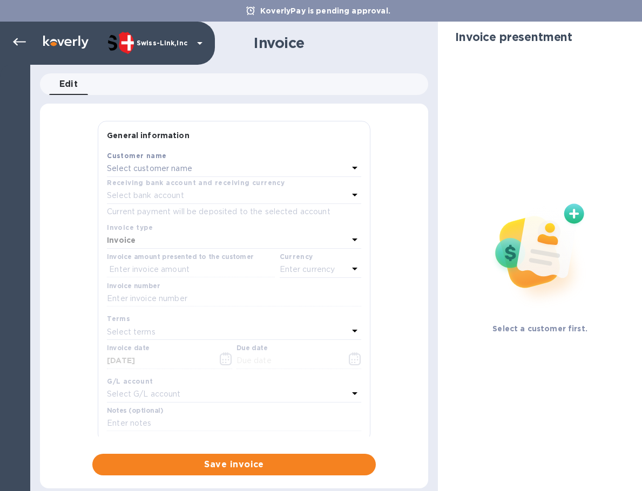
click at [154, 168] on p "Select customer name" at bounding box center [149, 168] width 85 height 11
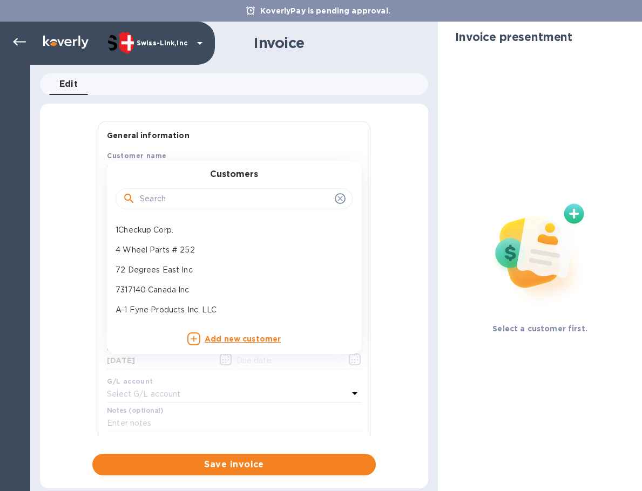
drag, startPoint x: 165, startPoint y: 194, endPoint x: 169, endPoint y: 200, distance: 7.8
click at [165, 198] on input "text" at bounding box center [235, 199] width 191 height 16
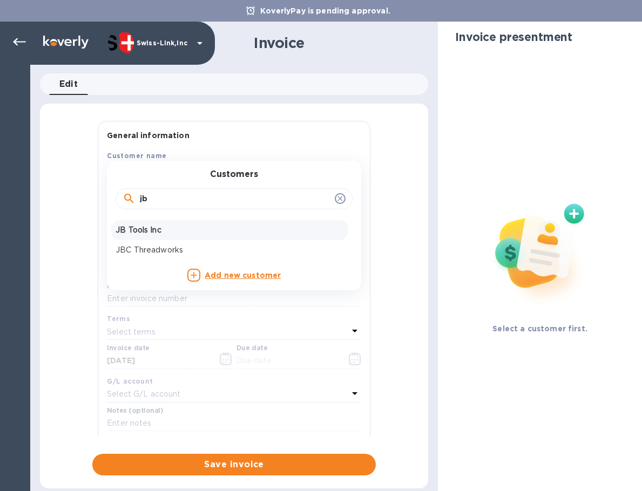
type input "jb"
click at [166, 230] on p "JB Tools Inc" at bounding box center [229, 230] width 228 height 11
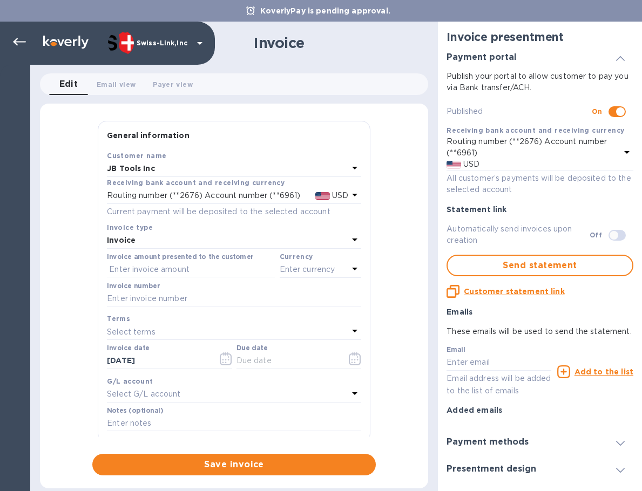
click at [172, 290] on div "Invoice number" at bounding box center [234, 294] width 254 height 25
click at [173, 295] on input "text" at bounding box center [234, 299] width 254 height 16
paste input "INV/25-26/0325"
type input "INV/25-26/0325"
drag, startPoint x: 203, startPoint y: 265, endPoint x: 225, endPoint y: 274, distance: 23.8
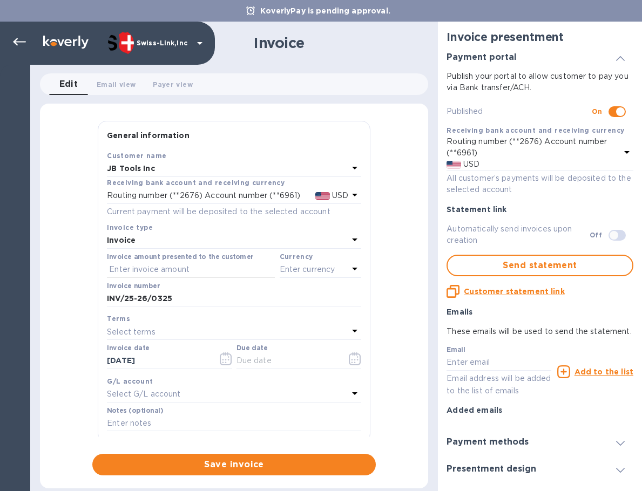
click at [203, 265] on input "text" at bounding box center [191, 270] width 168 height 16
paste input "119.00"
type input "119.00"
click at [297, 273] on p "Enter currency" at bounding box center [308, 269] width 56 height 11
click at [230, 311] on div "Currencies USD US Dollar" at bounding box center [263, 297] width 196 height 71
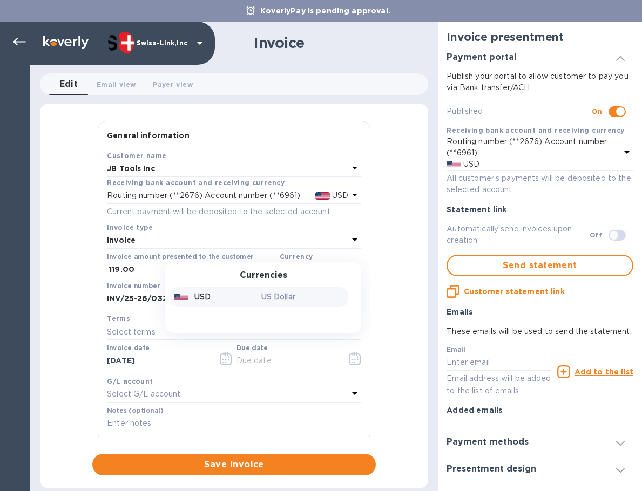
click at [233, 297] on div "USD" at bounding box center [215, 297] width 87 height 16
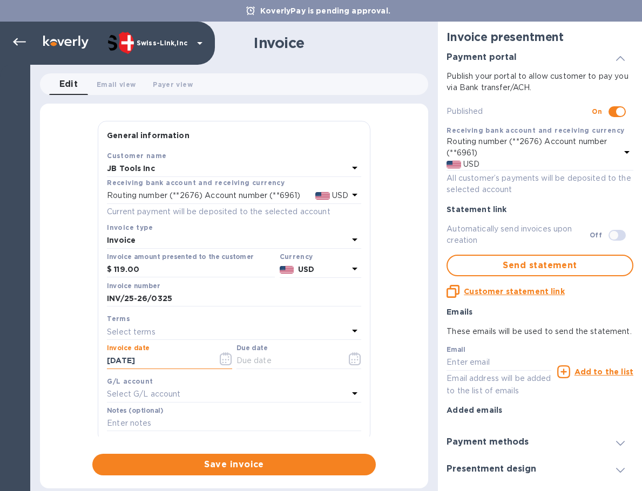
drag, startPoint x: 168, startPoint y: 368, endPoint x: 69, endPoint y: 365, distance: 99.3
click at [69, 365] on div "General information Save Customer name JB Tools Inc Receiving bank account and …" at bounding box center [234, 298] width 388 height 355
click at [291, 361] on input "text" at bounding box center [287, 361] width 102 height 16
paste input "[DATE]"
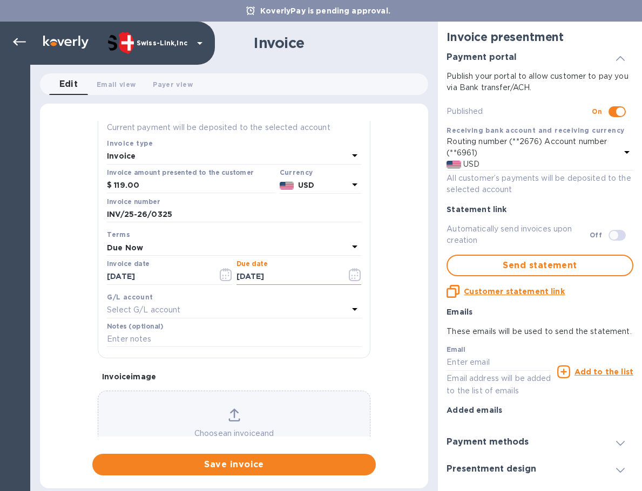
scroll to position [108, 0]
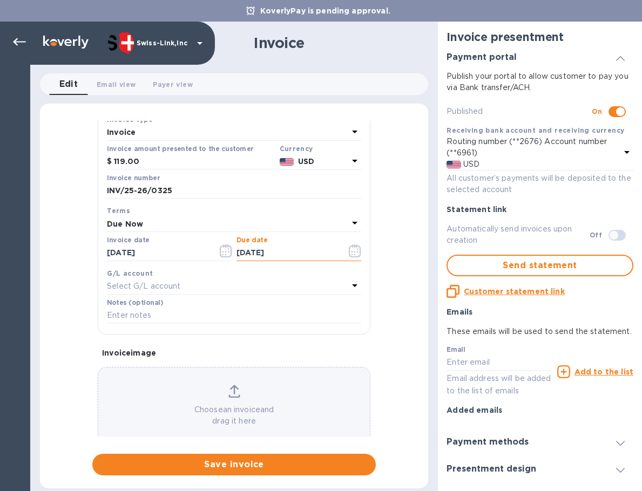
type input "[DATE]"
click at [185, 318] on input "text" at bounding box center [234, 316] width 254 height 16
paste input "BC-SWL-1261972"
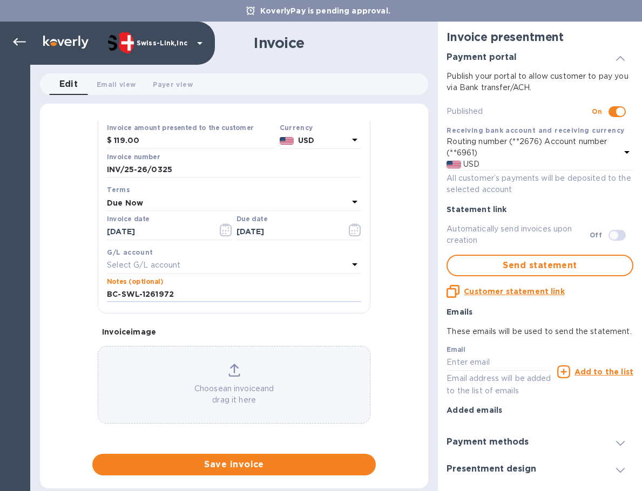
type input "BC-SWL-1261972"
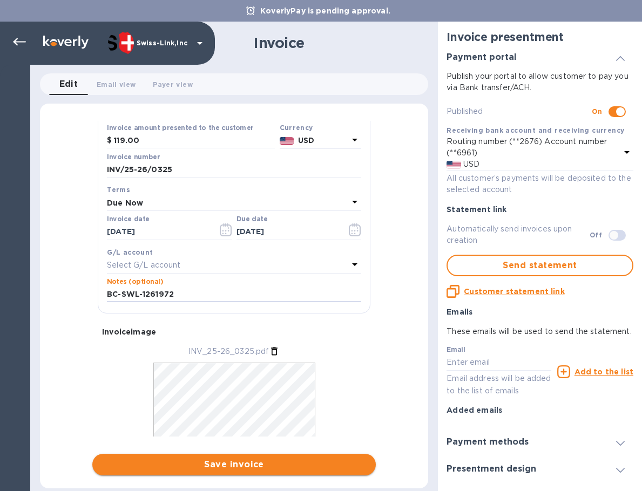
click at [254, 468] on span "Save invoice" at bounding box center [234, 464] width 266 height 13
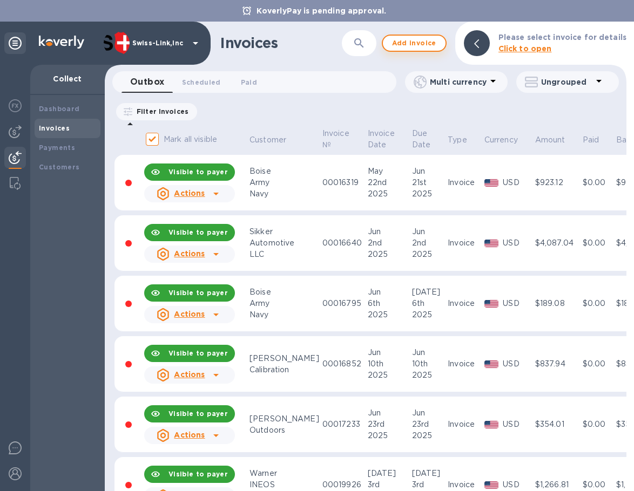
click at [430, 45] on span "Add invoice" at bounding box center [413, 43] width 45 height 13
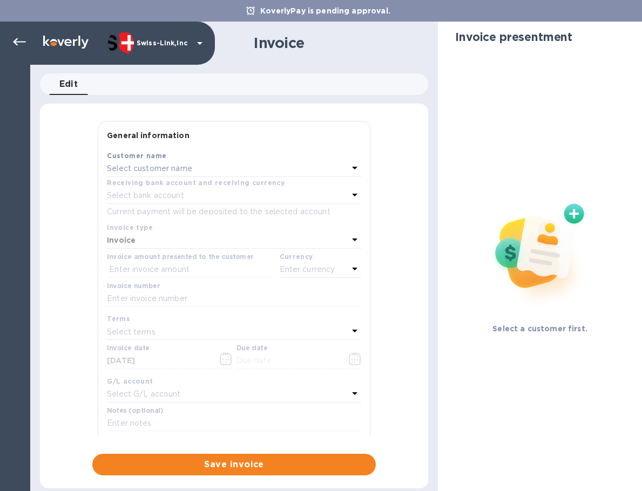
click at [178, 164] on p "Select customer name" at bounding box center [149, 168] width 85 height 11
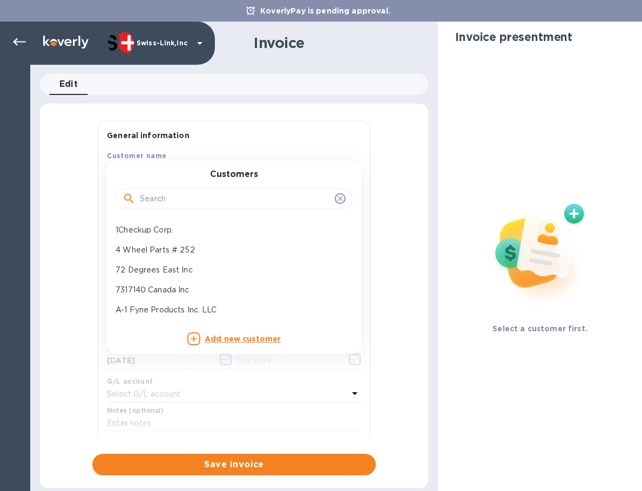
click at [180, 198] on input "text" at bounding box center [235, 199] width 191 height 16
type input "jb"
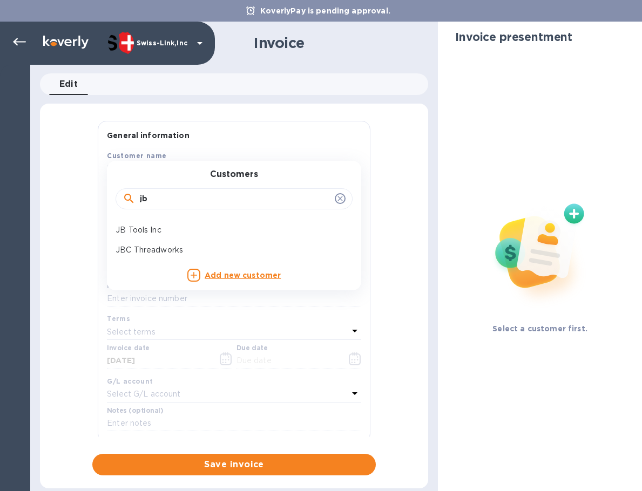
click at [180, 232] on p "JB Tools Inc" at bounding box center [229, 230] width 228 height 11
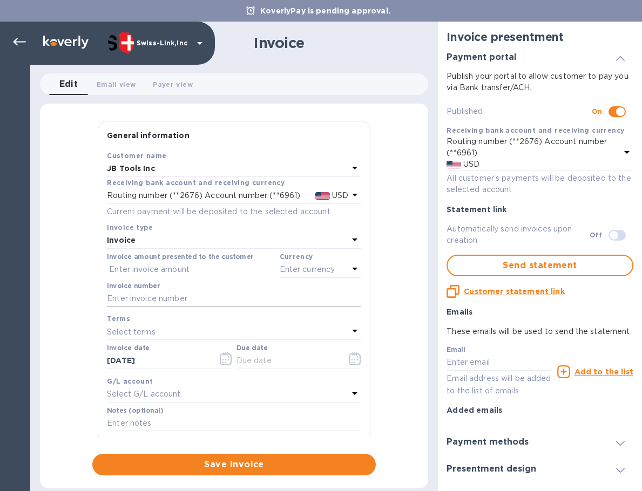
click at [184, 303] on input "text" at bounding box center [234, 299] width 254 height 16
paste input "INV/25-26/0326"
type input "INV/25-26/0326"
click at [205, 273] on input "text" at bounding box center [191, 270] width 168 height 16
paste input "65.00"
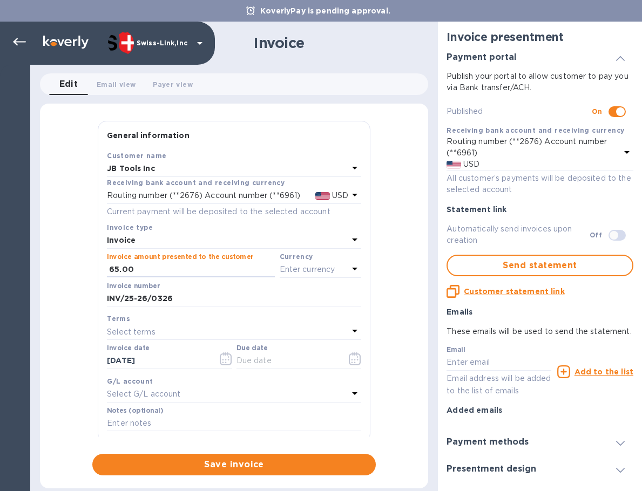
type input "65.00"
click at [304, 273] on p "Enter currency" at bounding box center [308, 269] width 56 height 11
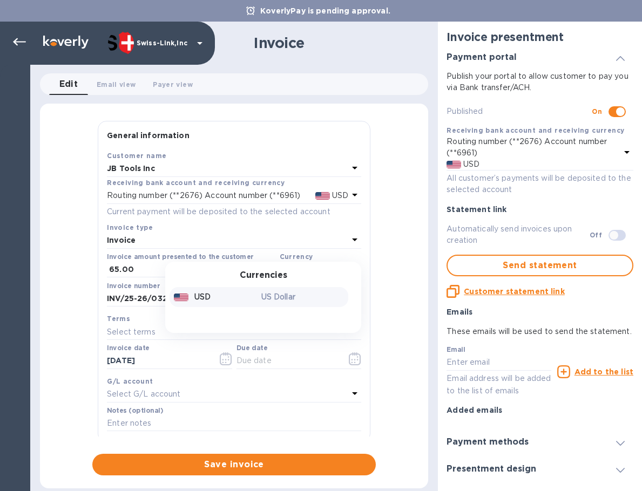
click at [261, 293] on p "US Dollar" at bounding box center [302, 296] width 83 height 11
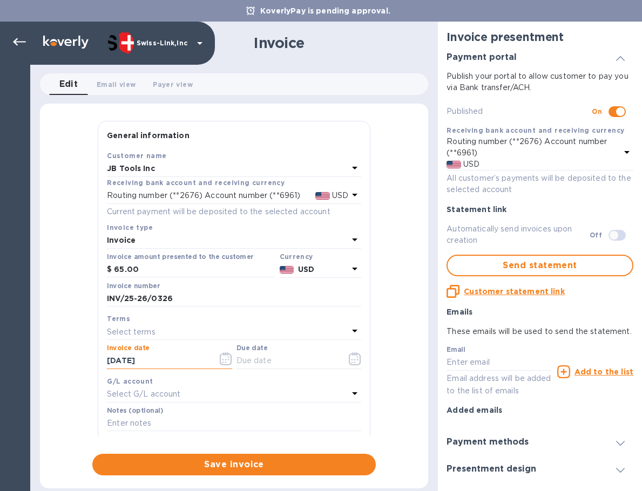
drag, startPoint x: 93, startPoint y: 357, endPoint x: 175, endPoint y: 355, distance: 82.6
click at [75, 355] on div "General information Save Customer name JB Tools Inc Receiving bank account and …" at bounding box center [234, 298] width 388 height 355
click at [262, 352] on div "Due date" at bounding box center [298, 356] width 125 height 25
click at [261, 359] on input "text" at bounding box center [287, 361] width 102 height 16
paste input "[DATE]"
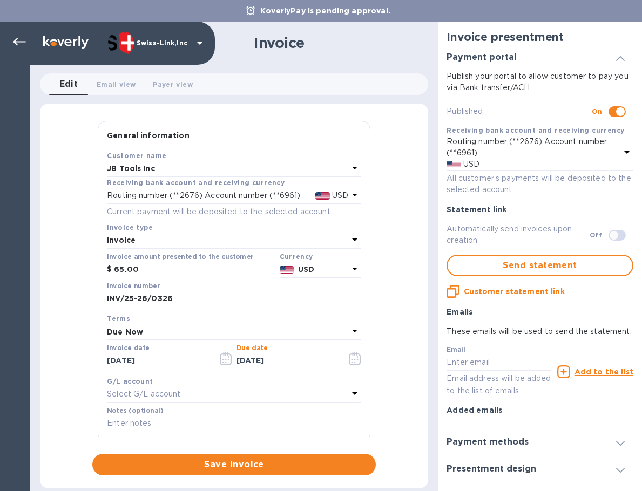
scroll to position [129, 0]
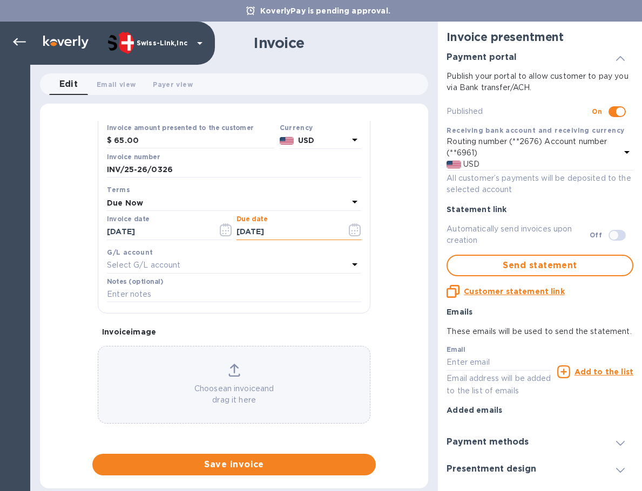
type input "[DATE]"
click at [180, 296] on input "text" at bounding box center [234, 295] width 254 height 16
paste input "BC-SWL-1257180"
type input "BC-SWL-1257180"
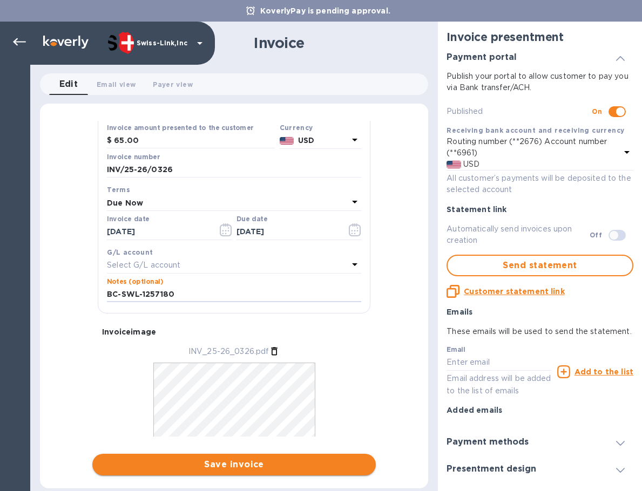
click at [222, 466] on span "Save invoice" at bounding box center [234, 464] width 266 height 13
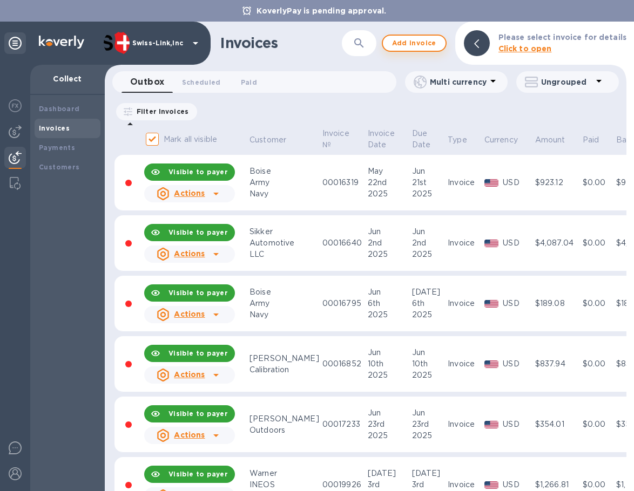
click at [410, 36] on button "Add invoice" at bounding box center [414, 43] width 65 height 17
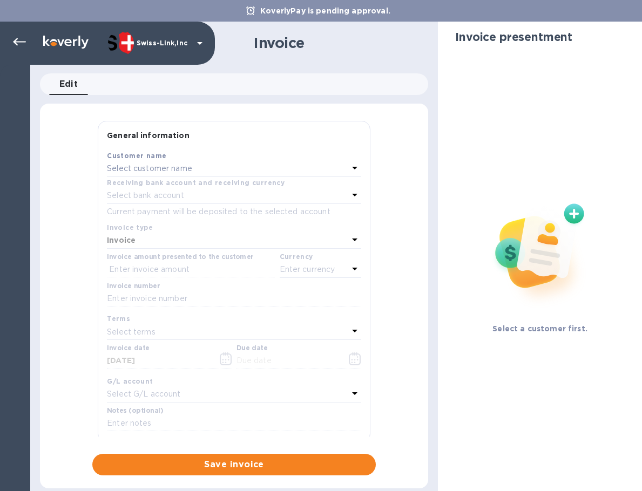
click at [133, 166] on p "Select customer name" at bounding box center [149, 168] width 85 height 11
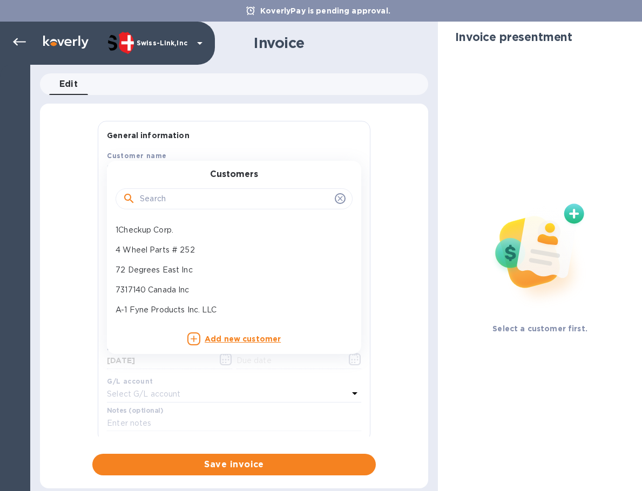
click at [148, 196] on input "text" at bounding box center [235, 199] width 191 height 16
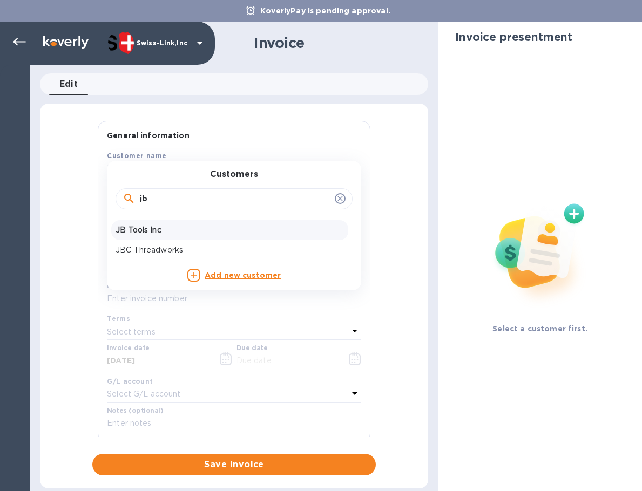
type input "jb"
click at [156, 234] on p "JB Tools Inc" at bounding box center [229, 230] width 228 height 11
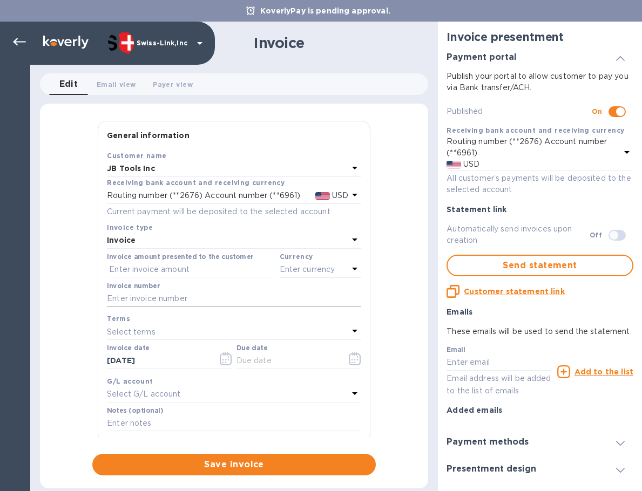
click at [214, 296] on input "text" at bounding box center [234, 299] width 254 height 16
paste input "INV/25-26/0327"
type input "INV/25-26/0327"
click at [164, 262] on input "text" at bounding box center [191, 270] width 168 height 16
paste input "65.00"
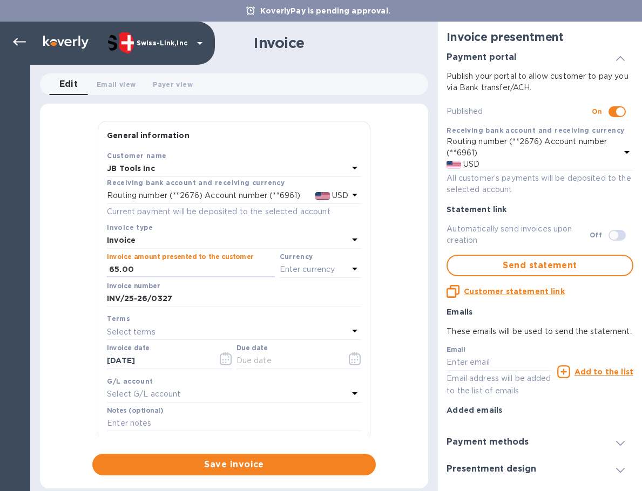
type input "65.00"
click at [323, 269] on p "Enter currency" at bounding box center [308, 269] width 56 height 11
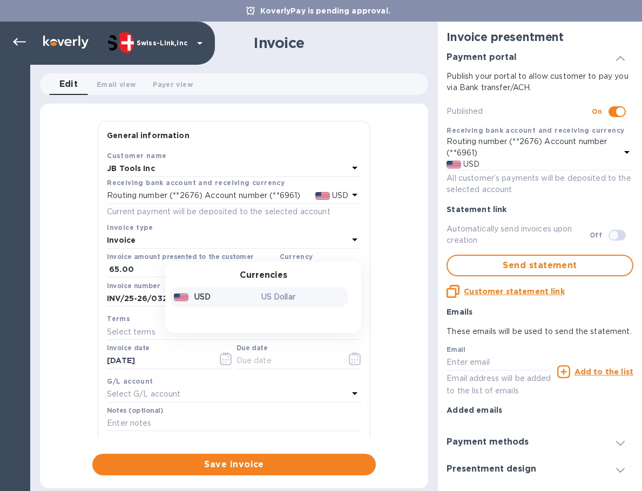
click at [234, 294] on div "USD" at bounding box center [215, 297] width 87 height 16
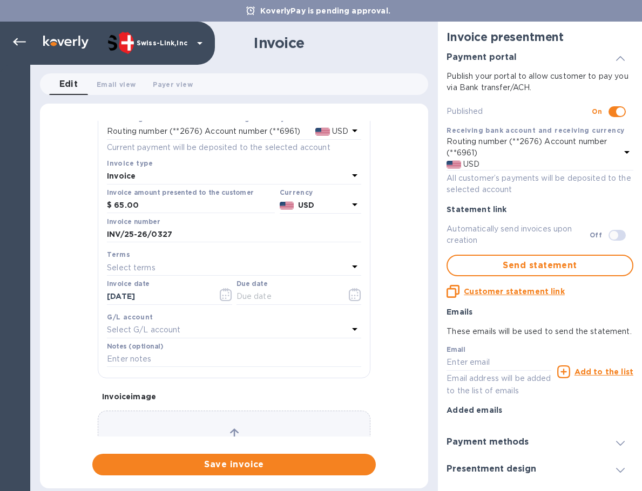
scroll to position [129, 0]
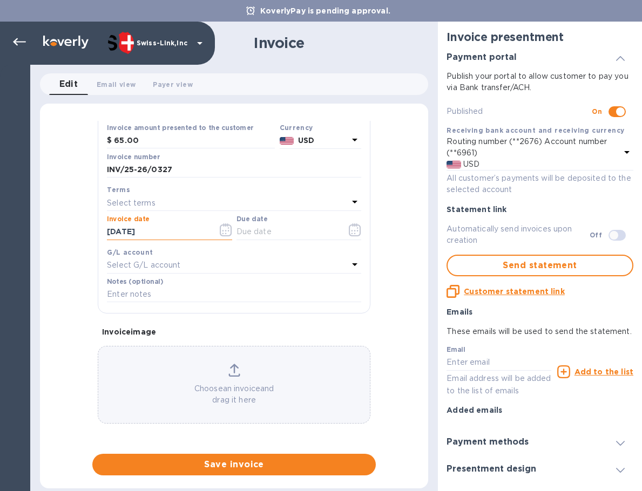
drag, startPoint x: 149, startPoint y: 231, endPoint x: 83, endPoint y: 226, distance: 66.0
click at [84, 227] on div "General information Save Customer name JB Tools Inc Receiving bank account and …" at bounding box center [234, 298] width 388 height 355
click at [289, 235] on input "text" at bounding box center [287, 232] width 102 height 16
paste input "[DATE]"
type input "[DATE]"
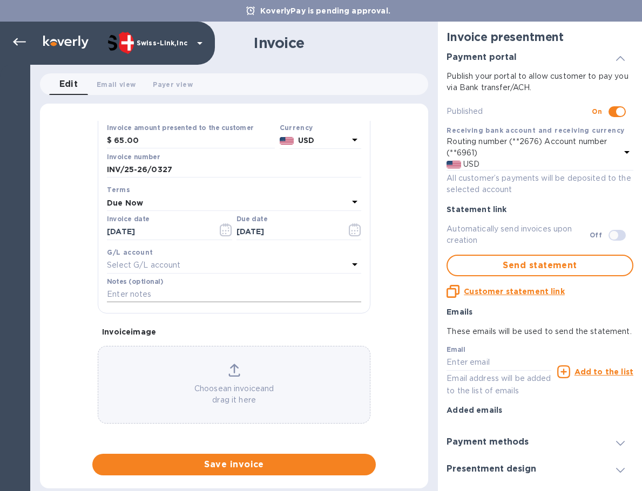
click at [162, 294] on input "text" at bounding box center [234, 295] width 254 height 16
paste input "BC-SWL-1259020"
type input "BC-SWL-1259020"
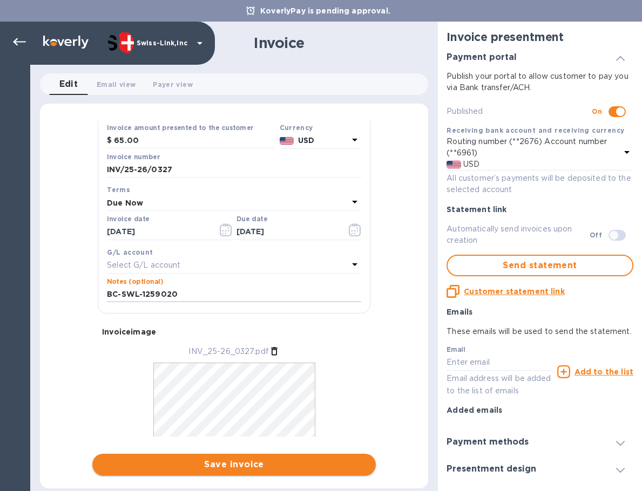
drag, startPoint x: 246, startPoint y: 457, endPoint x: 605, endPoint y: 289, distance: 396.9
click at [246, 457] on button "Save invoice" at bounding box center [233, 465] width 283 height 22
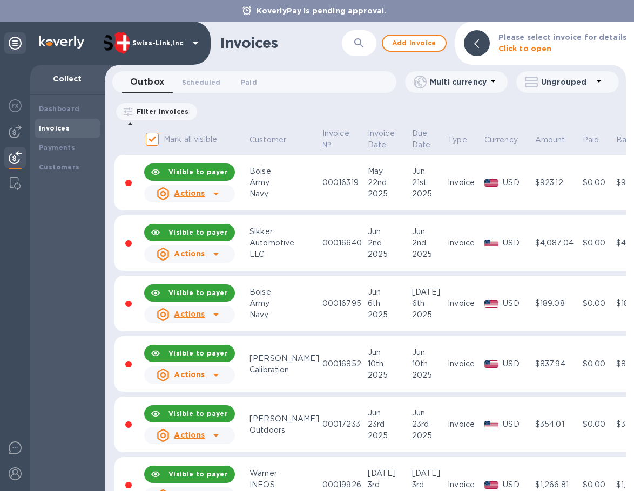
click at [424, 31] on div "Invoices ​ Add invoice Please select invoice for details Click to open" at bounding box center [365, 43] width 521 height 43
click at [425, 45] on span "Add invoice" at bounding box center [413, 43] width 45 height 13
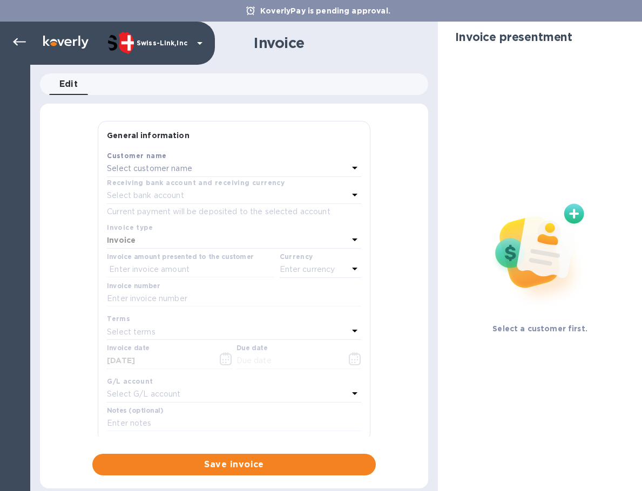
click at [176, 168] on p "Select customer name" at bounding box center [149, 168] width 85 height 11
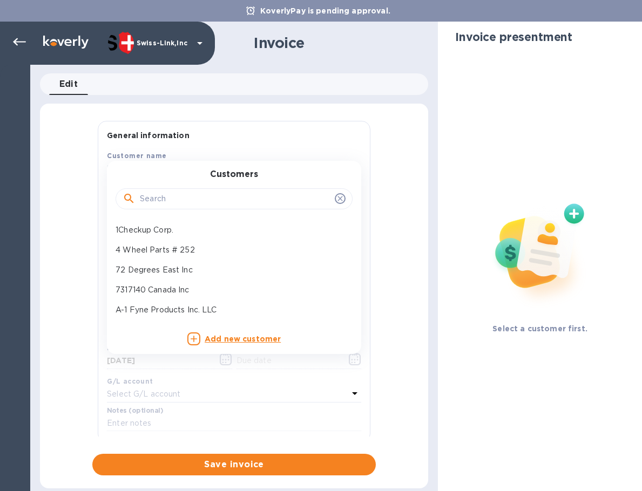
click at [188, 199] on input "text" at bounding box center [235, 199] width 191 height 16
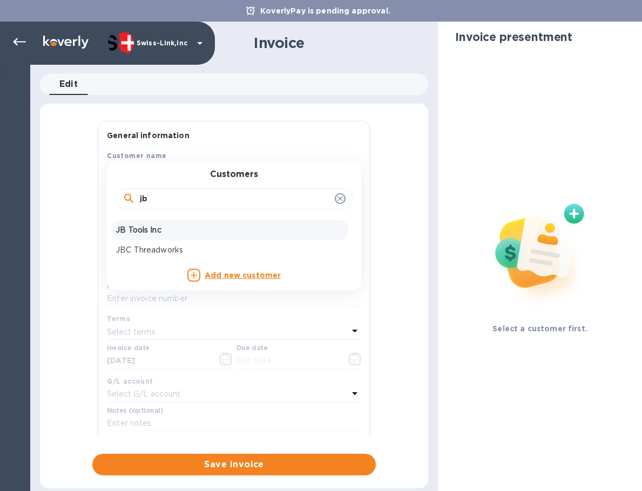
type input "jb"
click at [172, 231] on p "JB Tools Inc" at bounding box center [229, 230] width 228 height 11
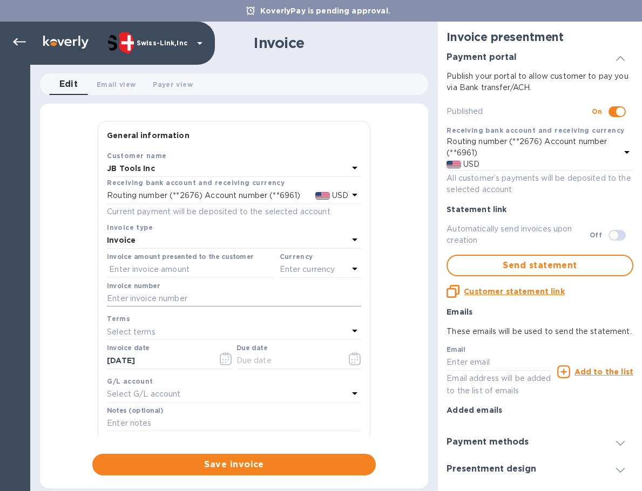
click at [182, 301] on input "text" at bounding box center [234, 299] width 254 height 16
paste input "INV/25-26/0328"
type input "INV/25-26/0328"
click at [198, 273] on input "text" at bounding box center [191, 270] width 168 height 16
paste input "34.95"
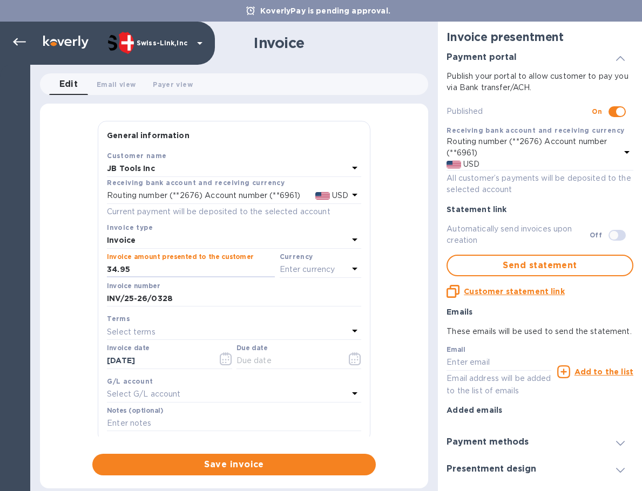
type input "34.95"
click at [315, 272] on p "Enter currency" at bounding box center [308, 269] width 56 height 11
click at [257, 286] on div "USD US Dollar" at bounding box center [258, 296] width 179 height 25
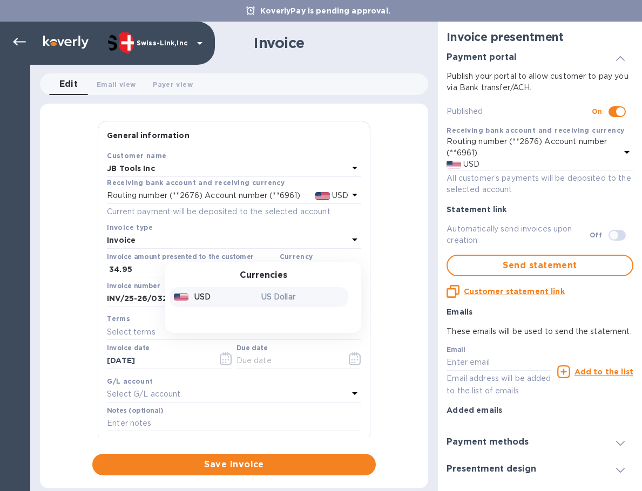
click at [249, 296] on div "USD" at bounding box center [215, 297] width 87 height 16
drag, startPoint x: 170, startPoint y: 358, endPoint x: 92, endPoint y: 362, distance: 77.8
click at [93, 363] on div "General information Save Customer name JB Tools Inc Receiving bank account and …" at bounding box center [233, 279] width 283 height 316
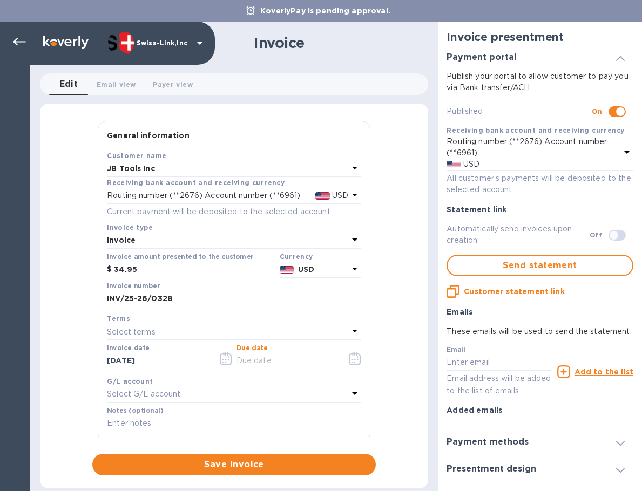
click at [310, 368] on input "text" at bounding box center [287, 361] width 102 height 16
paste input "[DATE]"
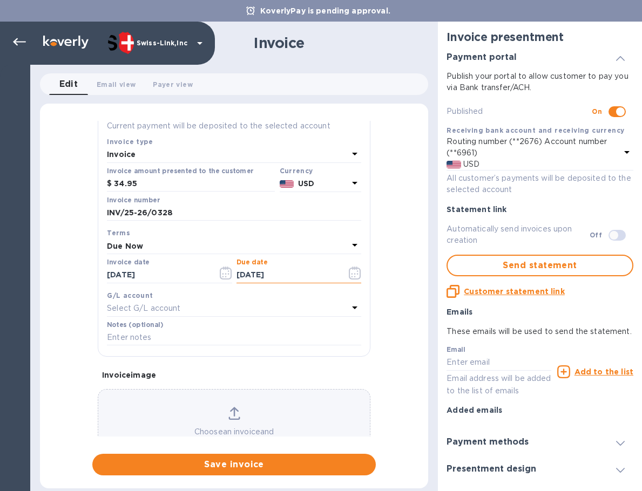
scroll to position [129, 0]
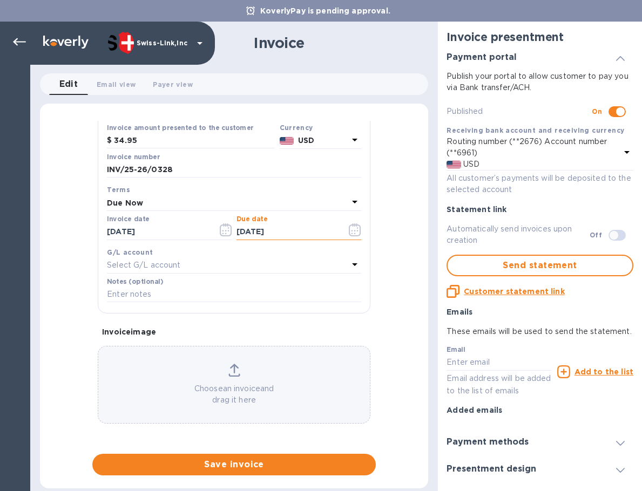
type input "[DATE]"
click at [164, 298] on input "text" at bounding box center [234, 295] width 254 height 16
paste input "BC-SWL-1261306"
type input "BC-SWL-1261306"
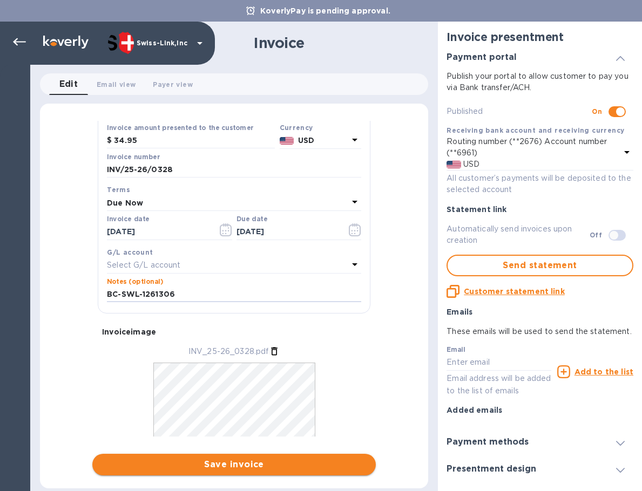
click at [240, 462] on span "Save invoice" at bounding box center [234, 464] width 266 height 13
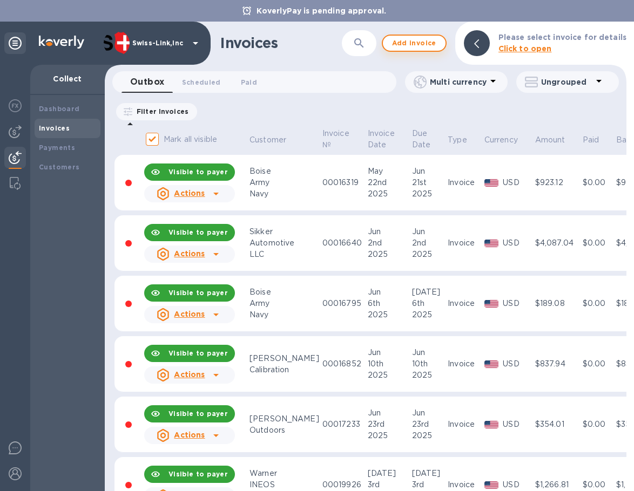
click at [403, 43] on span "Add invoice" at bounding box center [413, 43] width 45 height 13
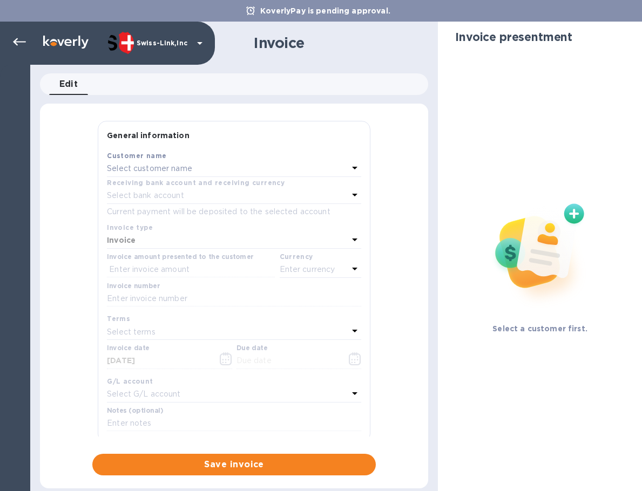
click at [153, 166] on p "Select customer name" at bounding box center [149, 168] width 85 height 11
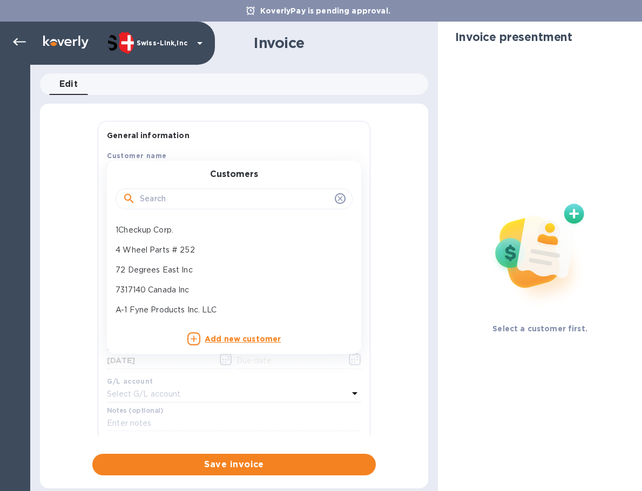
click at [161, 195] on input "text" at bounding box center [235, 199] width 191 height 16
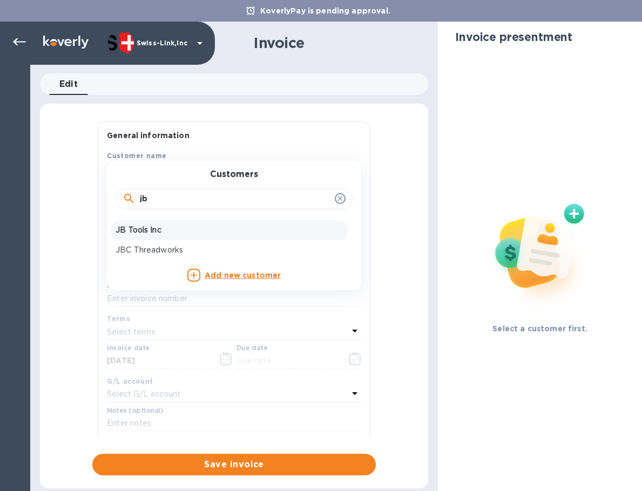
type input "jb"
click at [159, 229] on p "JB Tools Inc" at bounding box center [229, 230] width 228 height 11
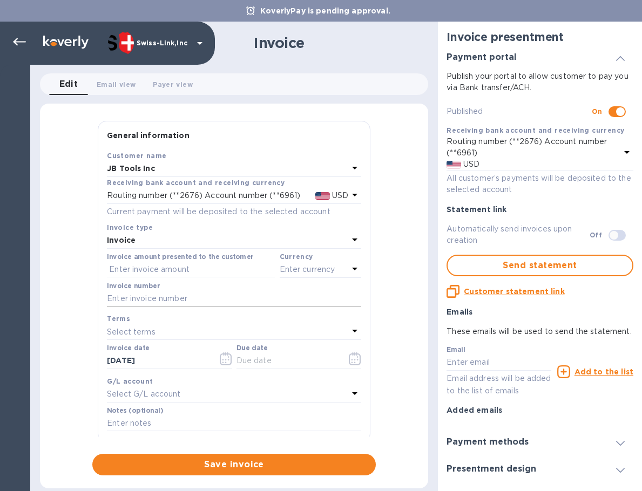
click at [160, 301] on input "text" at bounding box center [234, 299] width 254 height 16
paste input "INV/25-26/0329"
type input "INV/25-26/0329"
drag, startPoint x: 161, startPoint y: 268, endPoint x: 217, endPoint y: 271, distance: 56.2
click at [164, 268] on input "text" at bounding box center [191, 270] width 168 height 16
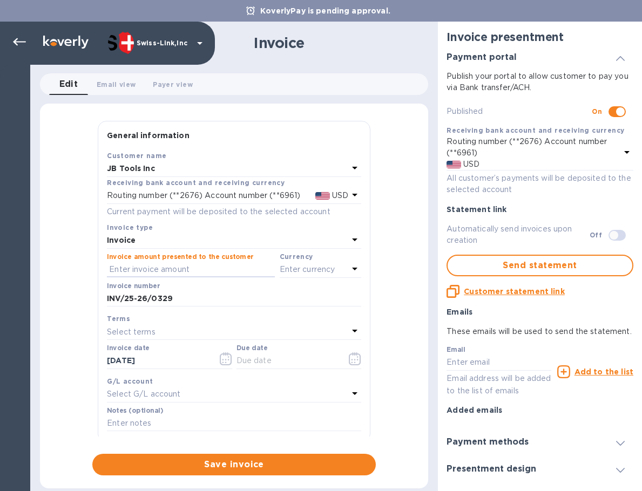
paste input "124.80"
type input "124.80"
click at [293, 270] on p "Enter currency" at bounding box center [308, 269] width 56 height 11
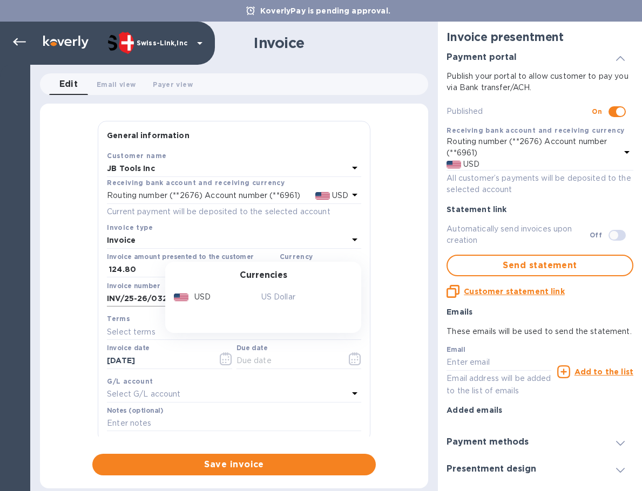
click at [253, 296] on div "USD" at bounding box center [215, 297] width 87 height 16
drag, startPoint x: 176, startPoint y: 361, endPoint x: 71, endPoint y: 357, distance: 105.3
click at [71, 357] on div "General information Save Customer name JB Tools Inc Receiving bank account and …" at bounding box center [234, 298] width 388 height 355
click at [275, 357] on input "text" at bounding box center [287, 361] width 102 height 16
paste input "[DATE]"
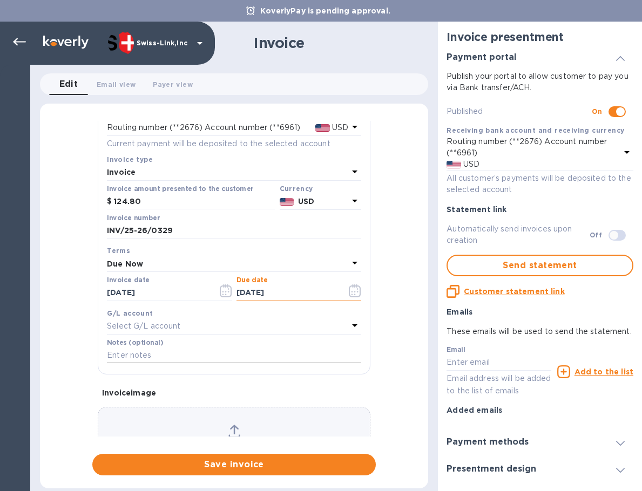
scroll to position [108, 0]
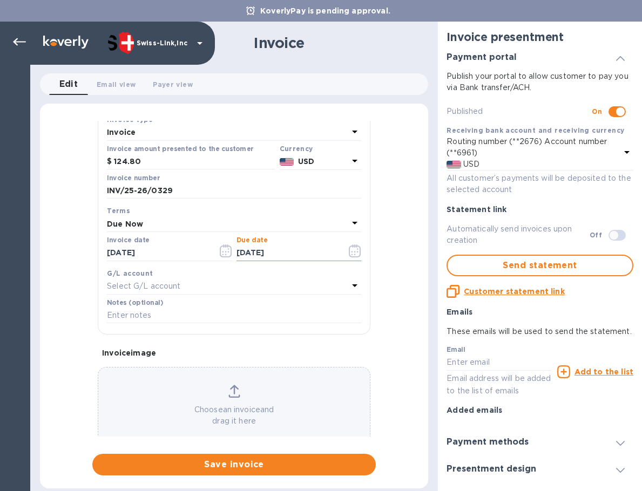
type input "[DATE]"
click at [175, 315] on input "text" at bounding box center [234, 316] width 254 height 16
paste input "BC-SWL-1259456"
type input "BC-SWL-1259456"
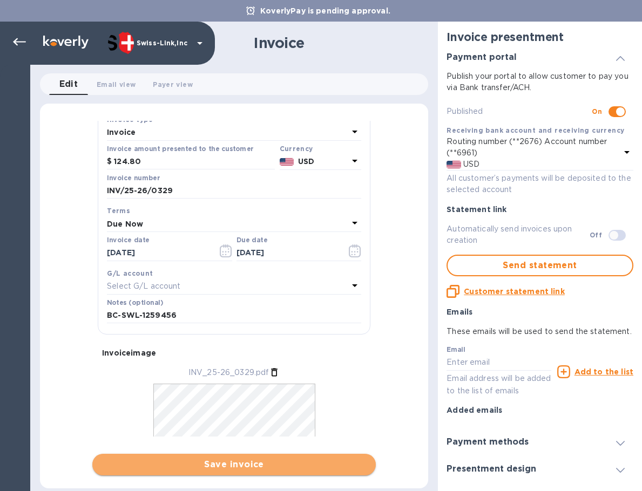
click at [230, 464] on span "Save invoice" at bounding box center [234, 464] width 266 height 13
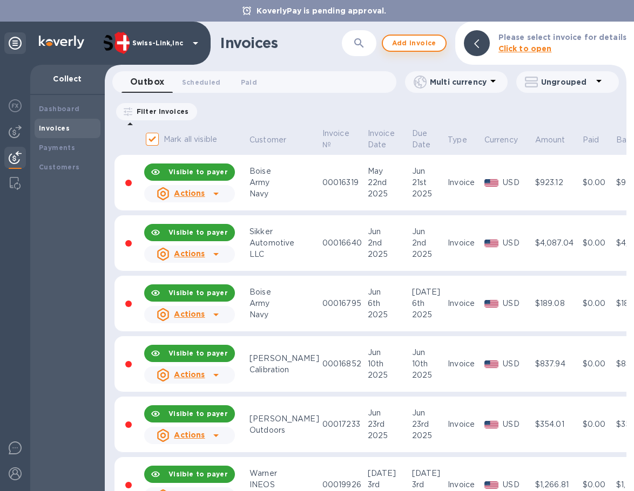
click at [398, 33] on div "Invoices ​ Add invoice Please select invoice for details Click to open" at bounding box center [365, 43] width 521 height 43
click at [398, 37] on span "Add invoice" at bounding box center [413, 43] width 45 height 13
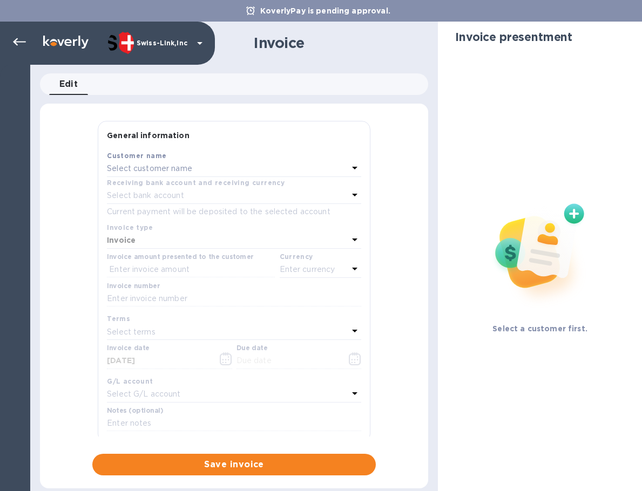
click at [189, 174] on p "Select customer name" at bounding box center [149, 168] width 85 height 11
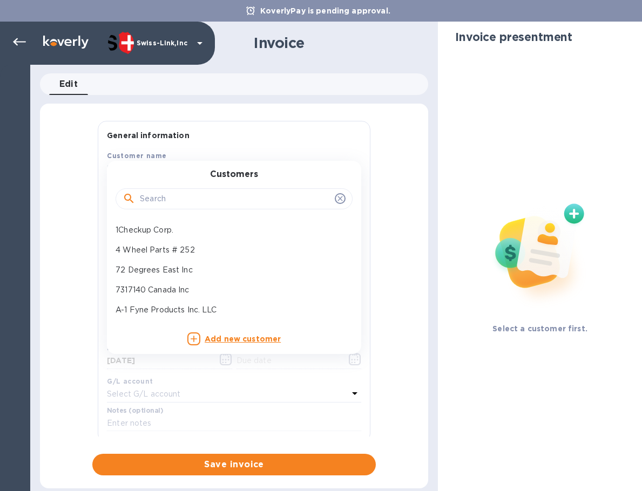
click at [185, 203] on input "text" at bounding box center [235, 199] width 191 height 16
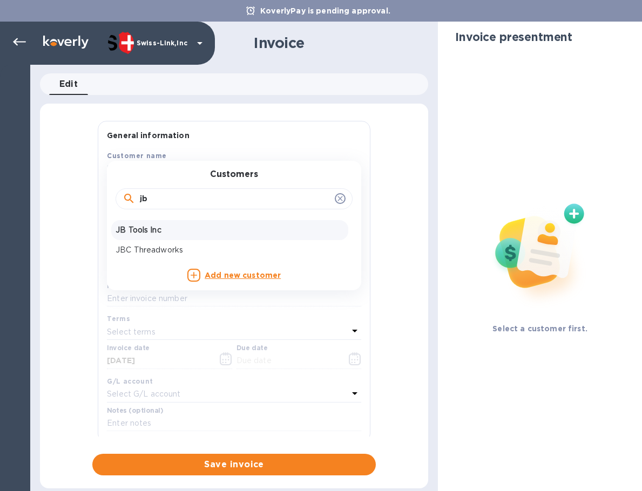
type input "jb"
click at [173, 225] on p "JB Tools Inc" at bounding box center [229, 230] width 228 height 11
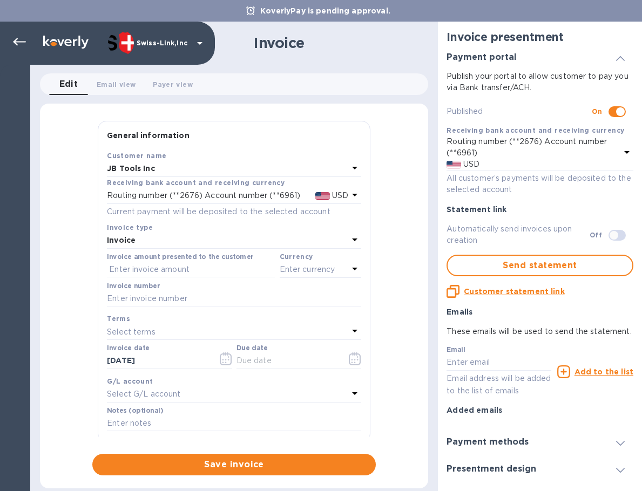
drag, startPoint x: 151, startPoint y: 297, endPoint x: 392, endPoint y: 337, distance: 243.9
click at [151, 297] on input "text" at bounding box center [234, 299] width 254 height 16
paste input "INV/25-26/0330"
type input "INV/25-26/0330"
click at [155, 274] on input "text" at bounding box center [191, 270] width 168 height 16
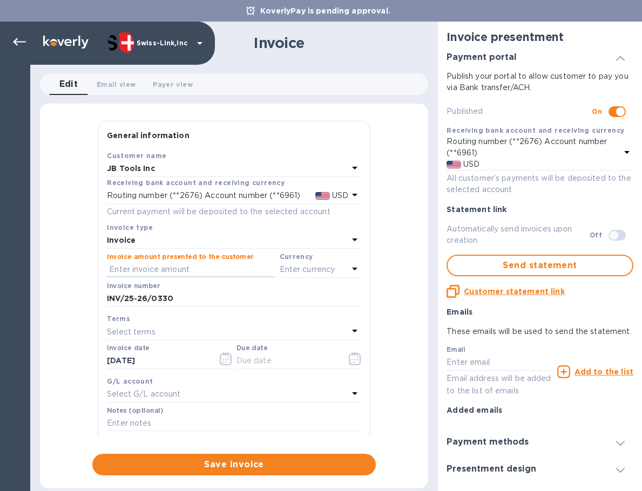
paste input "119.00"
type input "119.00"
click at [324, 271] on p "Enter currency" at bounding box center [308, 269] width 56 height 11
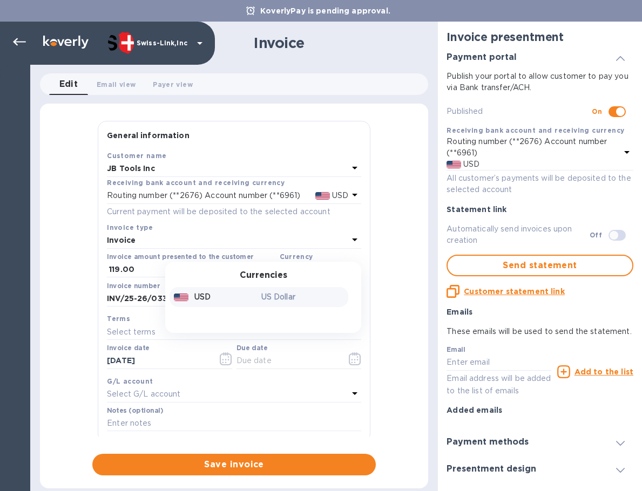
click at [229, 294] on div "USD" at bounding box center [215, 297] width 87 height 16
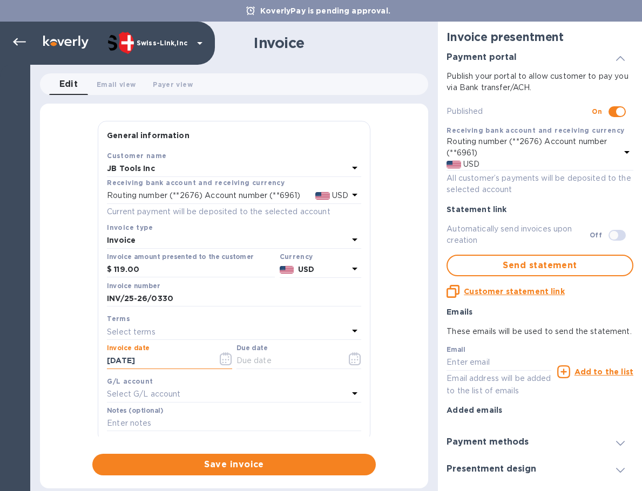
drag, startPoint x: 118, startPoint y: 359, endPoint x: 88, endPoint y: 357, distance: 29.7
click at [43, 356] on div "General information Save Customer name JB Tools Inc Receiving bank account and …" at bounding box center [234, 298] width 388 height 355
click at [238, 356] on input "text" at bounding box center [287, 361] width 102 height 16
paste input "[DATE]"
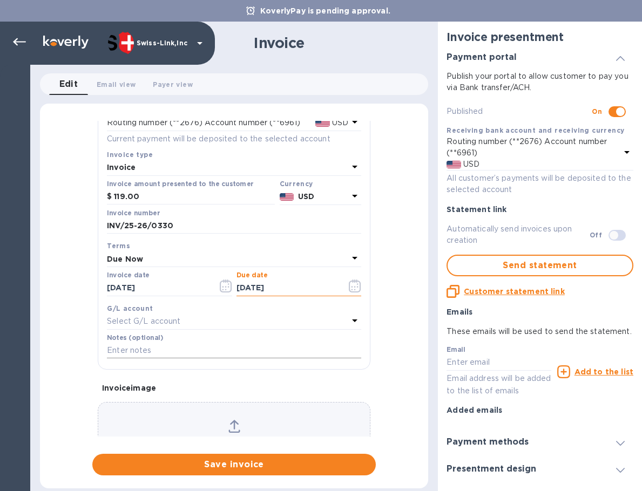
scroll to position [129, 0]
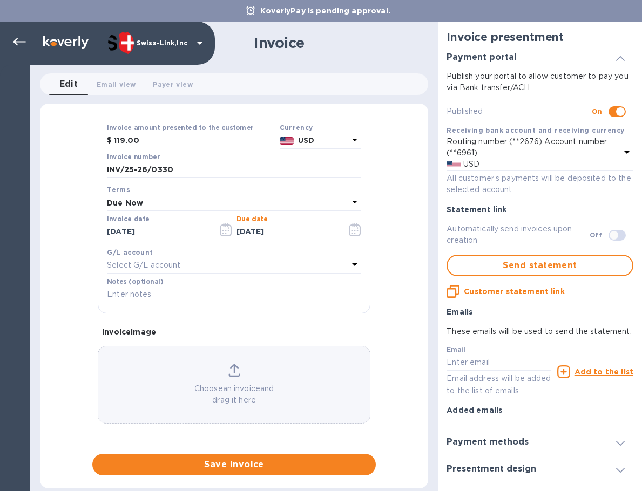
type input "[DATE]"
click at [149, 295] on input "text" at bounding box center [234, 295] width 254 height 16
paste input "BC-SWL-1258172"
type input "BC-SWL-1258172"
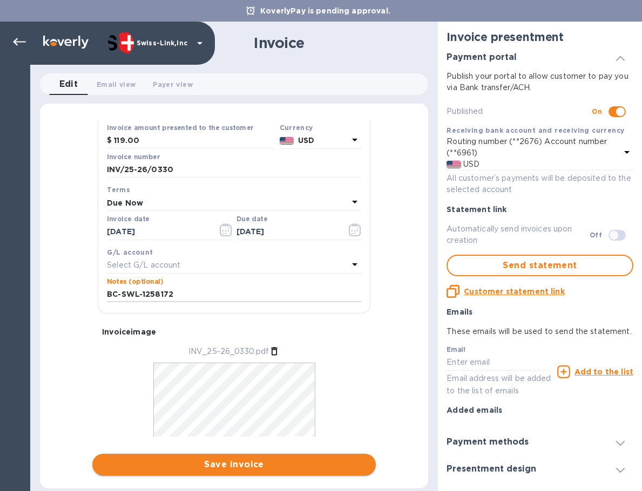
click at [242, 465] on span "Save invoice" at bounding box center [234, 464] width 266 height 13
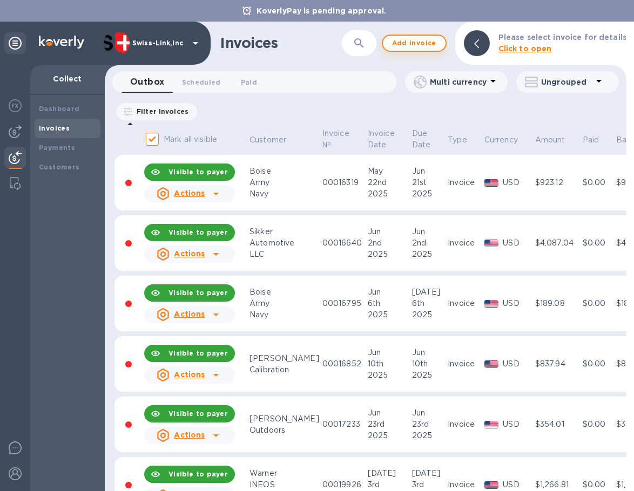
click at [407, 44] on span "Add invoice" at bounding box center [413, 43] width 45 height 13
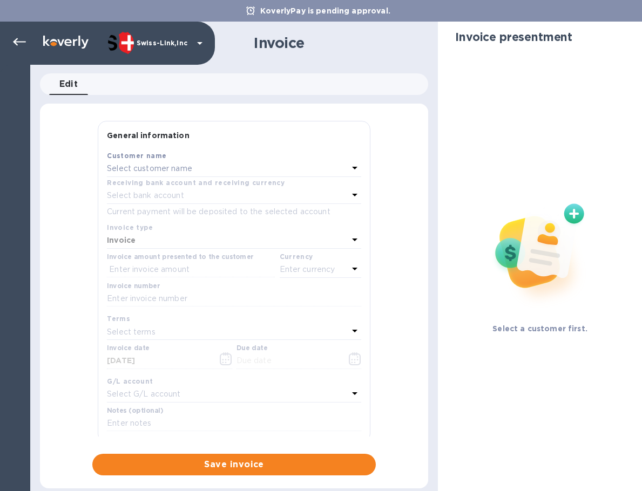
click at [193, 171] on div "Select customer name" at bounding box center [227, 168] width 241 height 15
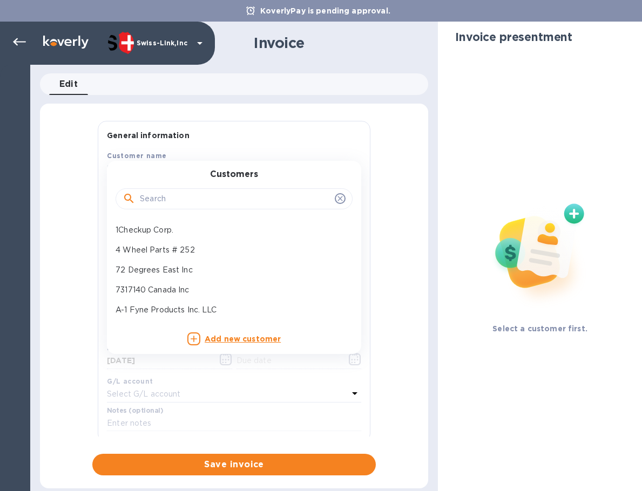
click at [161, 200] on input "text" at bounding box center [235, 199] width 191 height 16
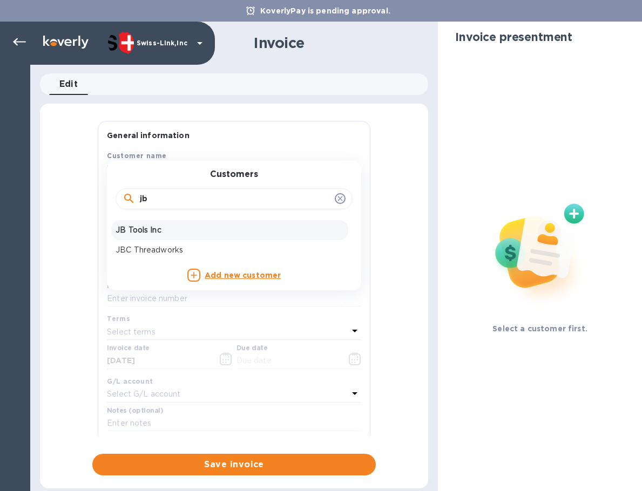
type input "jb"
click at [161, 232] on p "JB Tools Inc" at bounding box center [229, 230] width 228 height 11
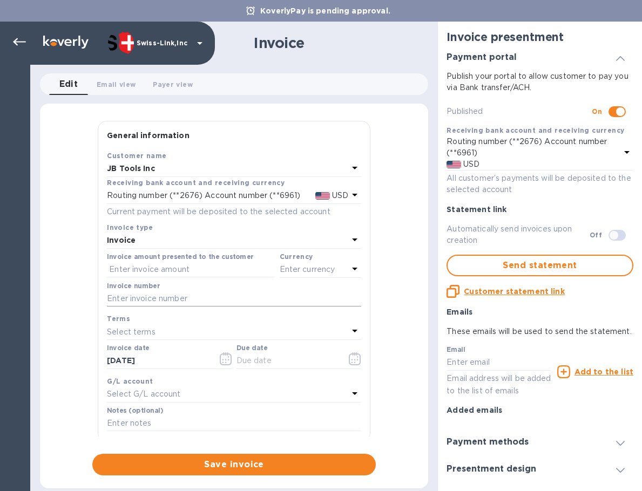
drag, startPoint x: 150, startPoint y: 297, endPoint x: 356, endPoint y: 304, distance: 205.7
click at [150, 297] on input "text" at bounding box center [234, 299] width 254 height 16
paste input "INV/25-26/0331"
type input "INV/25-26/0331"
click at [158, 269] on input "text" at bounding box center [191, 270] width 168 height 16
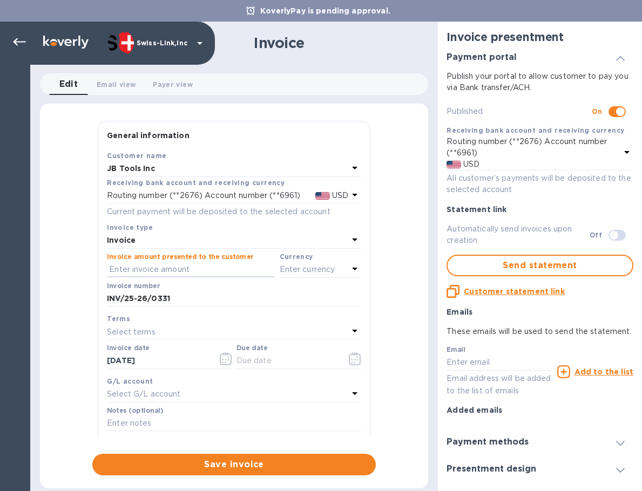
paste input "119.00"
type input "119.00"
click at [297, 271] on p "Enter currency" at bounding box center [308, 269] width 56 height 11
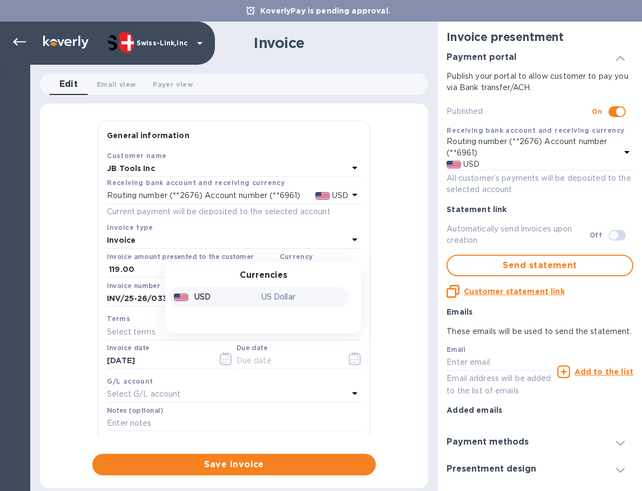
click at [194, 296] on p "USD" at bounding box center [202, 296] width 16 height 11
drag, startPoint x: 185, startPoint y: 352, endPoint x: 58, endPoint y: 359, distance: 127.6
click at [58, 359] on div "General information Save Customer name JB Tools Inc Receiving bank account and …" at bounding box center [234, 298] width 388 height 355
copy label "Invoice date"
click at [163, 358] on input "[DATE]" at bounding box center [158, 361] width 102 height 16
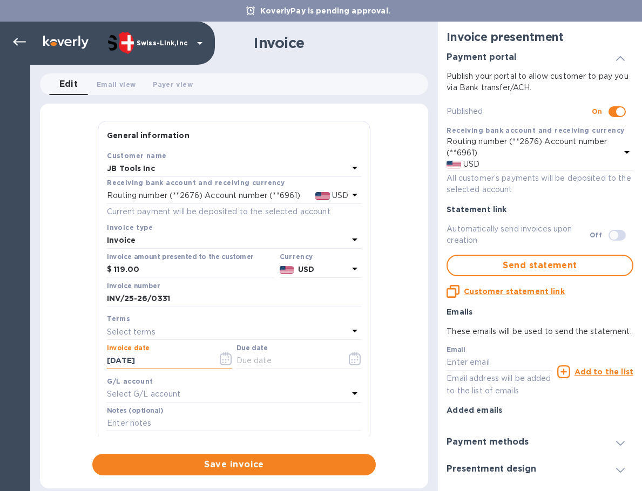
click at [163, 358] on input "[DATE]" at bounding box center [158, 361] width 102 height 16
click at [266, 360] on input "text" at bounding box center [287, 361] width 102 height 16
paste input "[DATE]"
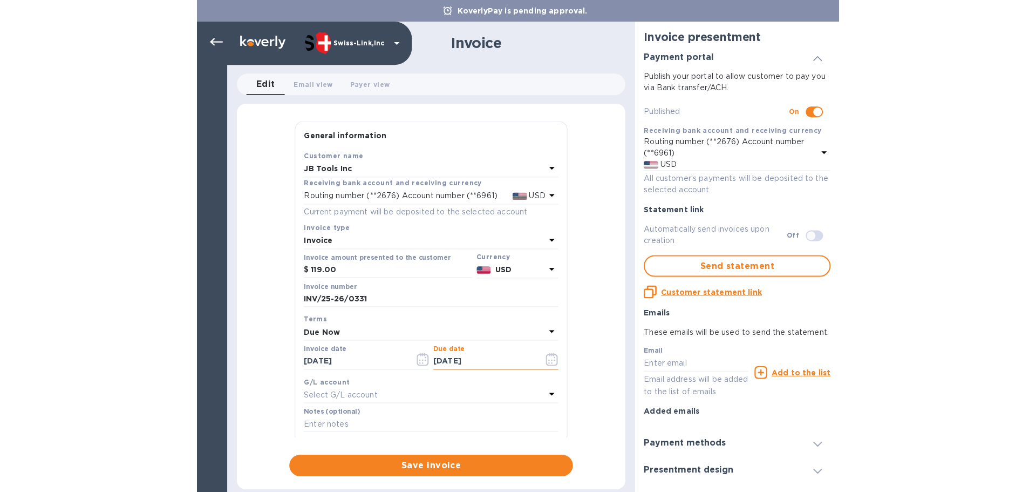
scroll to position [129, 0]
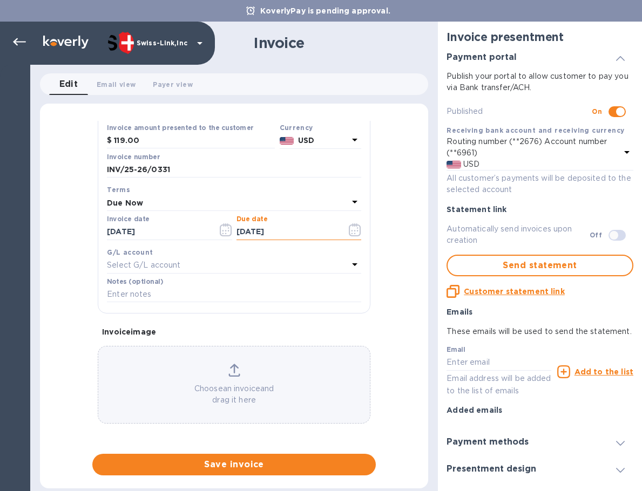
type input "[DATE]"
click at [170, 290] on input "text" at bounding box center [234, 295] width 254 height 16
paste input "BC-SWL-1259803"
type input "BC-SWL-1259803"
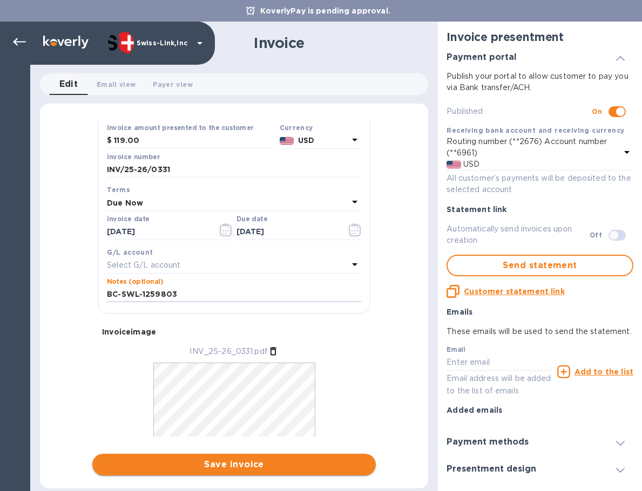
click at [201, 466] on span "Save invoice" at bounding box center [234, 464] width 266 height 13
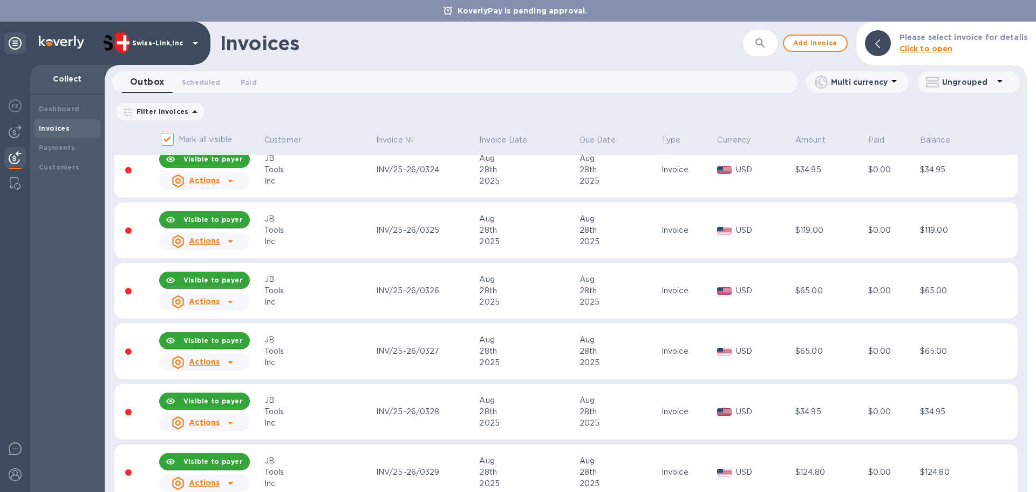
scroll to position [1547, 0]
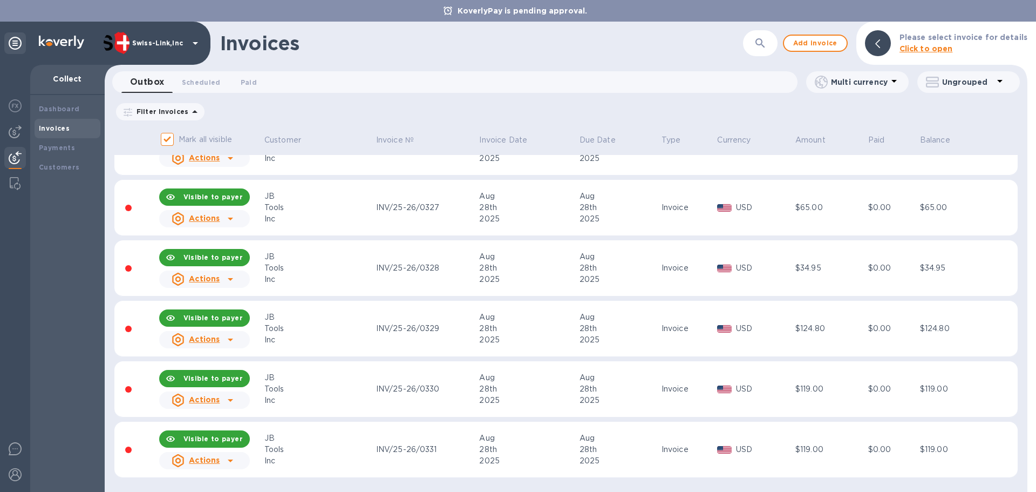
click at [232, 460] on icon at bounding box center [230, 460] width 5 height 3
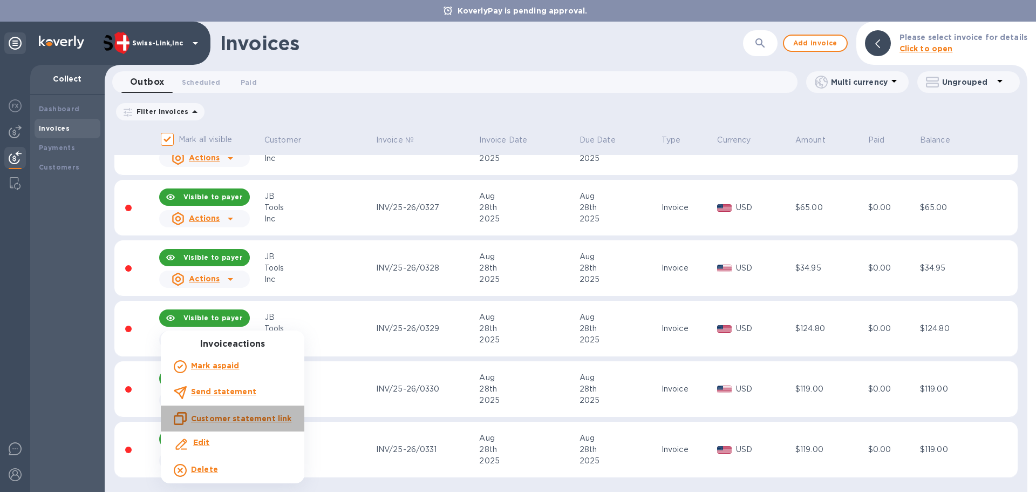
click at [255, 423] on p "Customer statement link" at bounding box center [241, 418] width 100 height 11
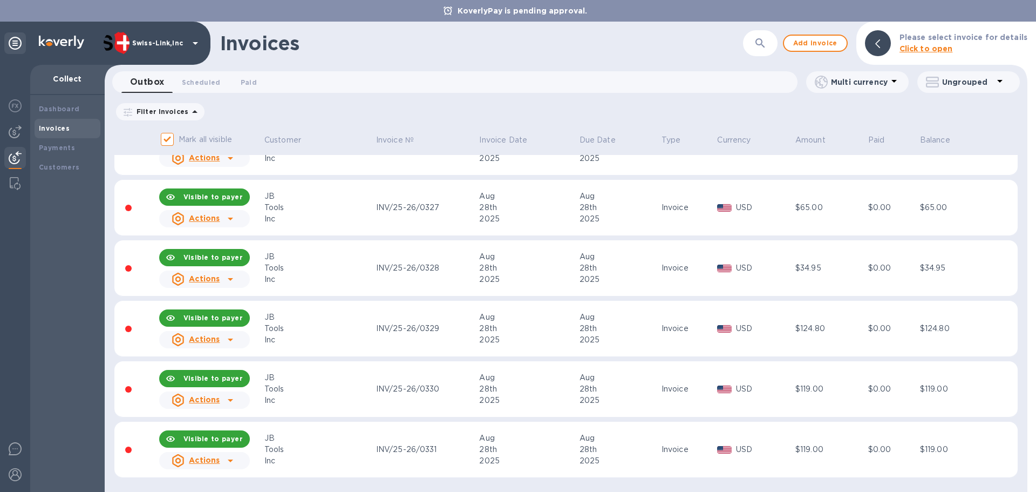
click at [409, 53] on div "Invoices" at bounding box center [443, 43] width 446 height 23
